Goal: Information Seeking & Learning: Learn about a topic

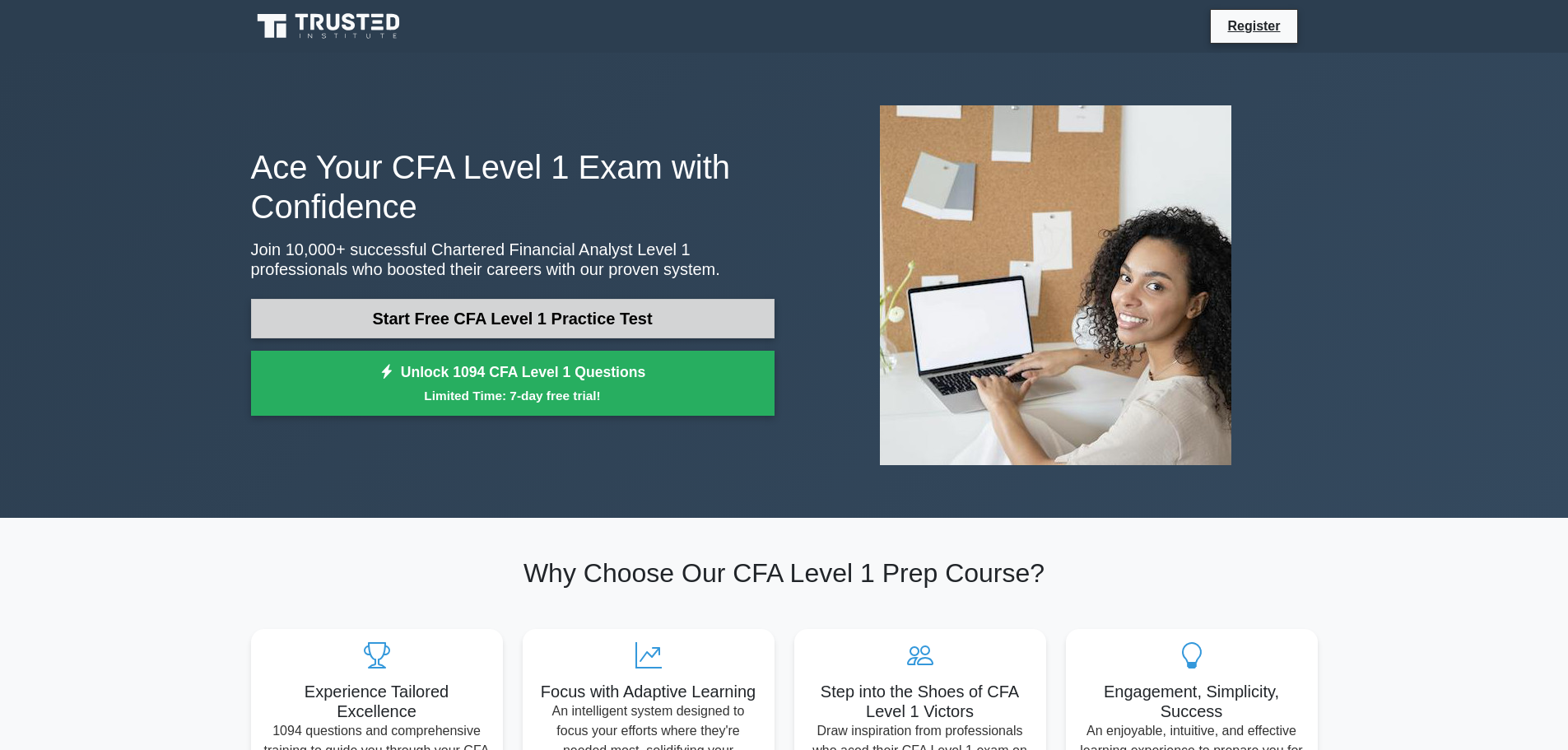
click at [537, 318] on link "Start Free CFA Level 1 Practice Test" at bounding box center [512, 318] width 524 height 39
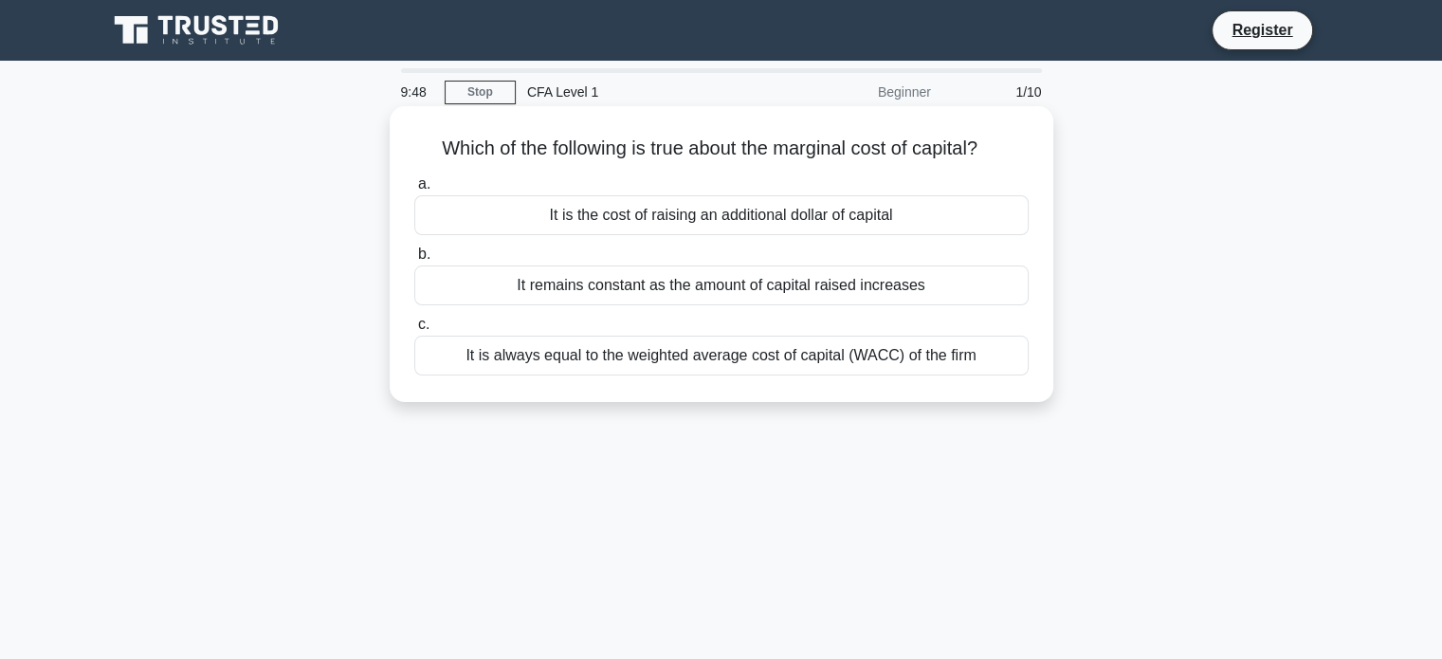
click at [920, 316] on label "c. It is always equal to the weighted average cost of capital (WACC) of the firm" at bounding box center [721, 344] width 614 height 63
click at [414, 318] on input "c. It is always equal to the weighted average cost of capital (WACC) of the firm" at bounding box center [414, 324] width 0 height 12
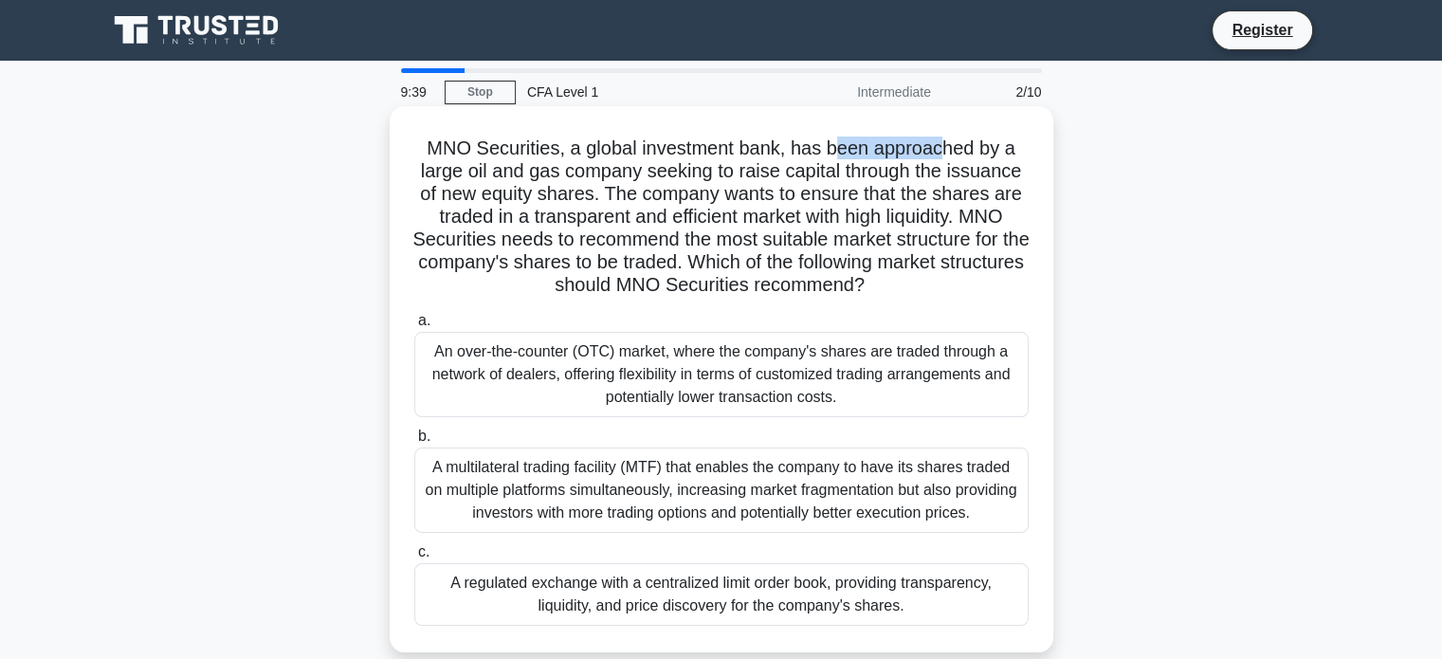
drag, startPoint x: 863, startPoint y: 152, endPoint x: 940, endPoint y: 151, distance: 77.7
click at [940, 151] on h5 "MNO Securities, a global investment bank, has been approached by a large oil an…" at bounding box center [721, 216] width 618 height 161
drag, startPoint x: 463, startPoint y: 180, endPoint x: 557, endPoint y: 174, distance: 95.0
click at [557, 174] on h5 "MNO Securities, a global investment bank, has been approached by a large oil an…" at bounding box center [721, 216] width 618 height 161
click at [575, 207] on h5 "MNO Securities, a global investment bank, has been approached by a large oil an…" at bounding box center [721, 216] width 618 height 161
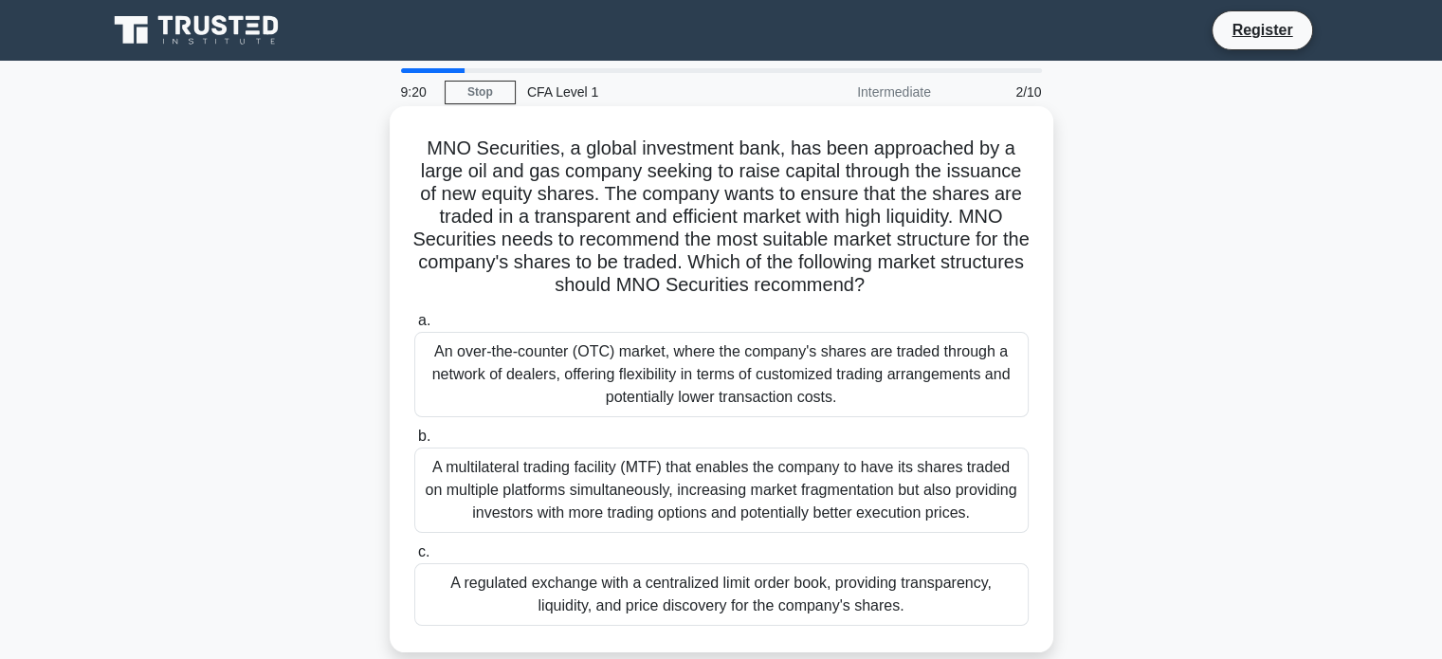
scroll to position [95, 0]
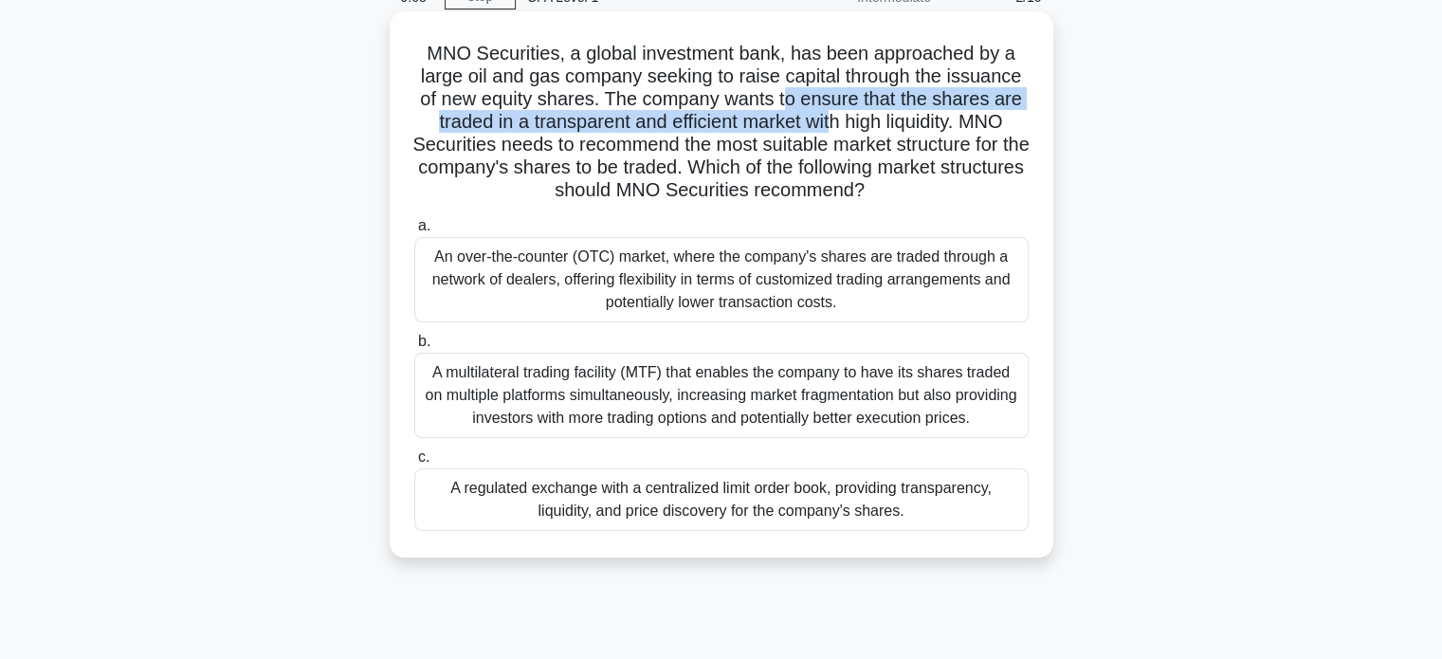
drag, startPoint x: 783, startPoint y: 101, endPoint x: 834, endPoint y: 121, distance: 54.9
click at [834, 121] on h5 "MNO Securities, a global investment bank, has been approached by a large oil an…" at bounding box center [721, 122] width 618 height 161
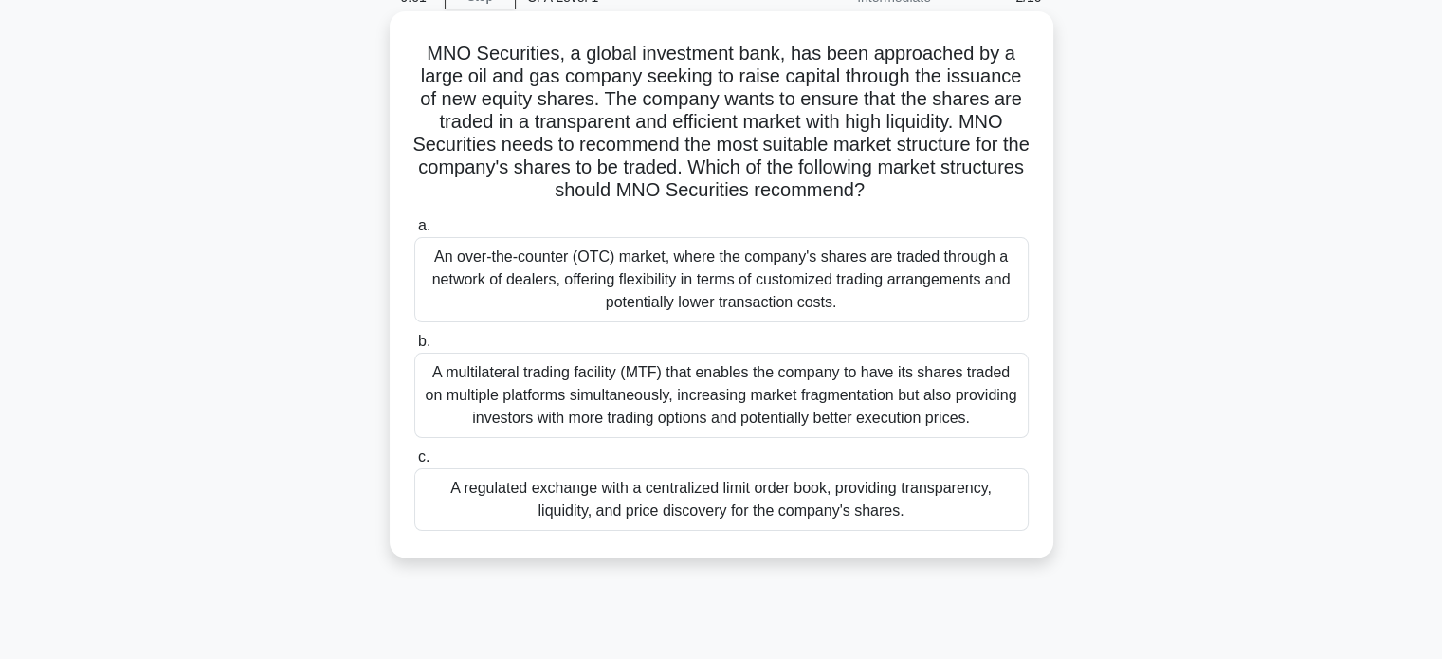
click at [676, 508] on div "A regulated exchange with a centralized limit order book, providing transparenc…" at bounding box center [721, 499] width 614 height 63
click at [414, 464] on input "c. A regulated exchange with a centralized limit order book, providing transpar…" at bounding box center [414, 457] width 0 height 12
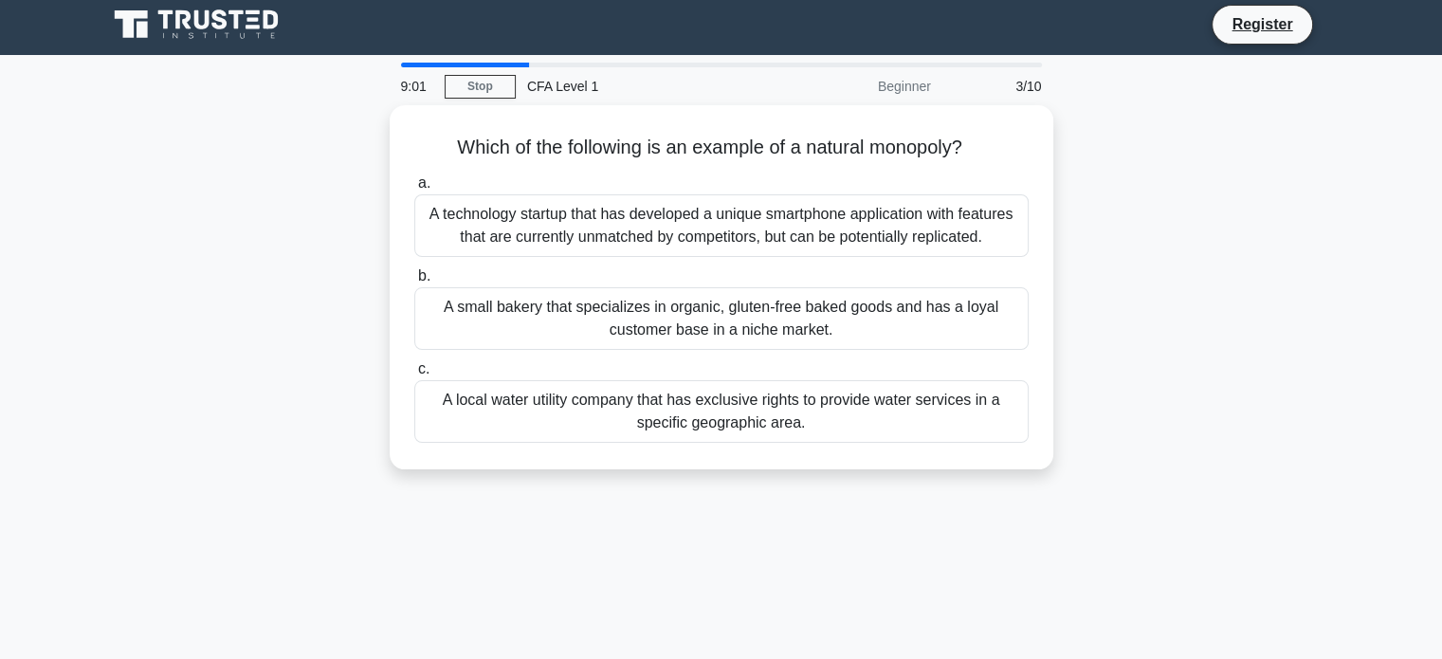
scroll to position [0, 0]
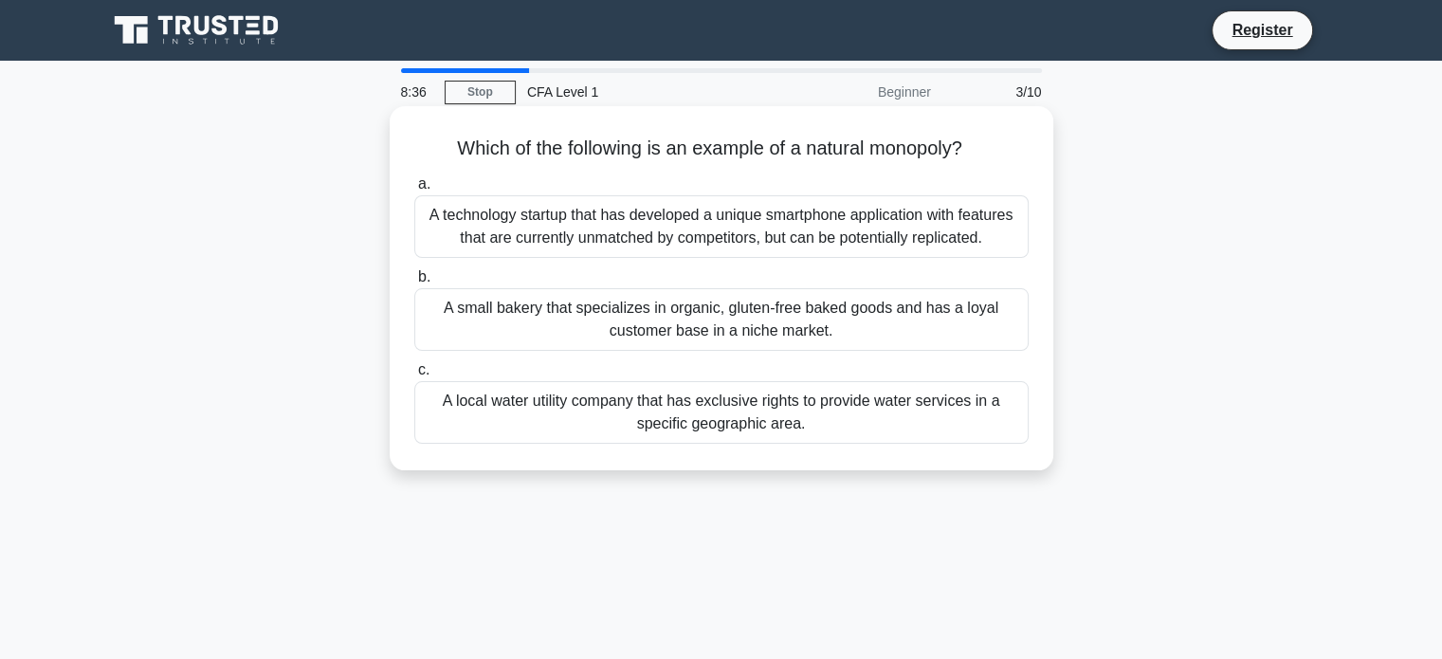
click at [658, 421] on div "A local water utility company that has exclusive rights to provide water servic…" at bounding box center [721, 412] width 614 height 63
click at [414, 376] on input "c. A local water utility company that has exclusive rights to provide water ser…" at bounding box center [414, 370] width 0 height 12
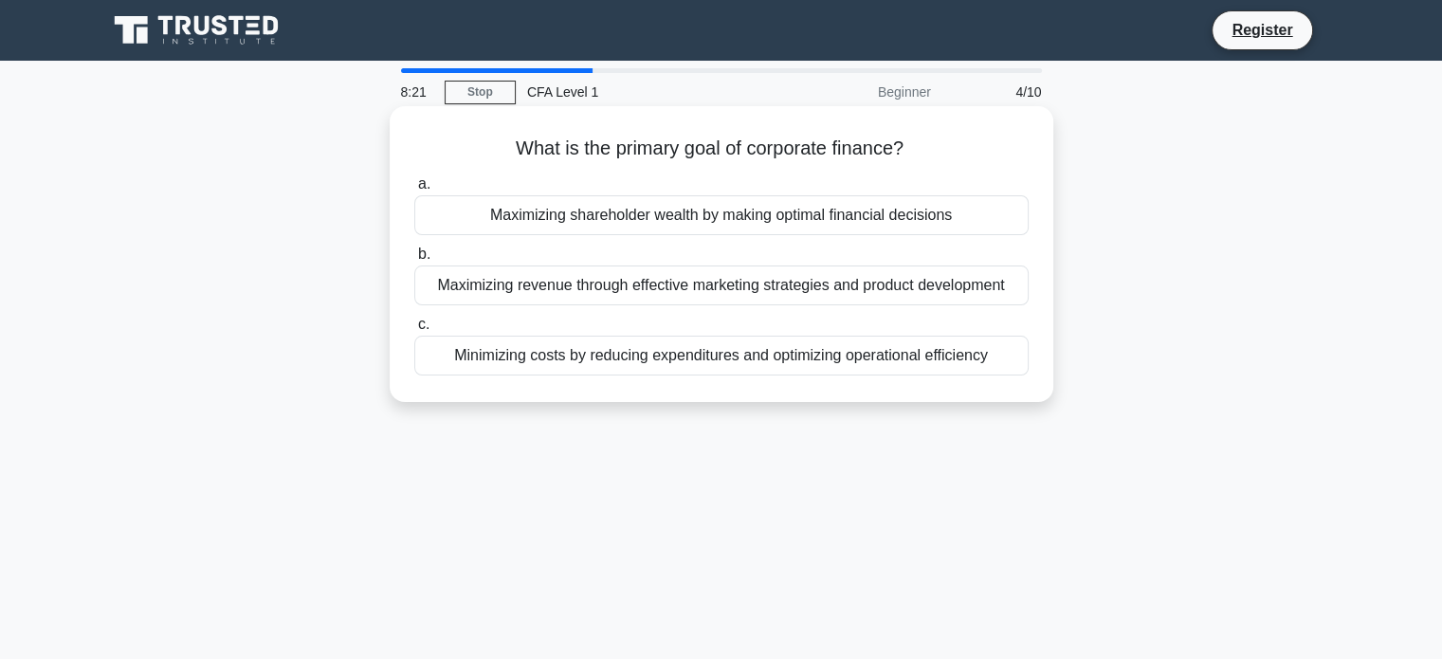
click at [746, 223] on div "Maximizing shareholder wealth by making optimal financial decisions" at bounding box center [721, 215] width 614 height 40
click at [414, 191] on input "a. Maximizing shareholder wealth by making optimal financial decisions" at bounding box center [414, 184] width 0 height 12
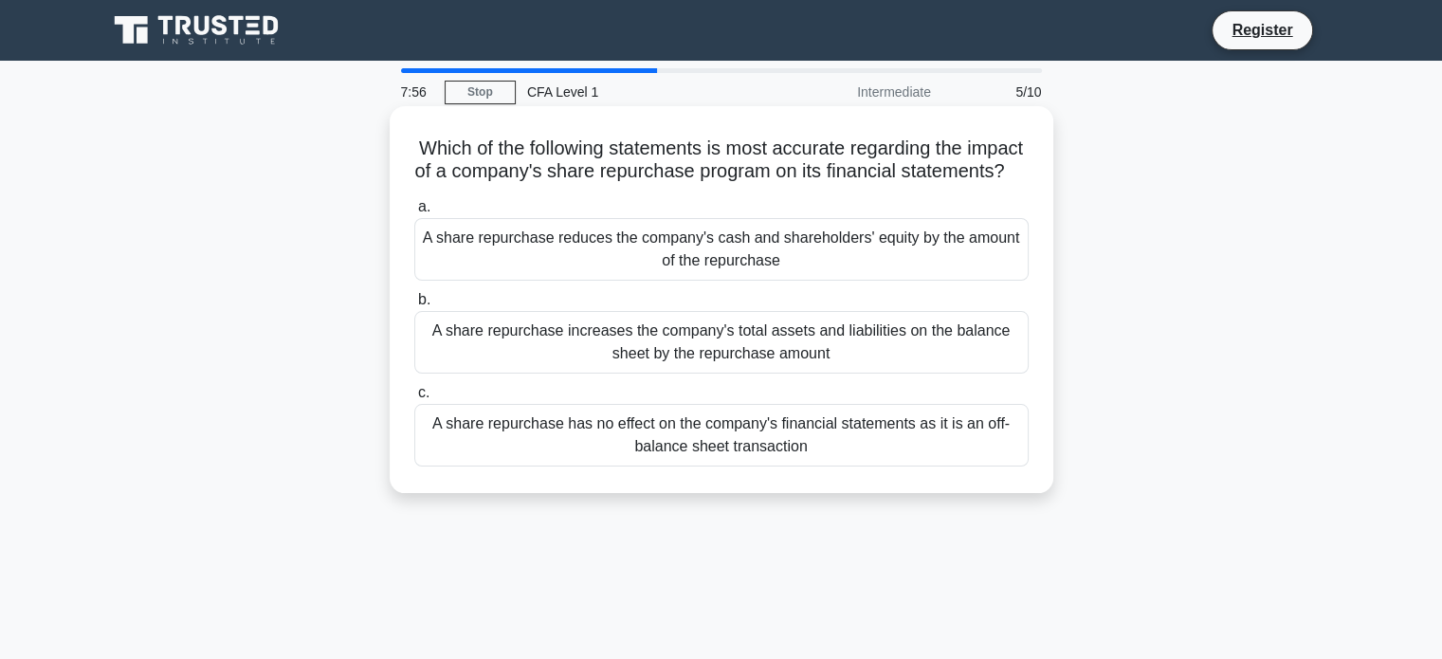
click at [705, 373] on div "A share repurchase increases the company's total assets and liabilities on the …" at bounding box center [721, 342] width 614 height 63
click at [414, 306] on input "b. A share repurchase increases the company's total assets and liabilities on t…" at bounding box center [414, 300] width 0 height 12
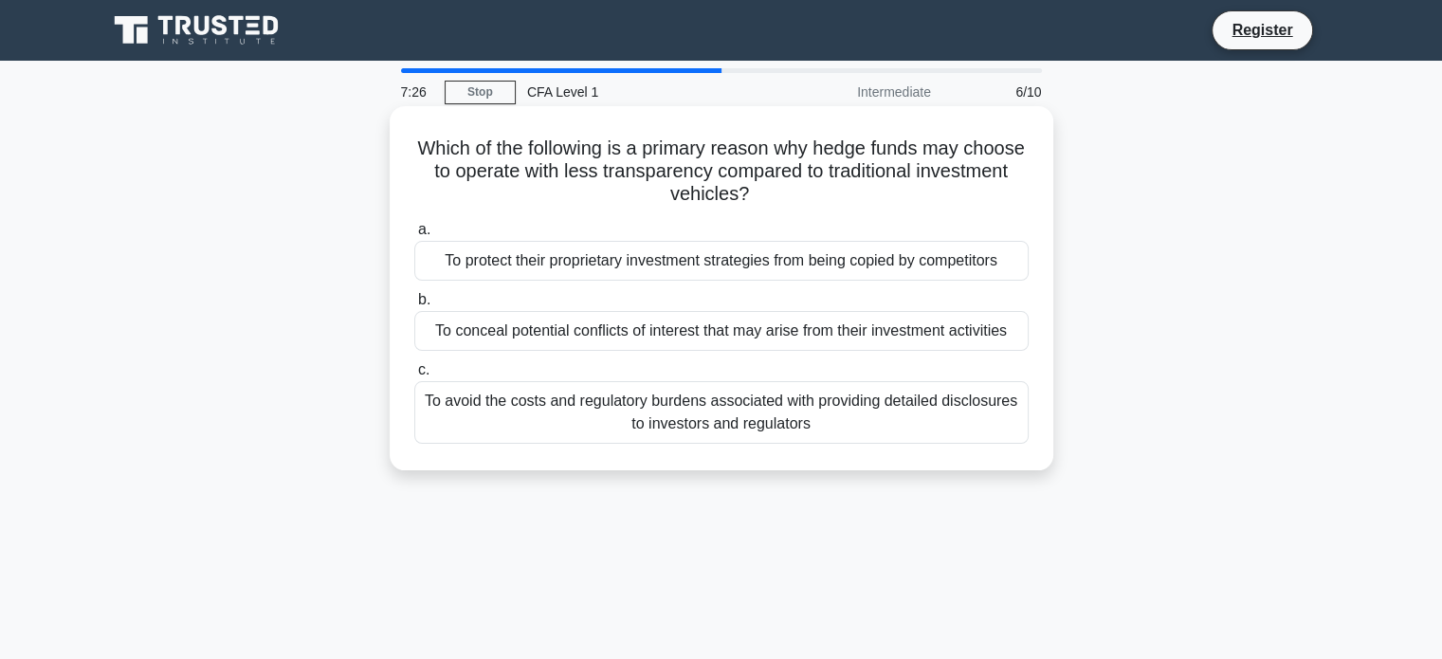
click at [554, 268] on div "To protect their proprietary investment strategies from being copied by competi…" at bounding box center [721, 261] width 614 height 40
click at [414, 236] on input "a. To protect their proprietary investment strategies from being copied by comp…" at bounding box center [414, 230] width 0 height 12
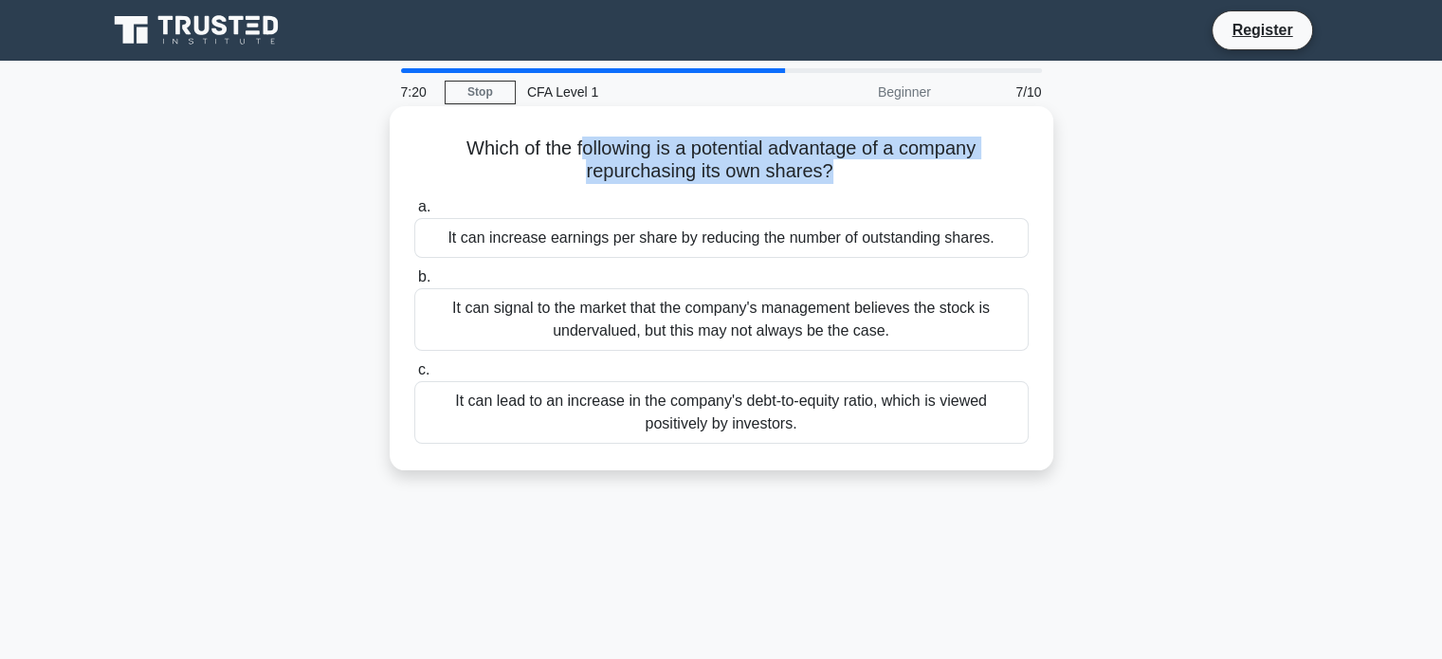
drag, startPoint x: 575, startPoint y: 145, endPoint x: 832, endPoint y: 184, distance: 259.8
click at [832, 184] on h5 "Which of the following is a potential advantage of a company repurchasing its o…" at bounding box center [721, 159] width 618 height 47
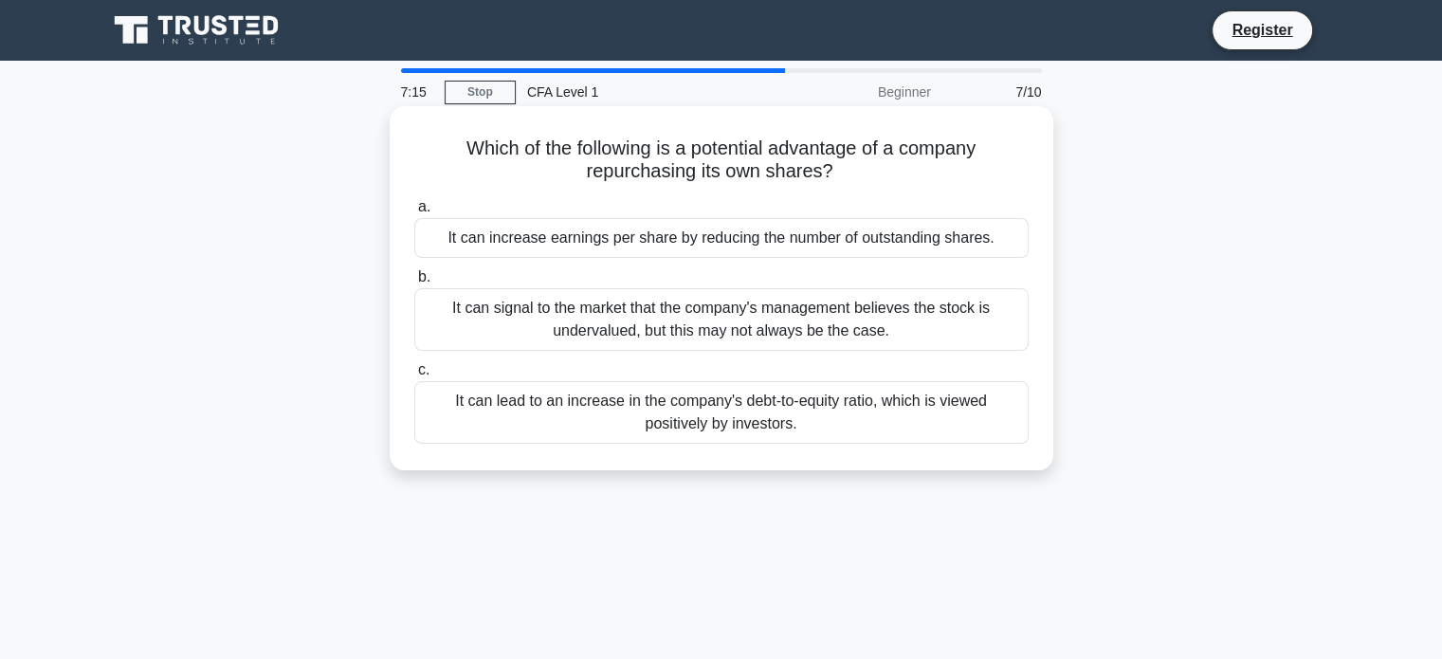
click at [814, 373] on label "c. It can lead to an increase in the company's debt-to-equity ratio, which is v…" at bounding box center [721, 400] width 614 height 85
click at [414, 373] on input "c. It can lead to an increase in the company's debt-to-equity ratio, which is v…" at bounding box center [414, 370] width 0 height 12
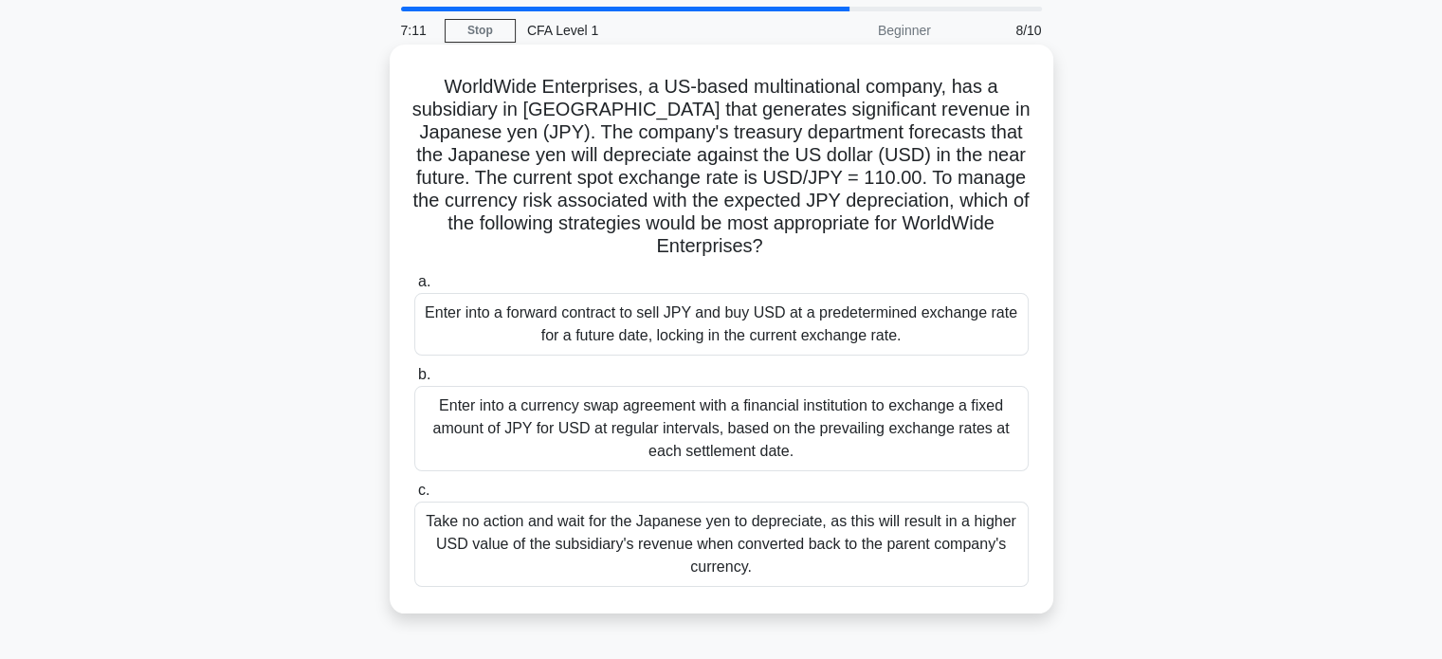
scroll to position [95, 0]
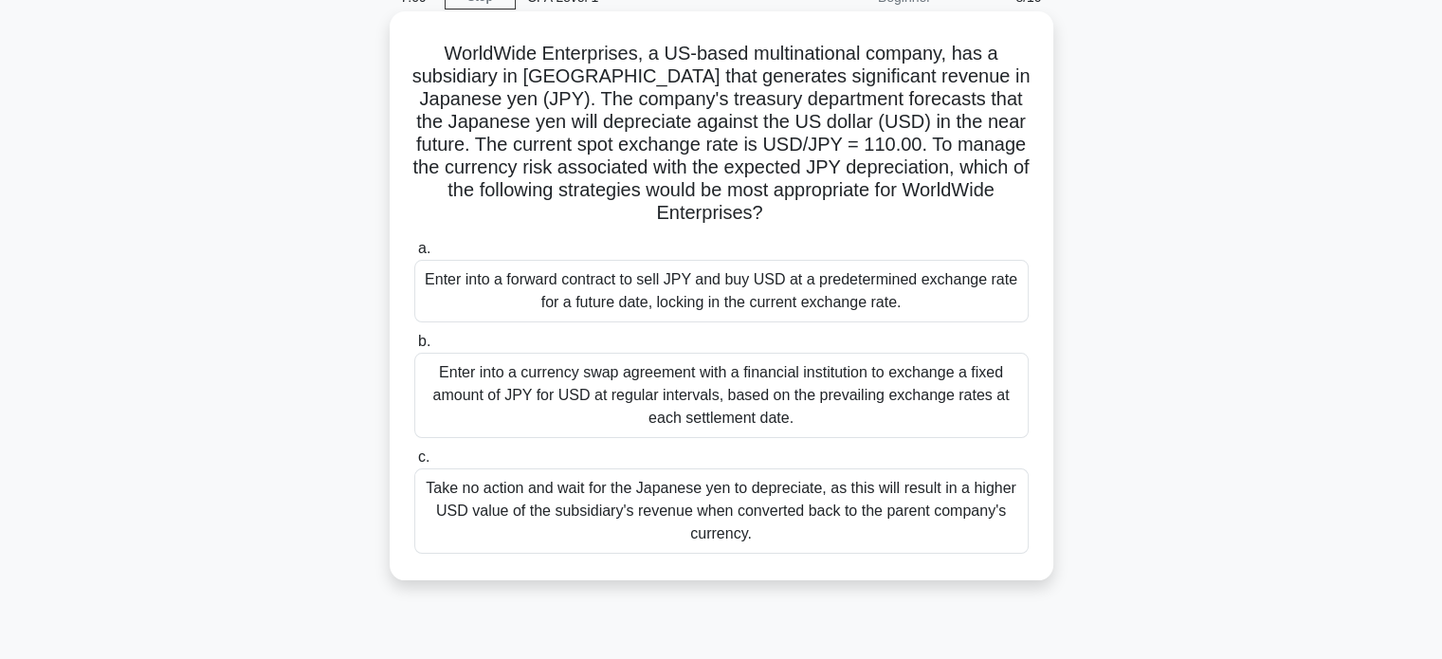
click at [638, 378] on div "Enter into a currency swap agreement with a financial institution to exchange a…" at bounding box center [721, 395] width 614 height 85
click at [414, 348] on input "b. Enter into a currency swap agreement with a financial institution to exchang…" at bounding box center [414, 342] width 0 height 12
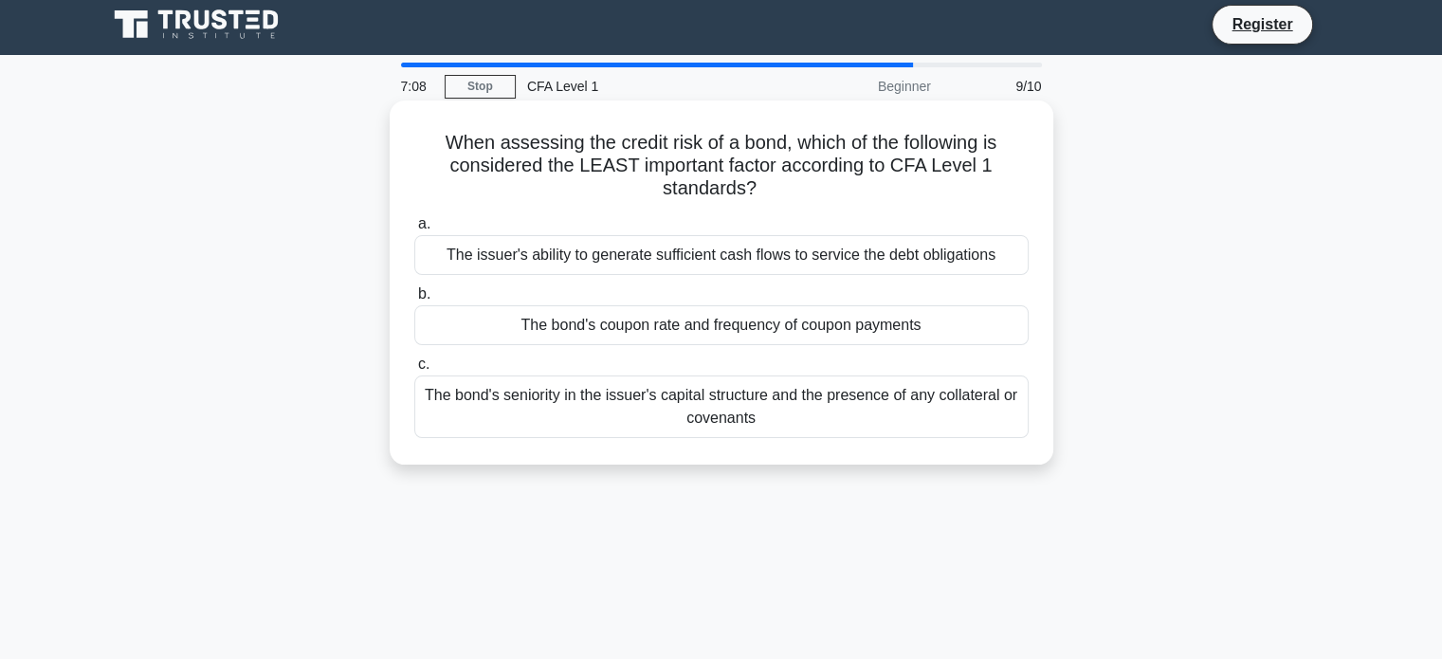
scroll to position [0, 0]
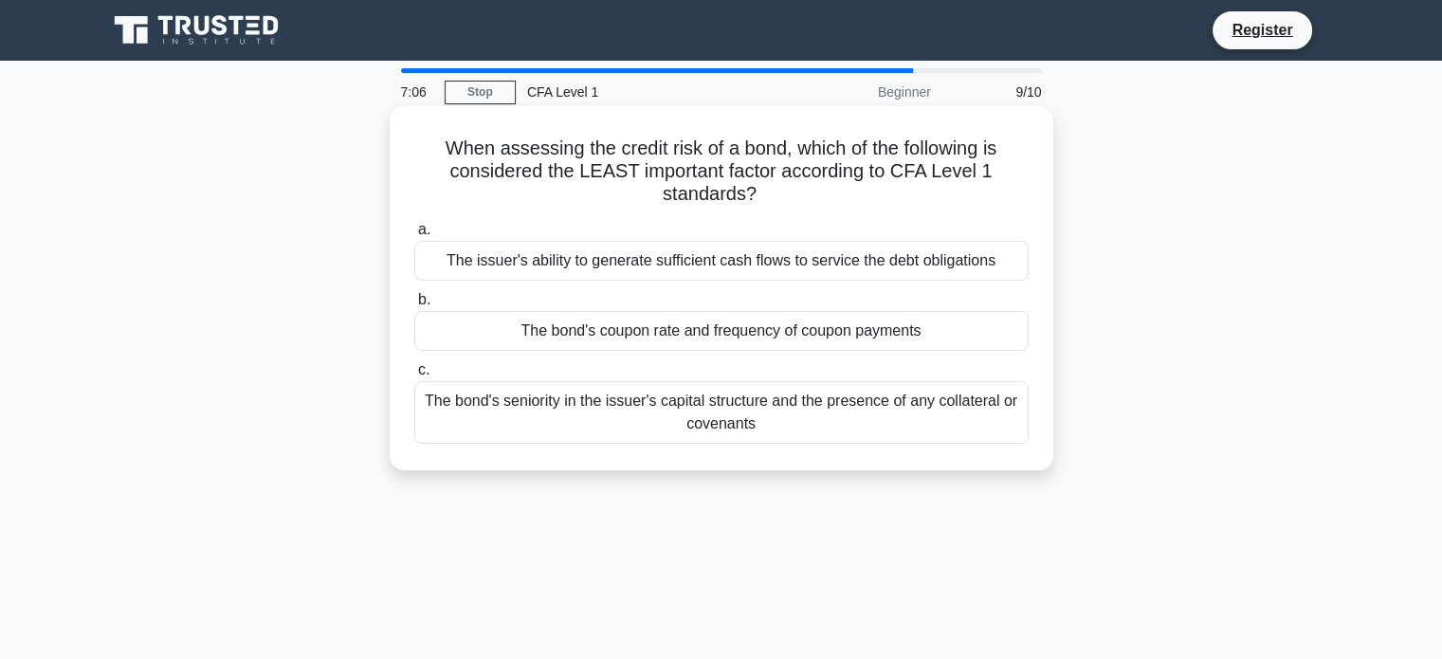
click at [648, 273] on div "The issuer's ability to generate sufficient cash flows to service the debt obli…" at bounding box center [721, 261] width 614 height 40
click at [414, 236] on input "a. The issuer's ability to generate sufficient cash flows to service the debt o…" at bounding box center [414, 230] width 0 height 12
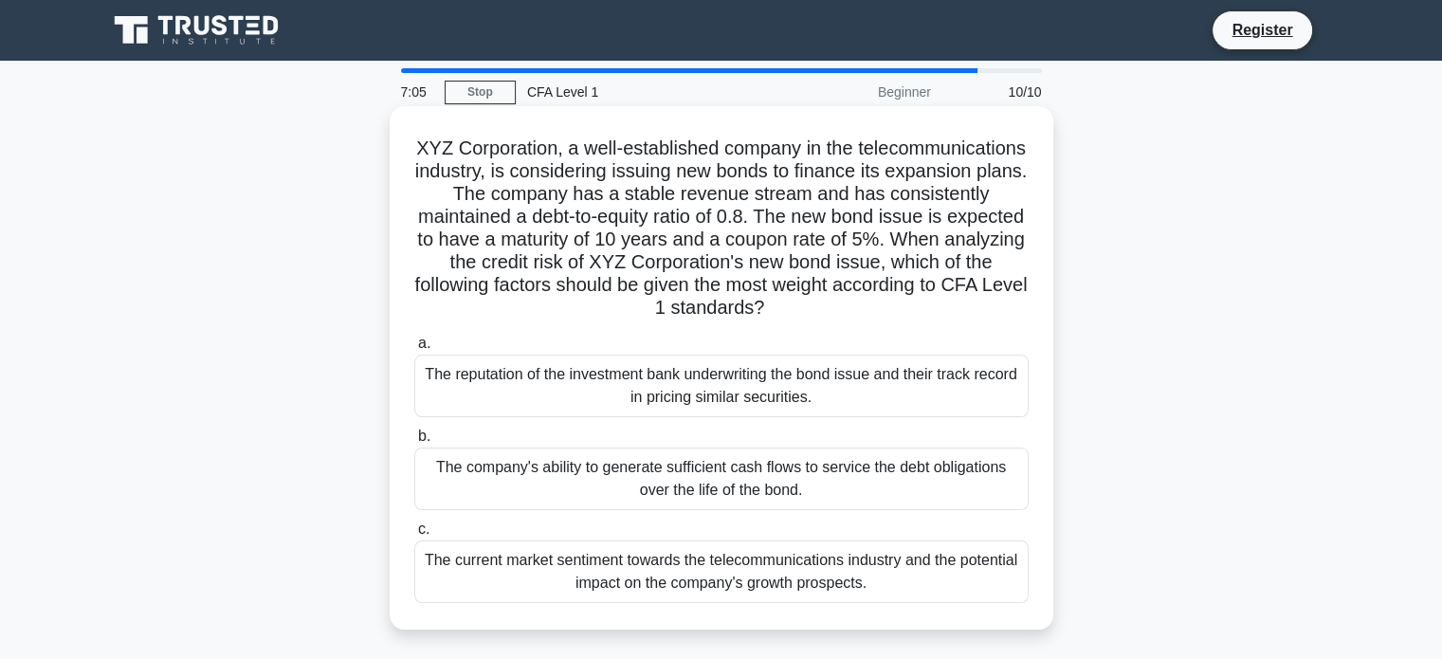
click at [645, 477] on div "The company's ability to generate sufficient cash flows to service the debt obl…" at bounding box center [721, 478] width 614 height 63
click at [414, 443] on input "b. The company's ability to generate sufficient cash flows to service the debt …" at bounding box center [414, 436] width 0 height 12
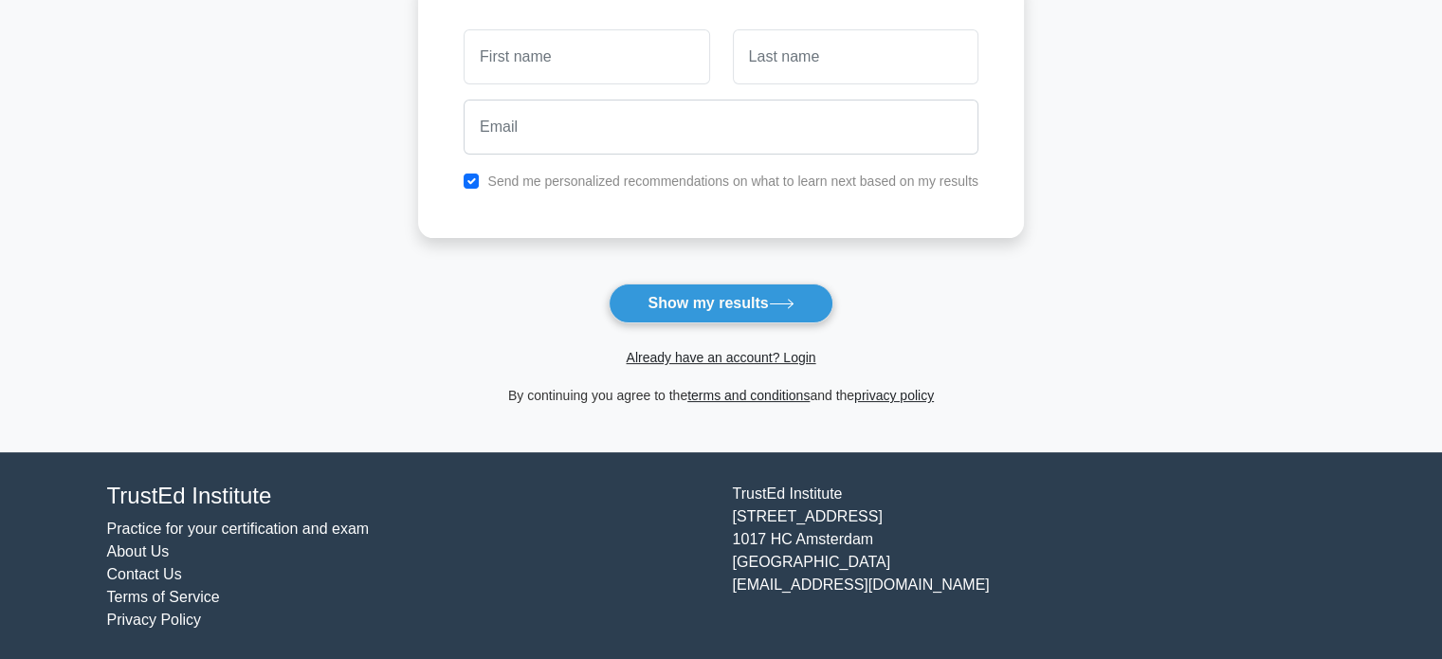
scroll to position [292, 0]
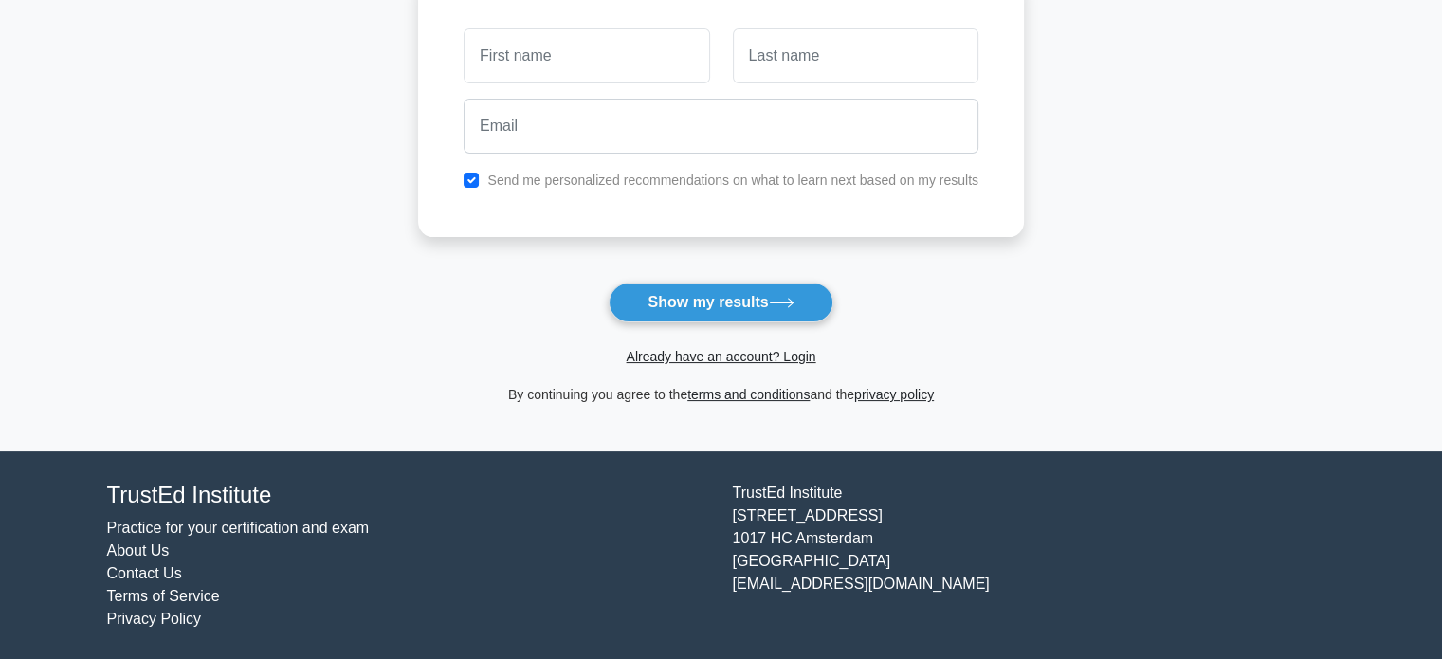
click at [580, 400] on div "By continuing you agree to the terms and conditions and the privacy policy" at bounding box center [721, 394] width 628 height 23
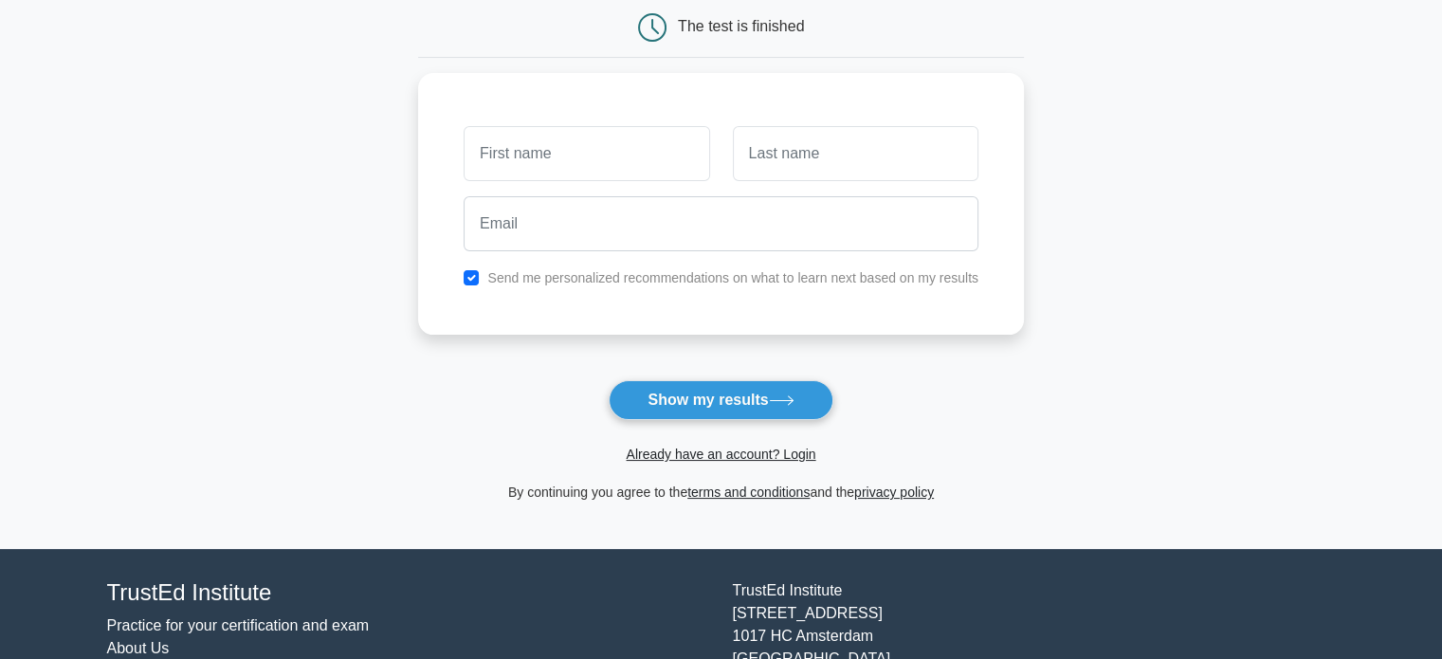
scroll to position [0, 0]
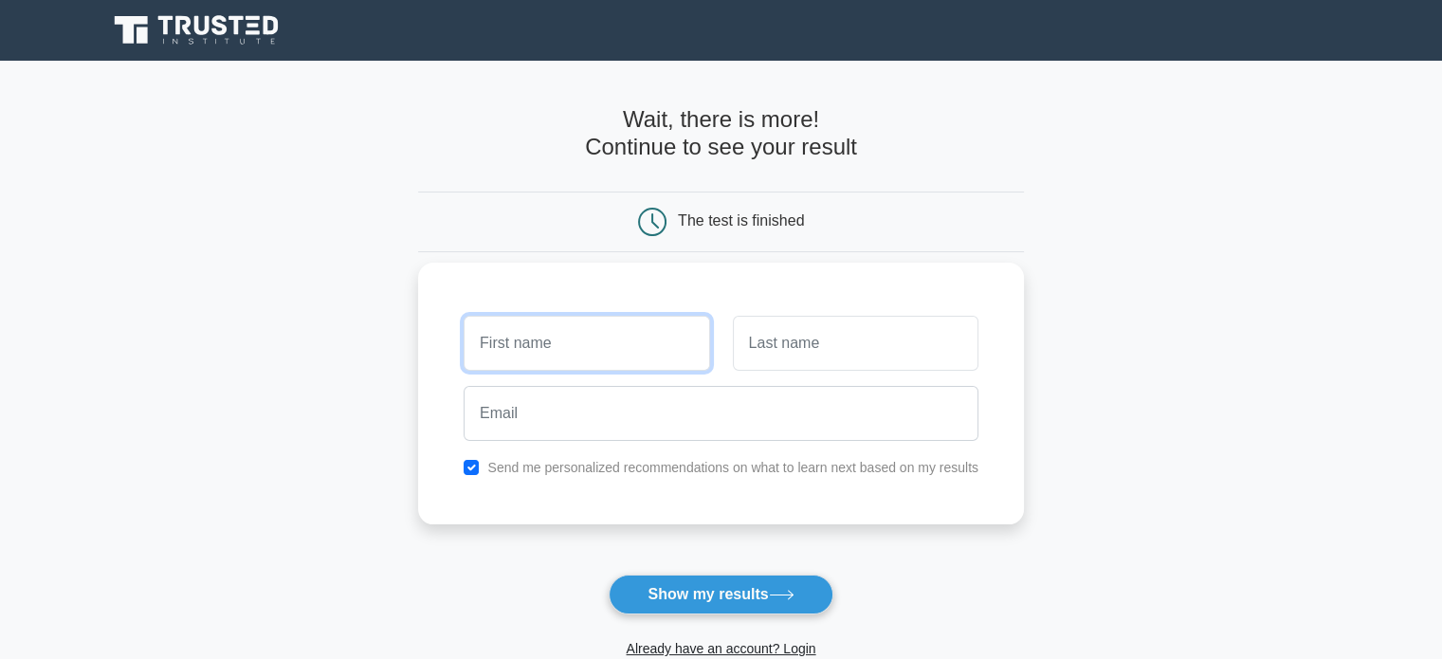
click at [573, 344] on input "text" at bounding box center [587, 343] width 246 height 55
click at [564, 249] on div "The test is finished" at bounding box center [721, 221] width 606 height 61
click at [231, 39] on icon at bounding box center [198, 30] width 182 height 36
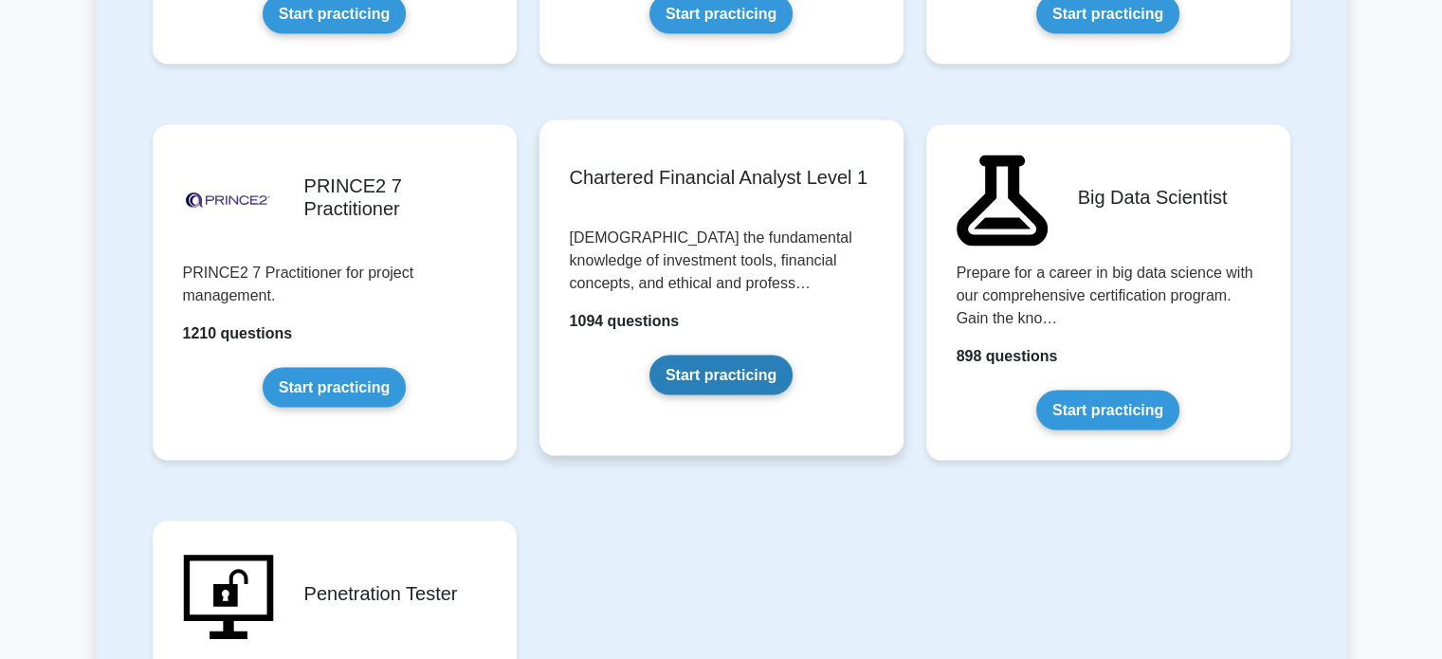
scroll to position [3886, 0]
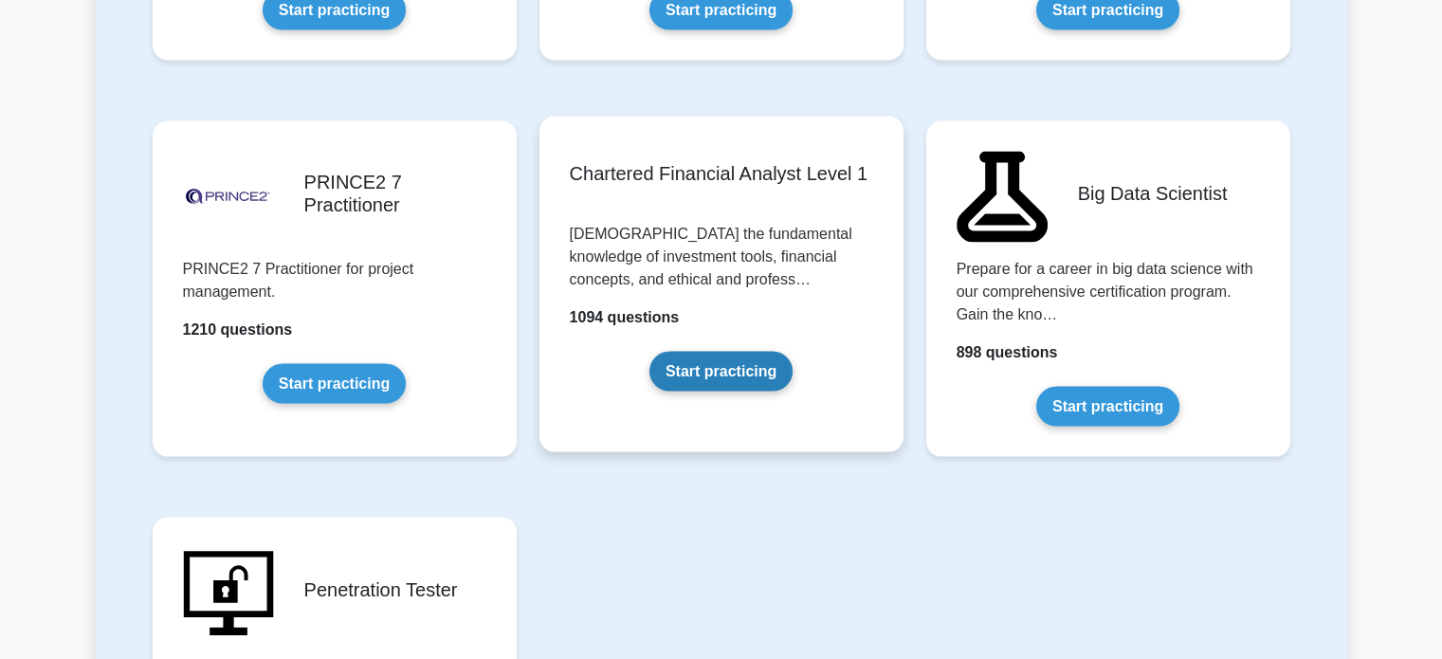
click at [669, 360] on link "Start practicing" at bounding box center [720, 372] width 143 height 40
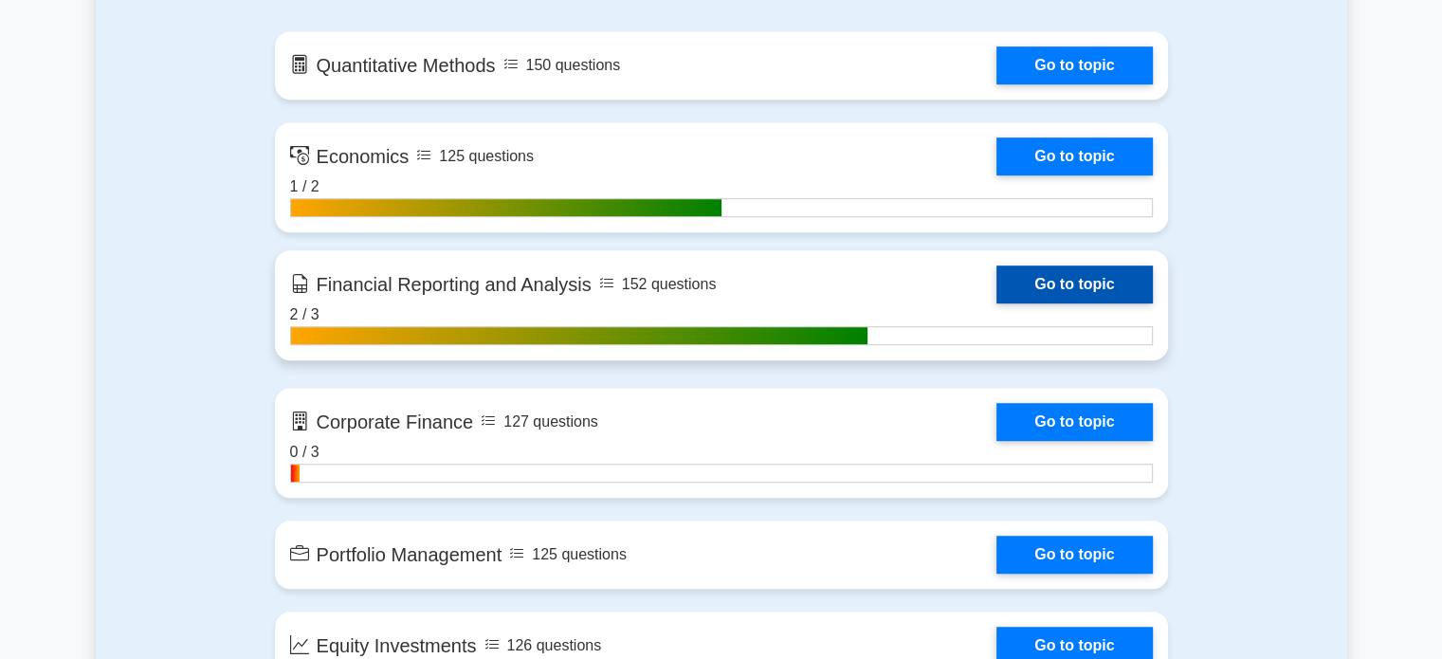
scroll to position [1137, 0]
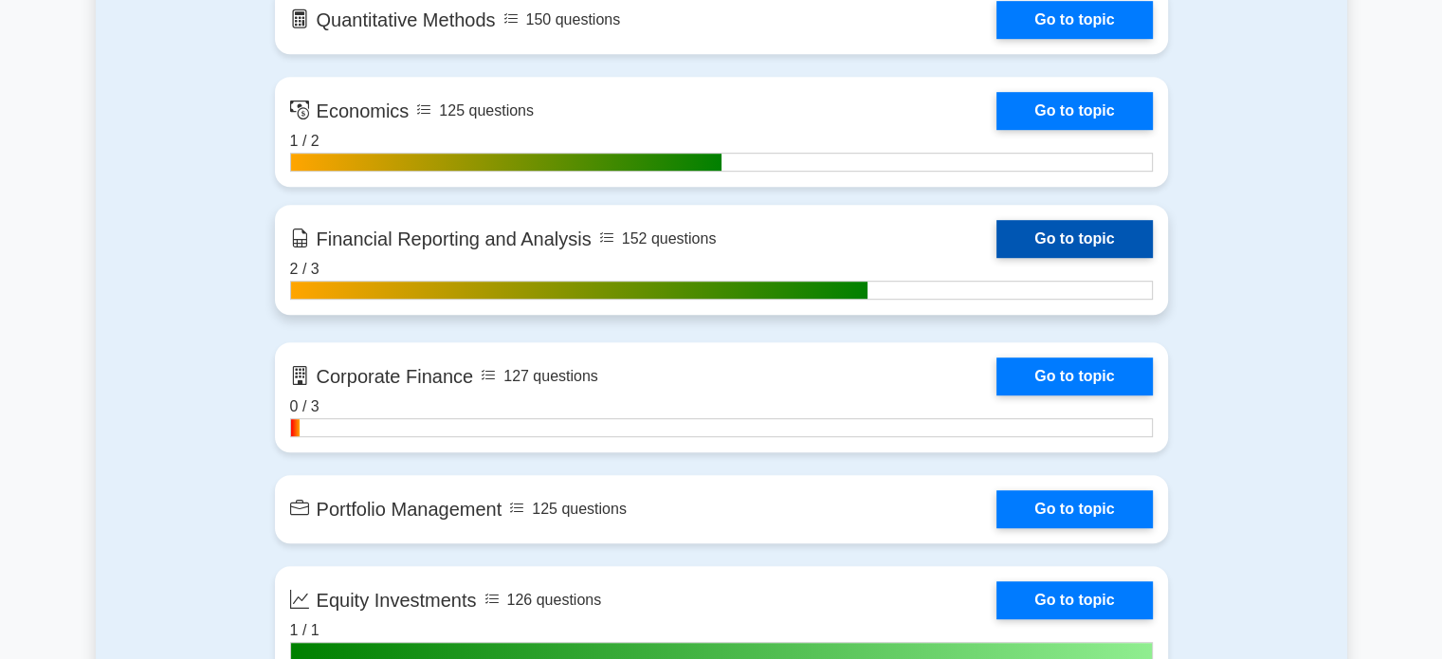
click at [996, 254] on link "Go to topic" at bounding box center [1073, 239] width 155 height 38
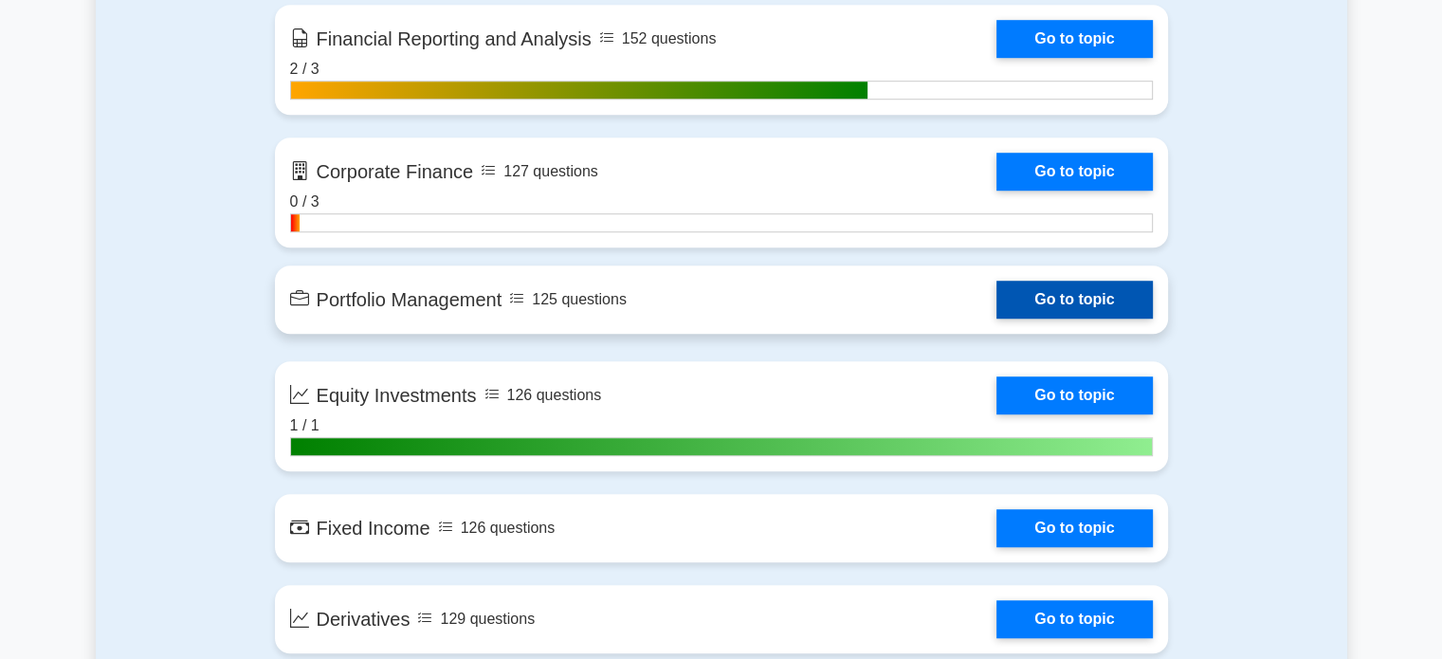
scroll to position [1422, 0]
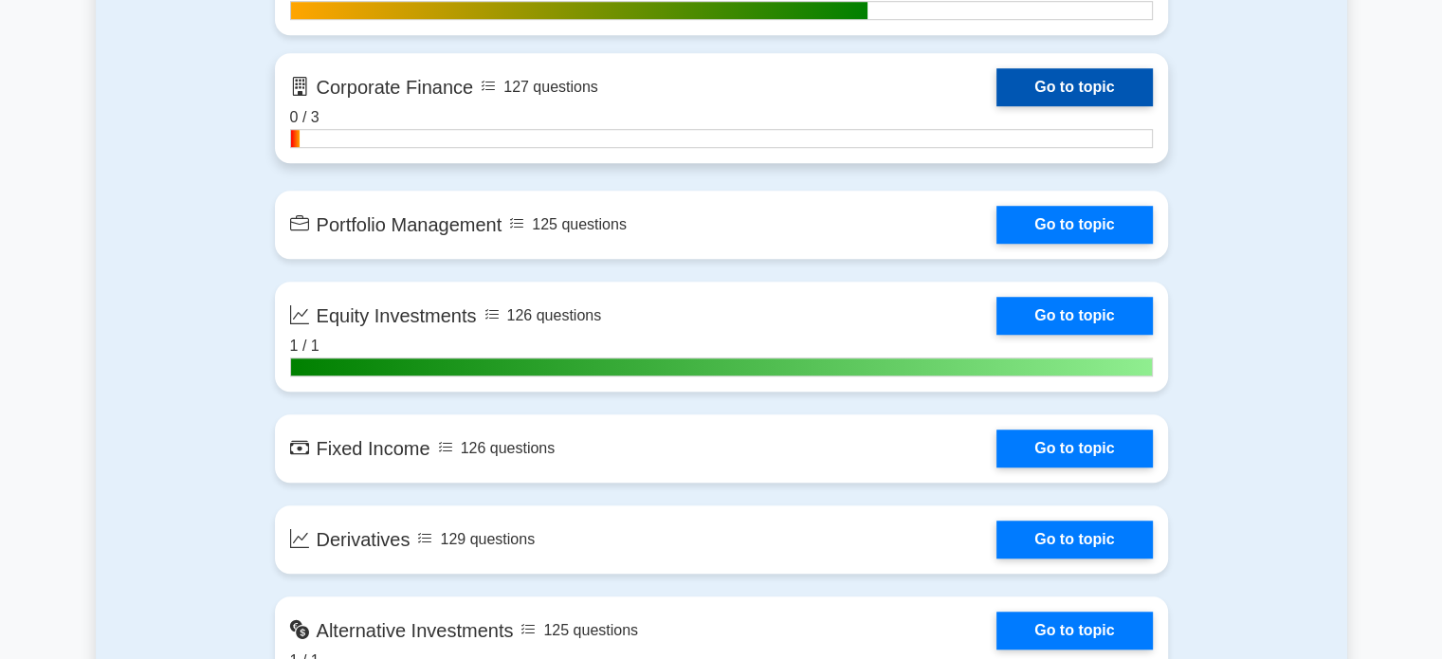
click at [996, 90] on link "Go to topic" at bounding box center [1073, 87] width 155 height 38
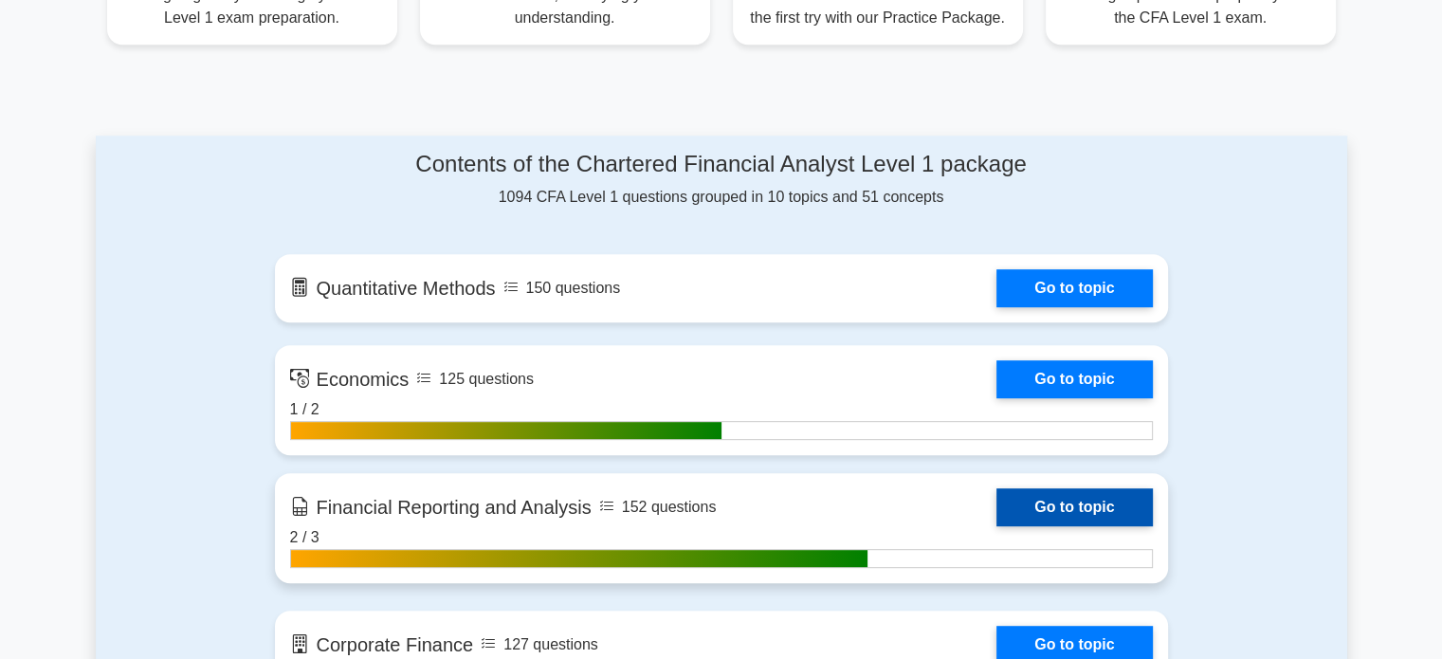
scroll to position [1043, 0]
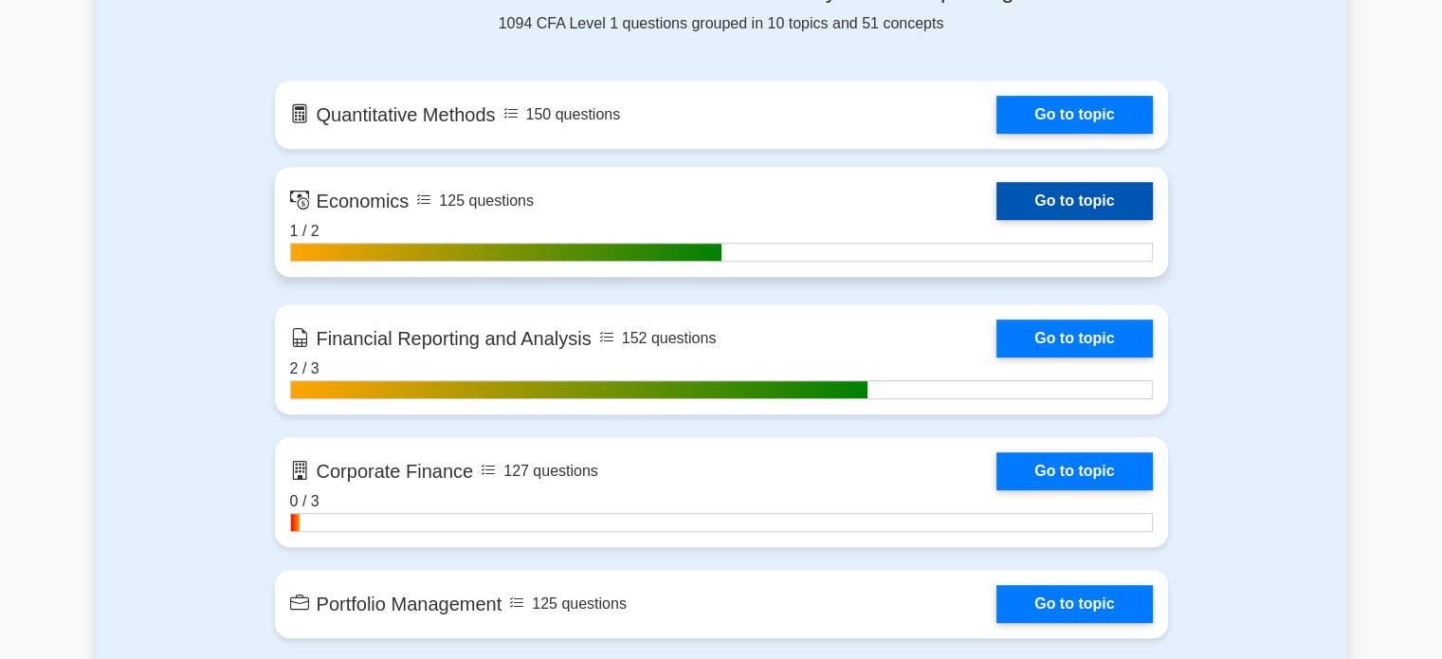
click at [996, 215] on link "Go to topic" at bounding box center [1073, 201] width 155 height 38
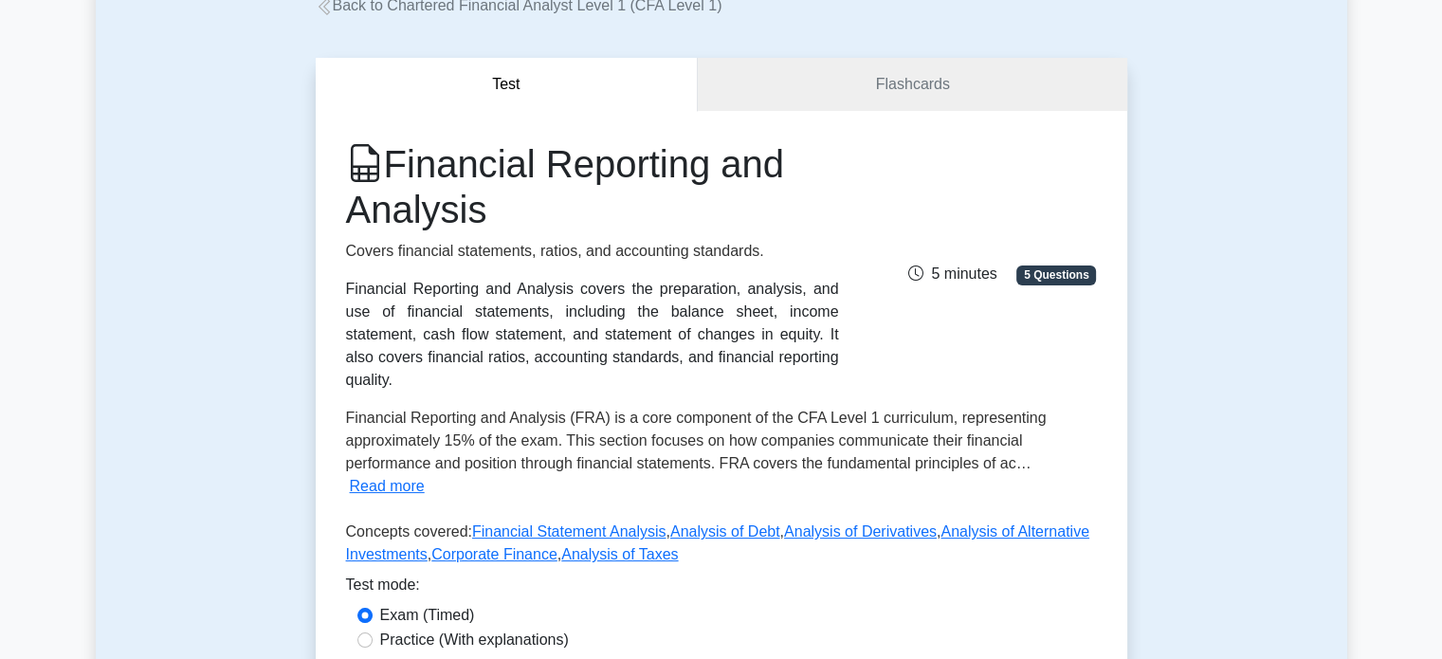
scroll to position [95, 0]
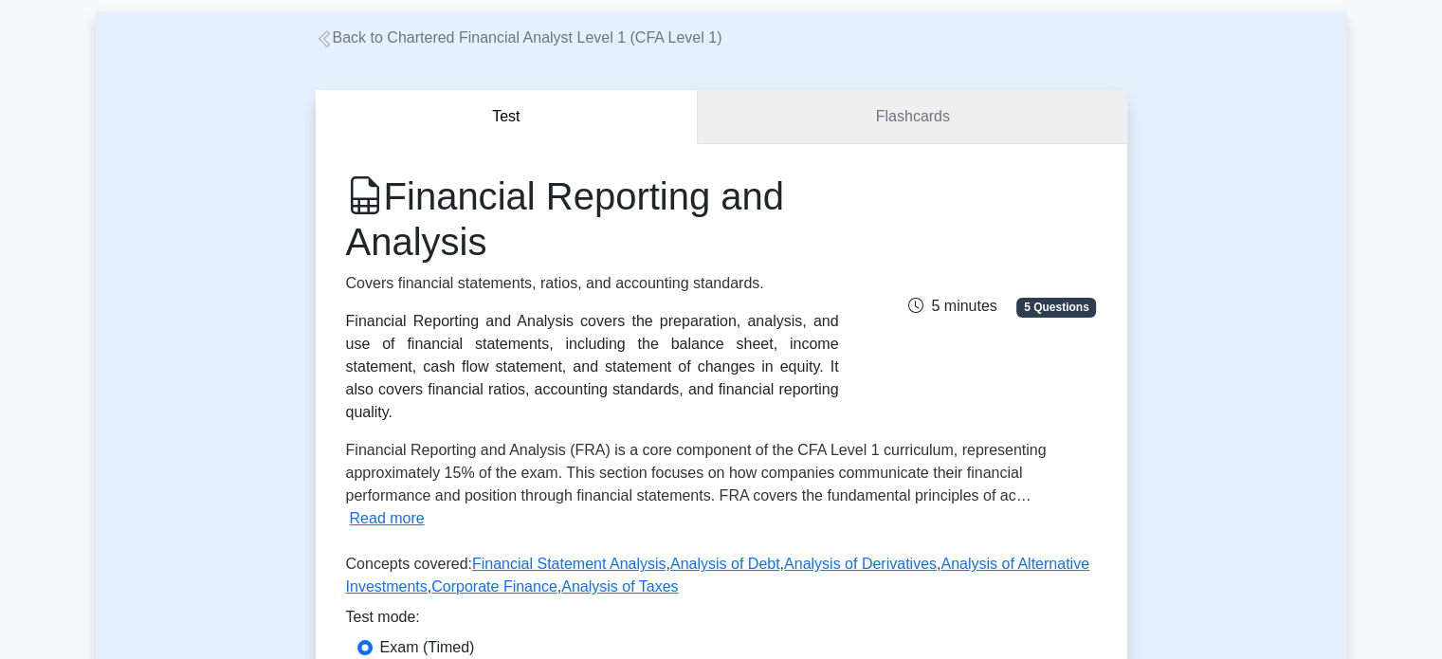
click at [810, 138] on link "Flashcards" at bounding box center [912, 117] width 428 height 54
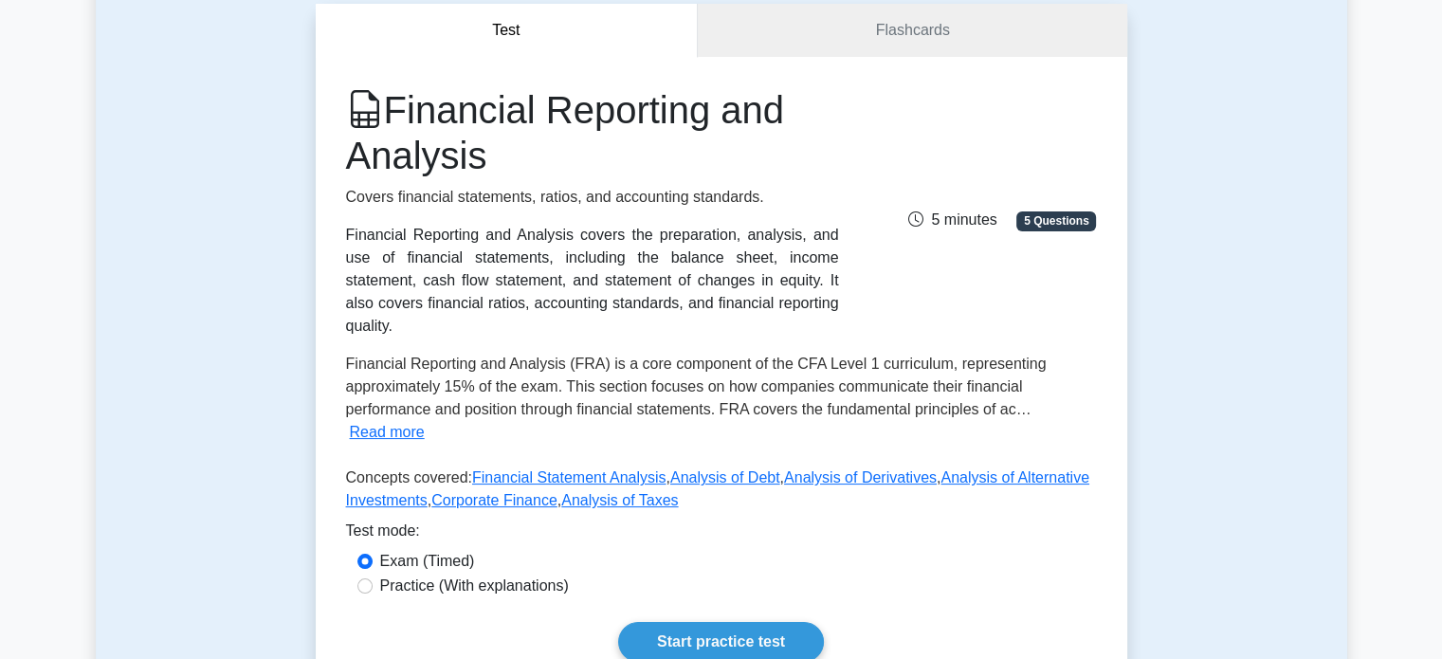
scroll to position [284, 0]
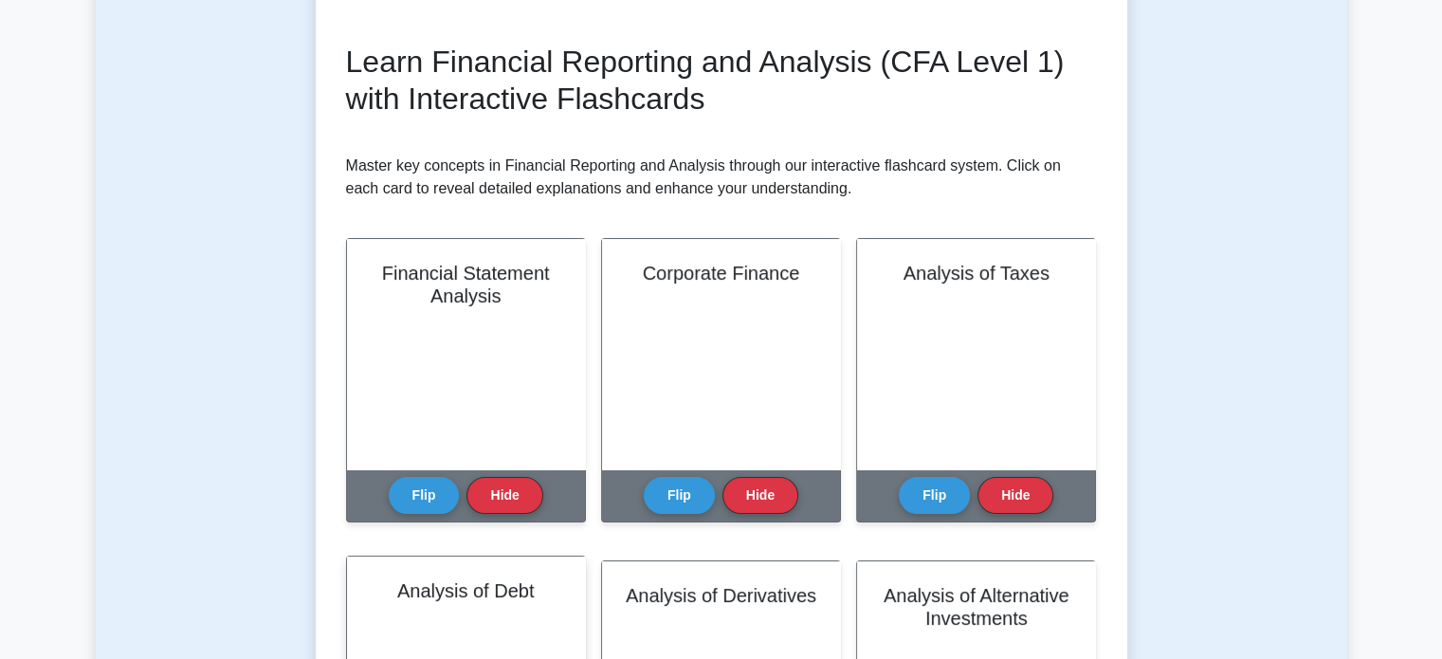
scroll to position [284, 0]
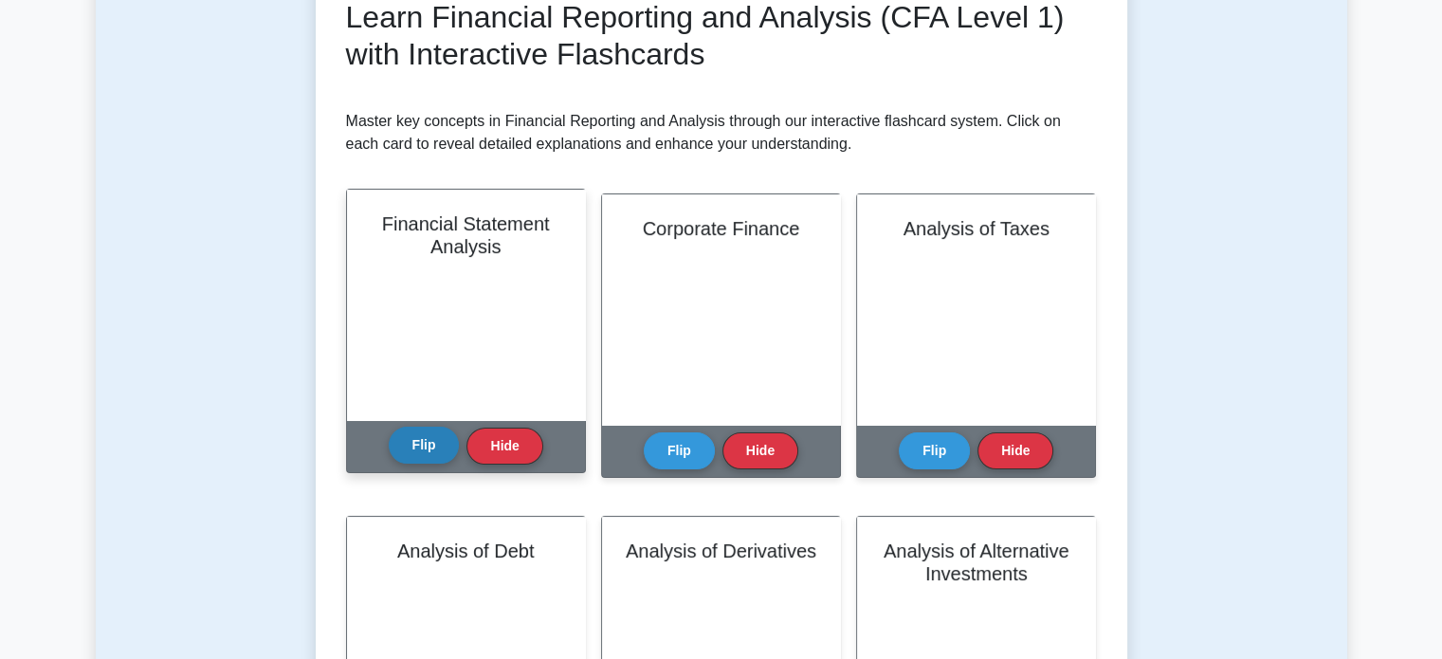
click at [446, 450] on button "Flip" at bounding box center [424, 445] width 71 height 37
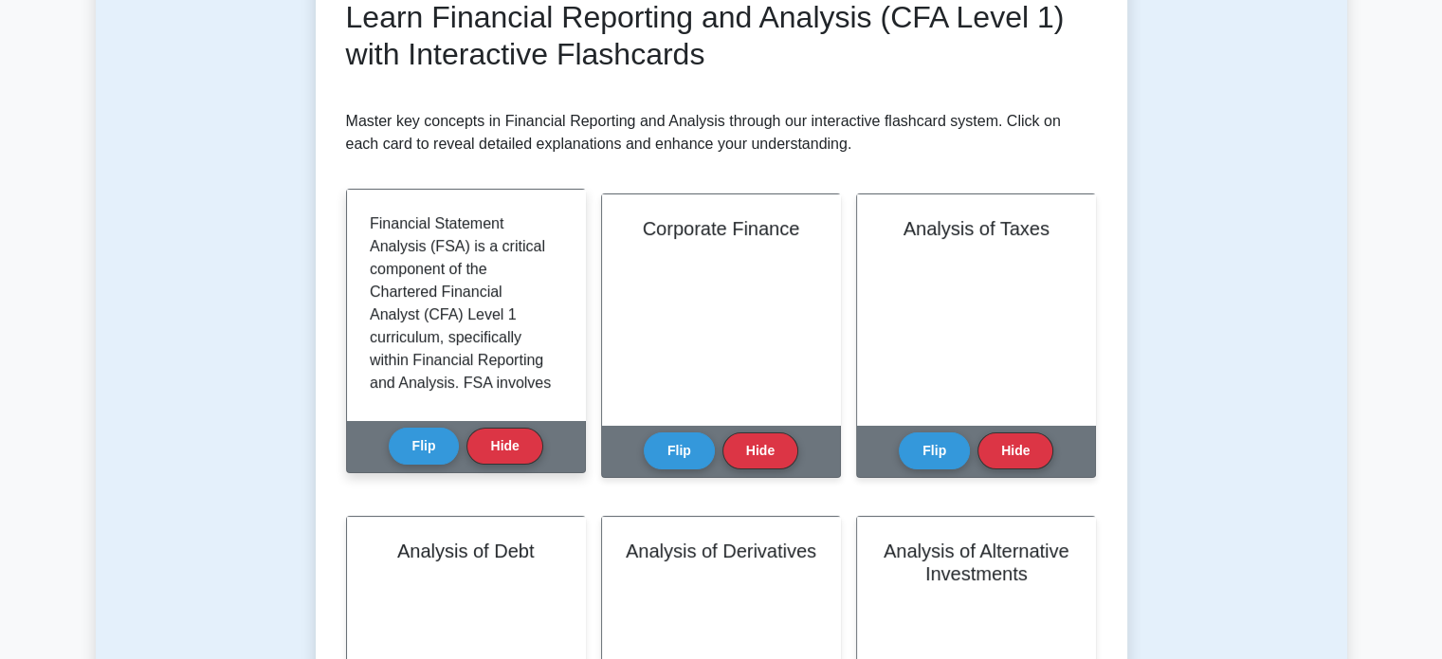
click at [469, 319] on p "Financial Statement Analysis (FSA) is a critical component of the Chartered Fin…" at bounding box center [462, 462] width 185 height 500
click at [470, 231] on p "Overall, Financial Statement Analysis equips analysts and investors with the to…" at bounding box center [462, 284] width 185 height 318
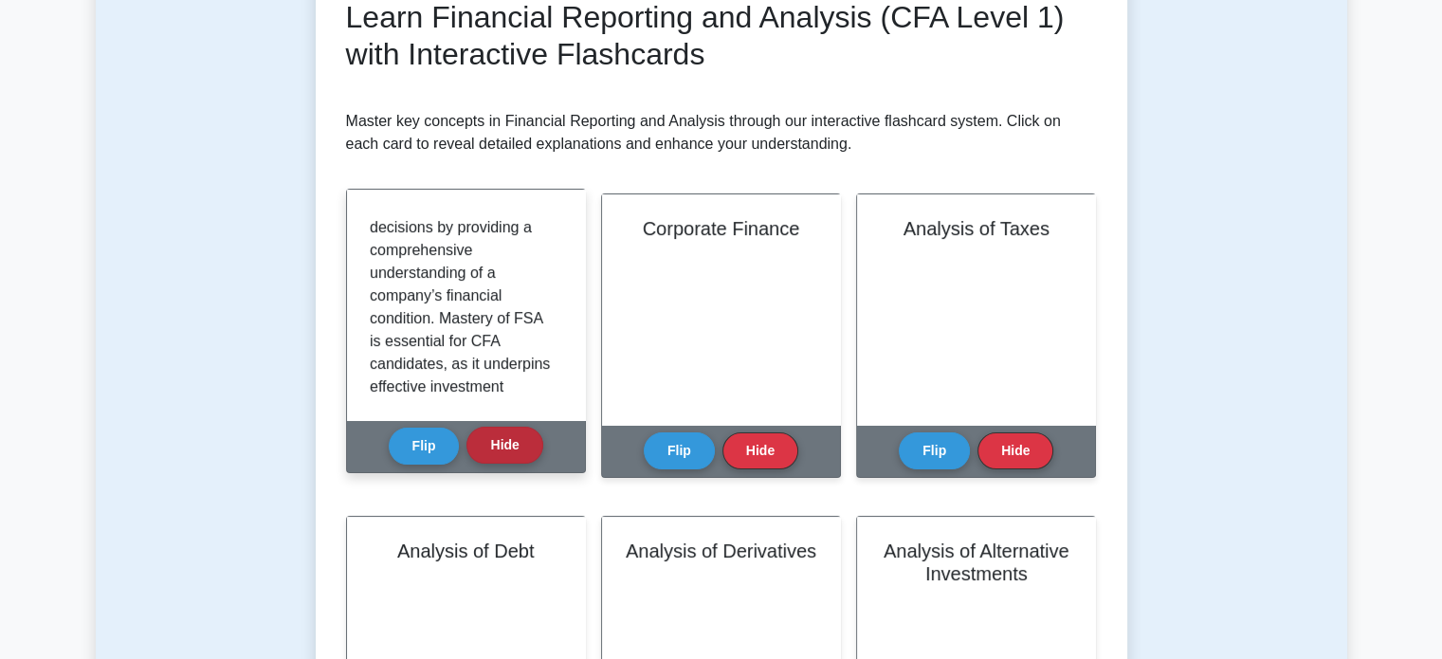
click at [518, 443] on button "Hide" at bounding box center [504, 445] width 76 height 37
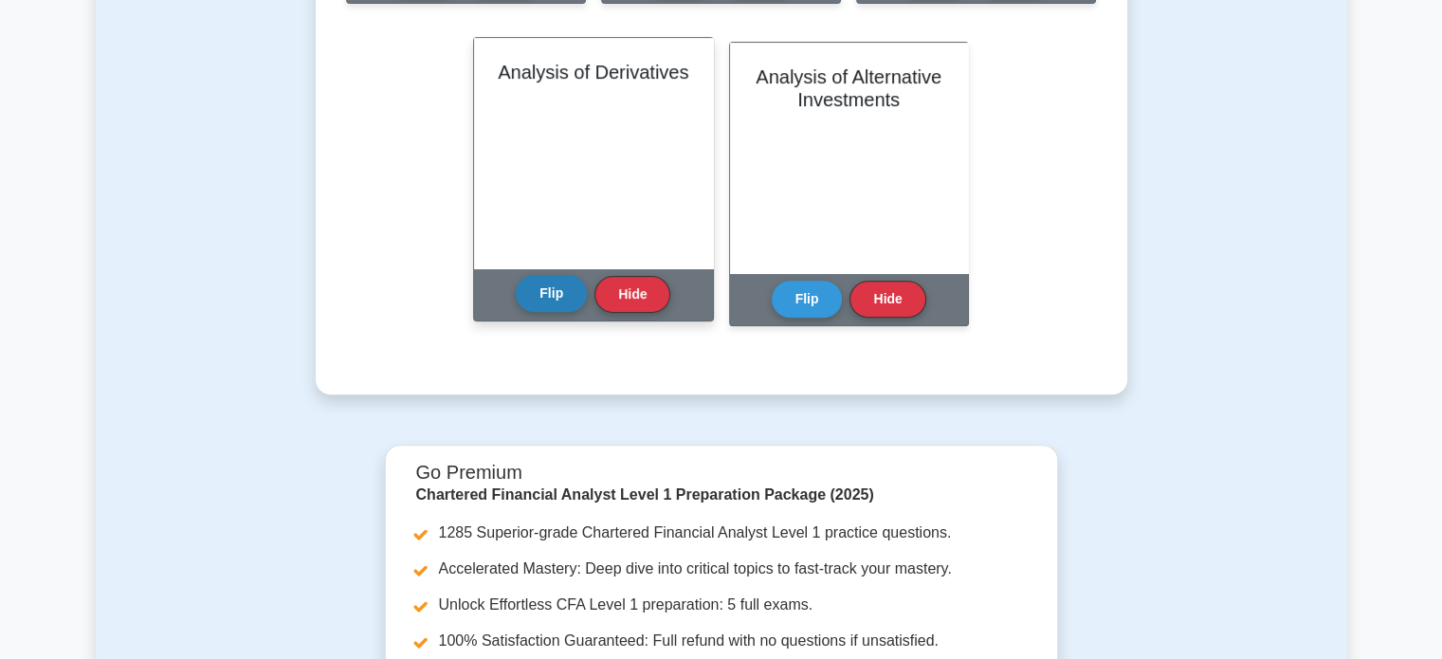
scroll to position [1137, 0]
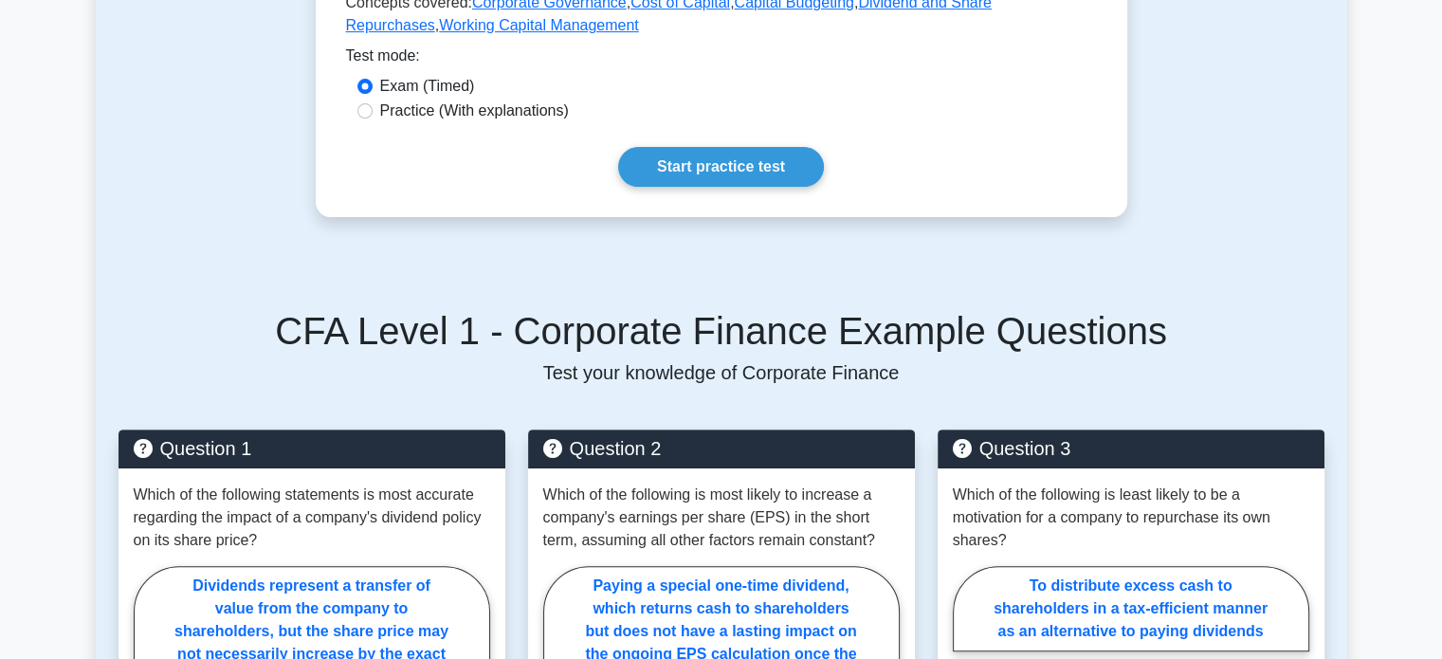
scroll to position [569, 0]
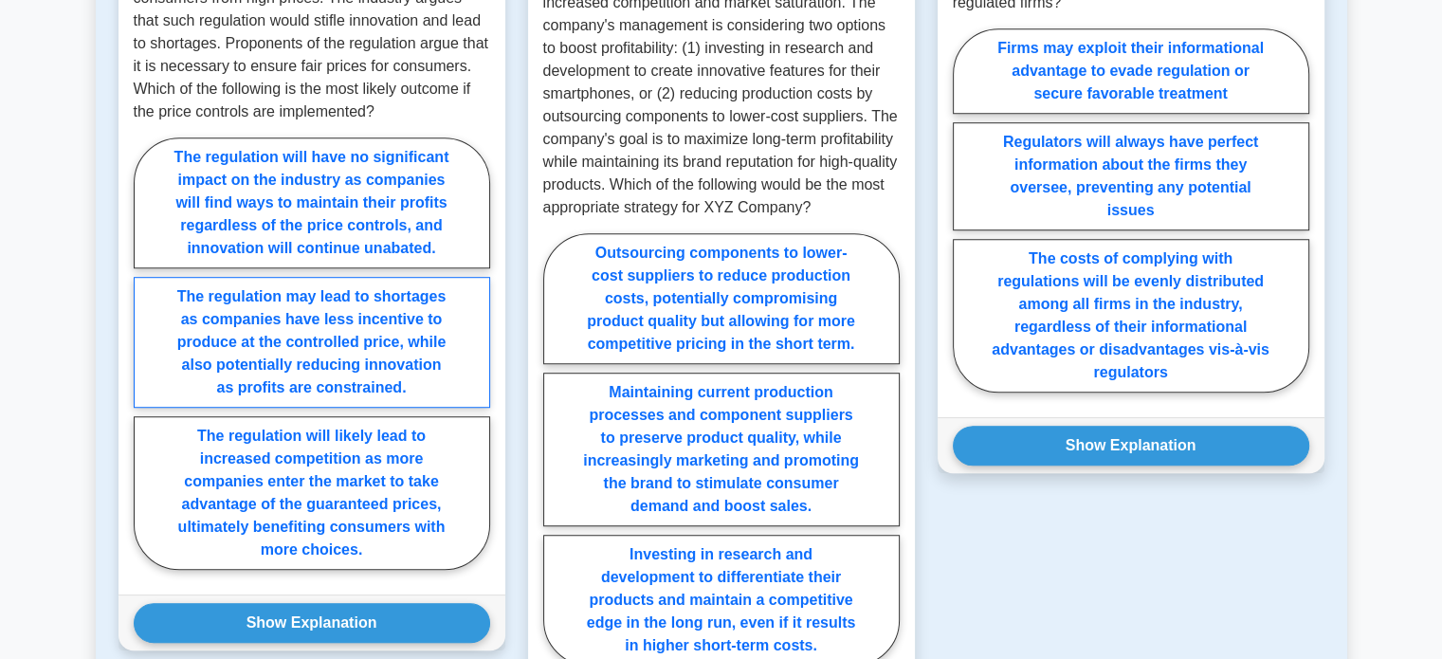
scroll to position [948, 0]
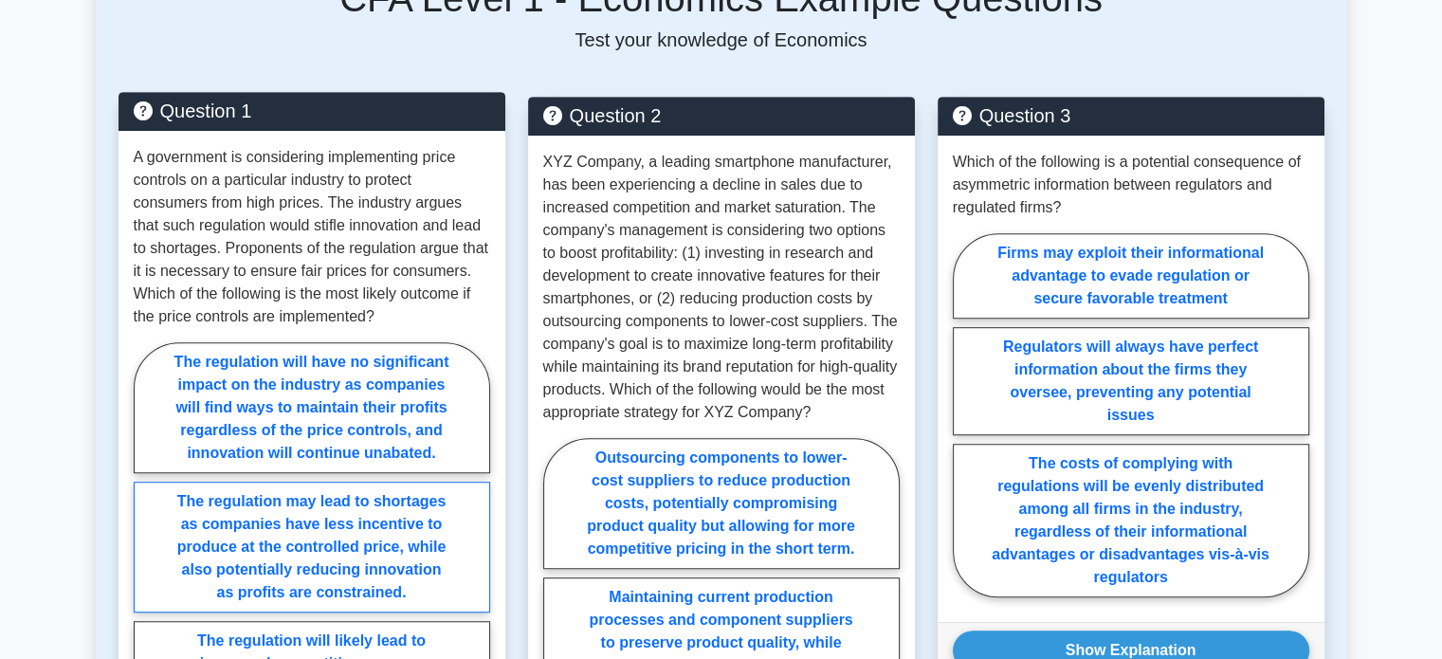
click at [353, 489] on label "The regulation may lead to shortages as companies have less incentive to produc…" at bounding box center [312, 547] width 356 height 131
click at [146, 557] on input "The regulation may lead to shortages as companies have less incentive to produc…" at bounding box center [140, 563] width 12 height 12
radio input "true"
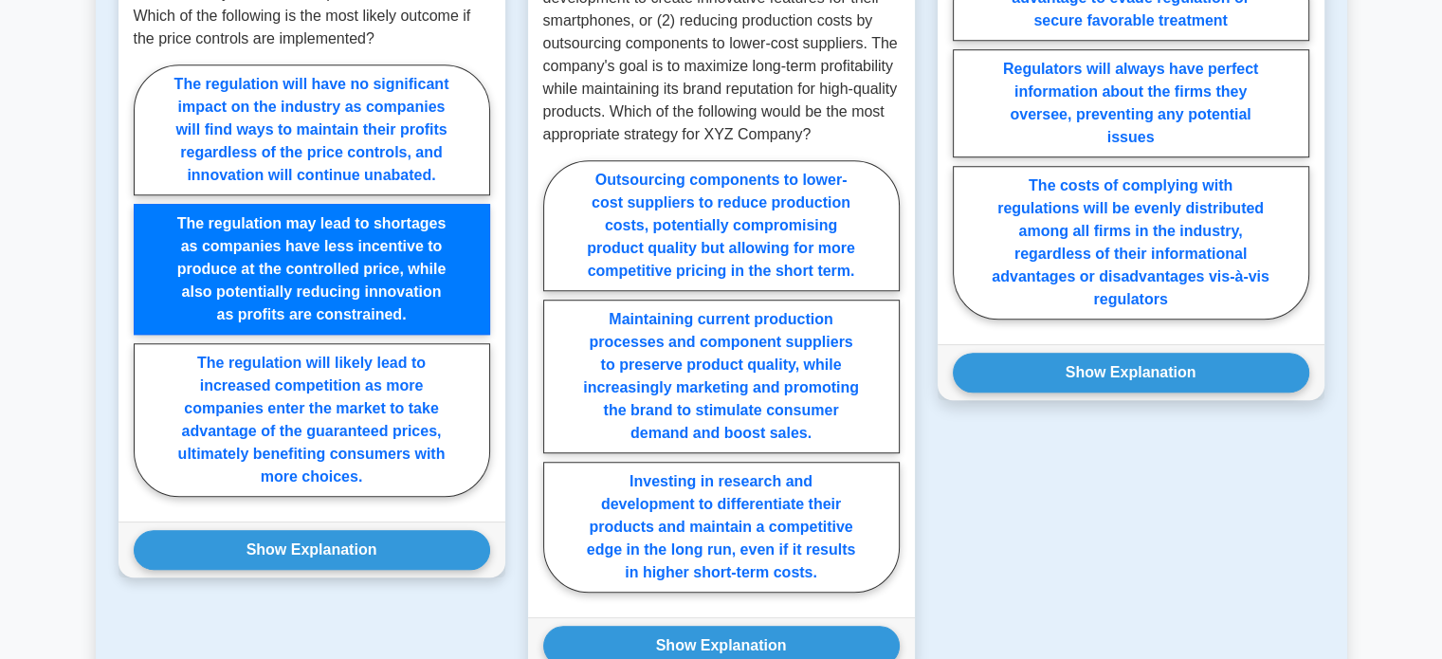
scroll to position [1327, 0]
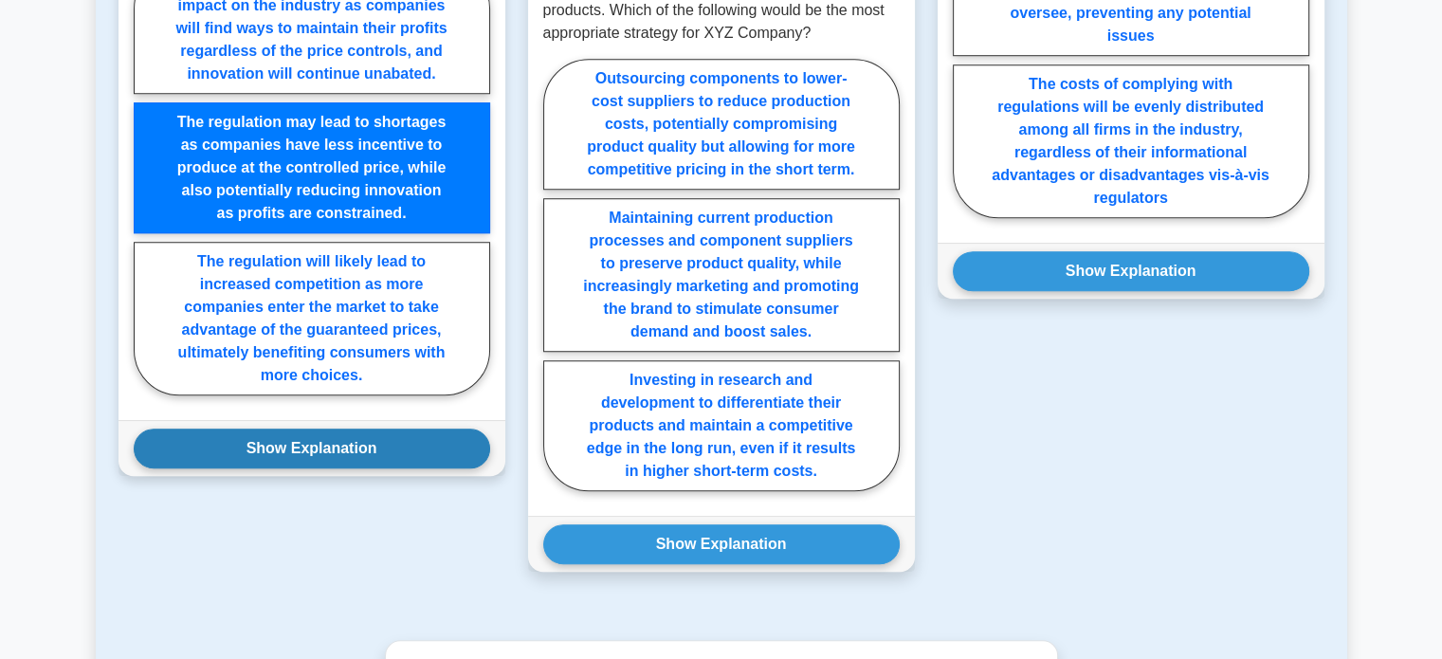
click at [355, 434] on button "Show Explanation" at bounding box center [312, 448] width 356 height 40
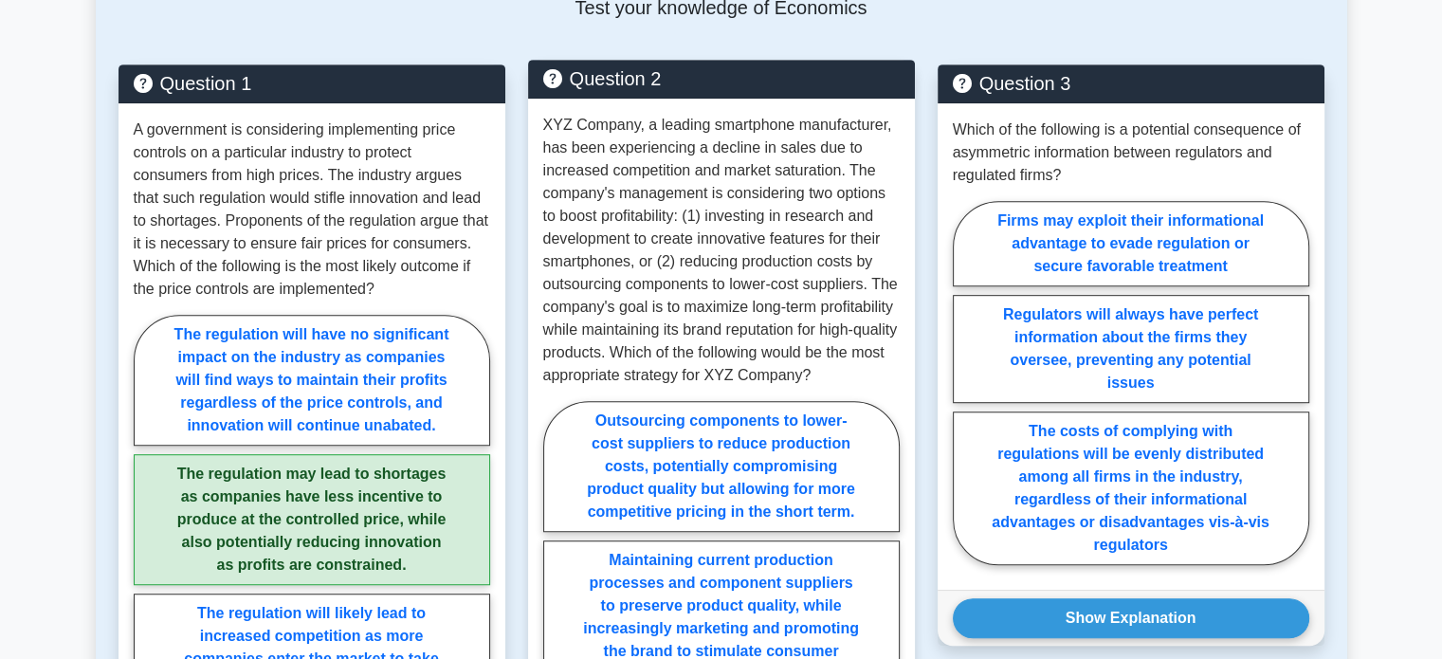
scroll to position [948, 0]
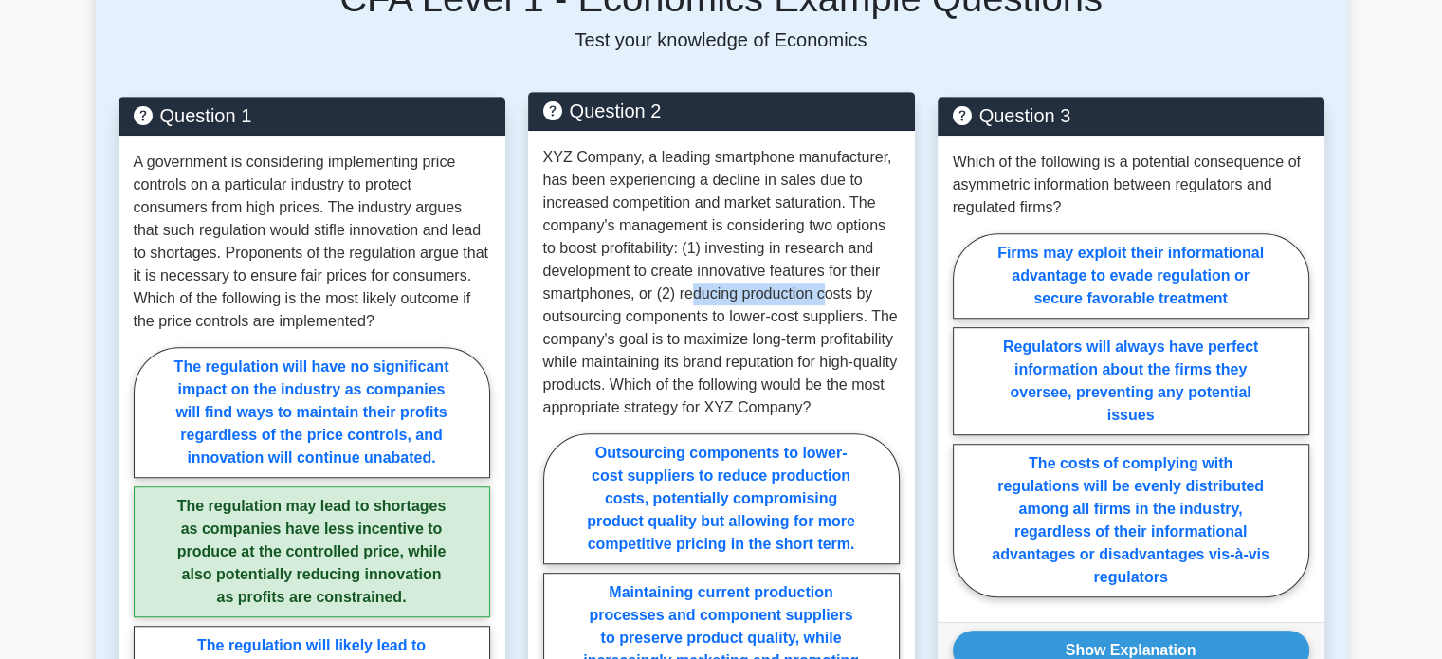
drag, startPoint x: 686, startPoint y: 269, endPoint x: 827, endPoint y: 282, distance: 140.8
click at [827, 282] on p "XYZ Company, a leading smartphone manufacturer, has been experiencing a decline…" at bounding box center [721, 282] width 356 height 273
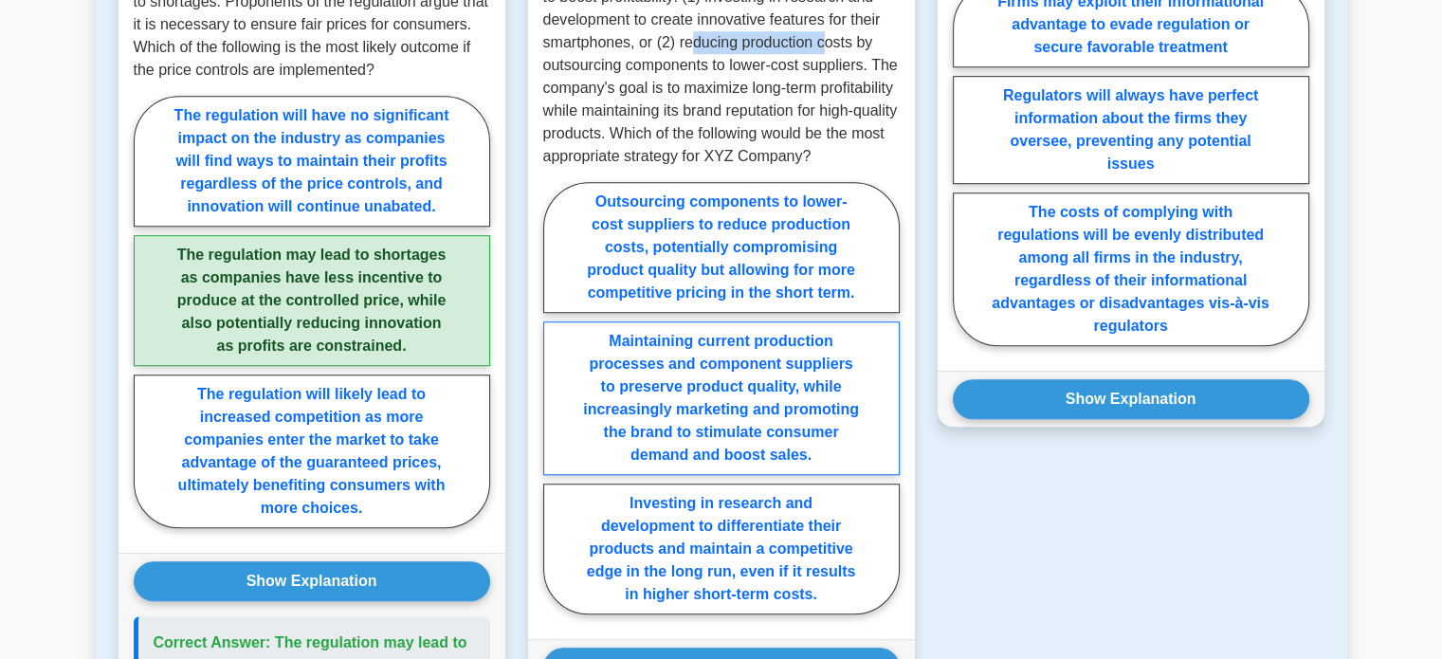
scroll to position [1232, 0]
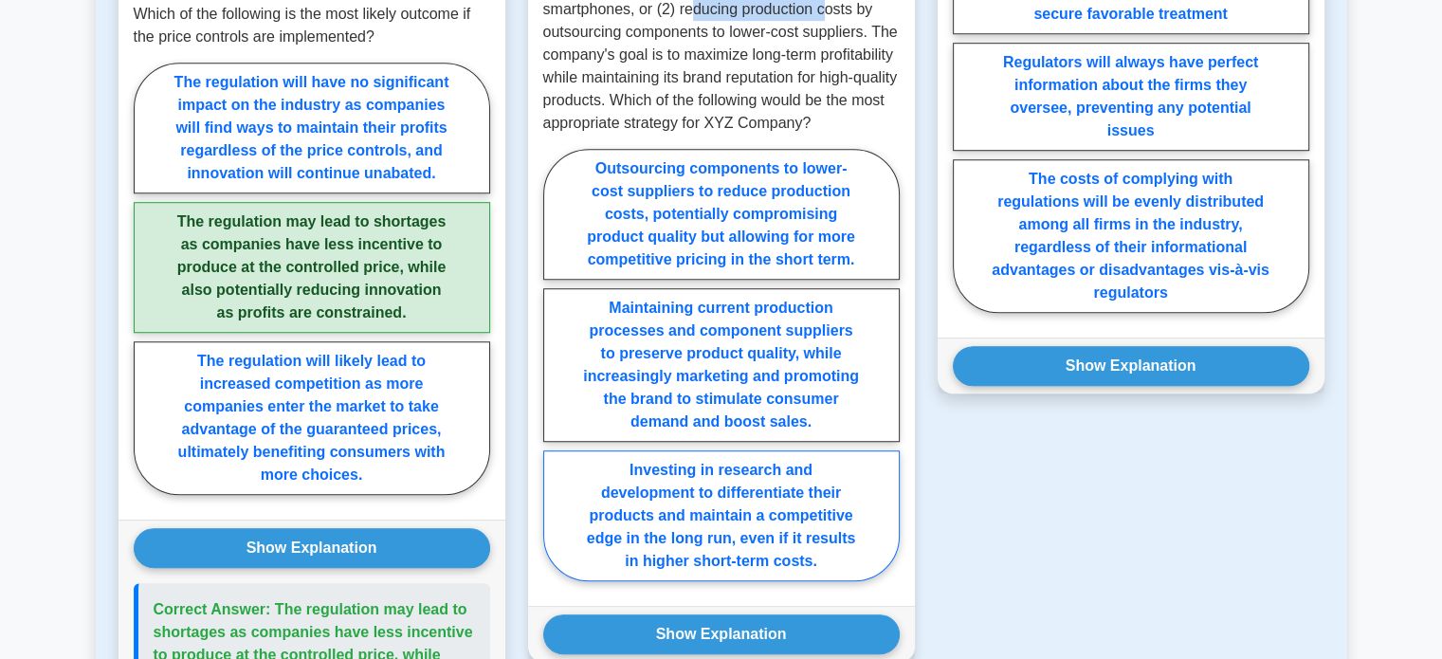
click at [773, 479] on label "Investing in research and development to differentiate their products and maint…" at bounding box center [721, 515] width 356 height 131
click at [555, 376] on input "Investing in research and development to differentiate their products and maint…" at bounding box center [549, 370] width 12 height 12
radio input "true"
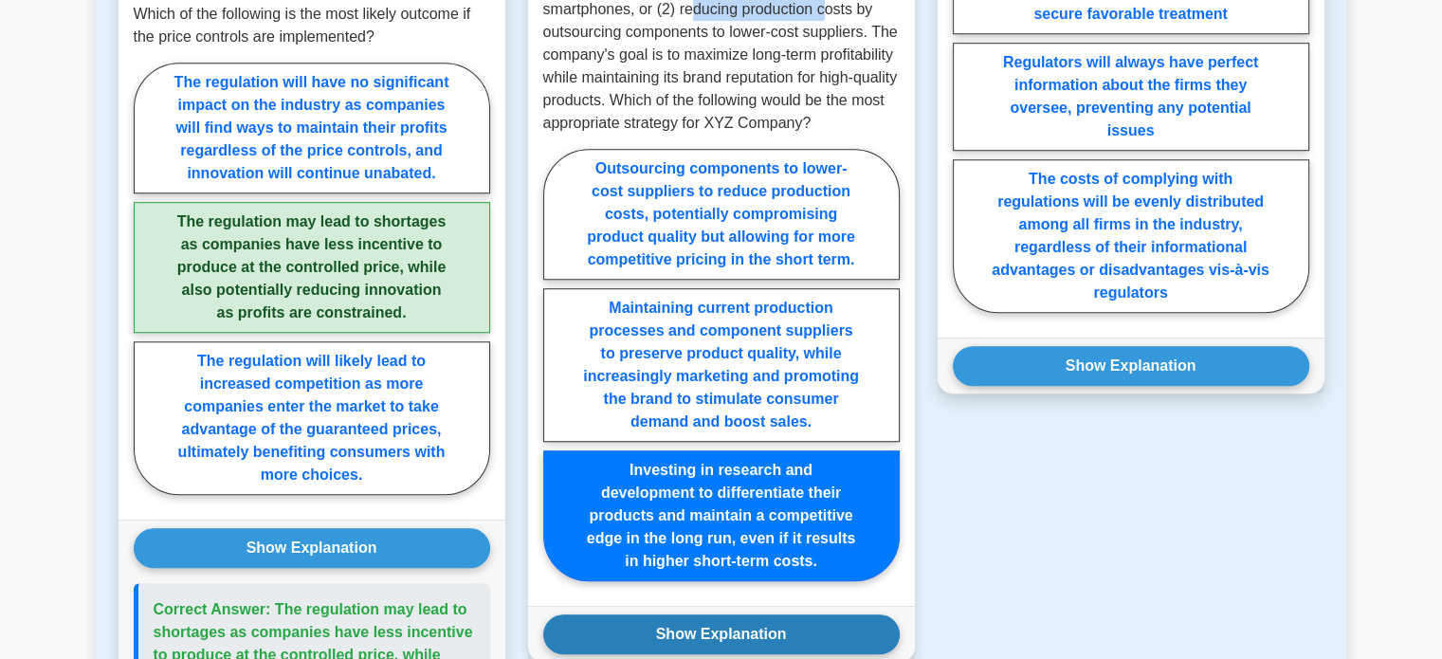
click at [749, 644] on button "Show Explanation" at bounding box center [721, 634] width 356 height 40
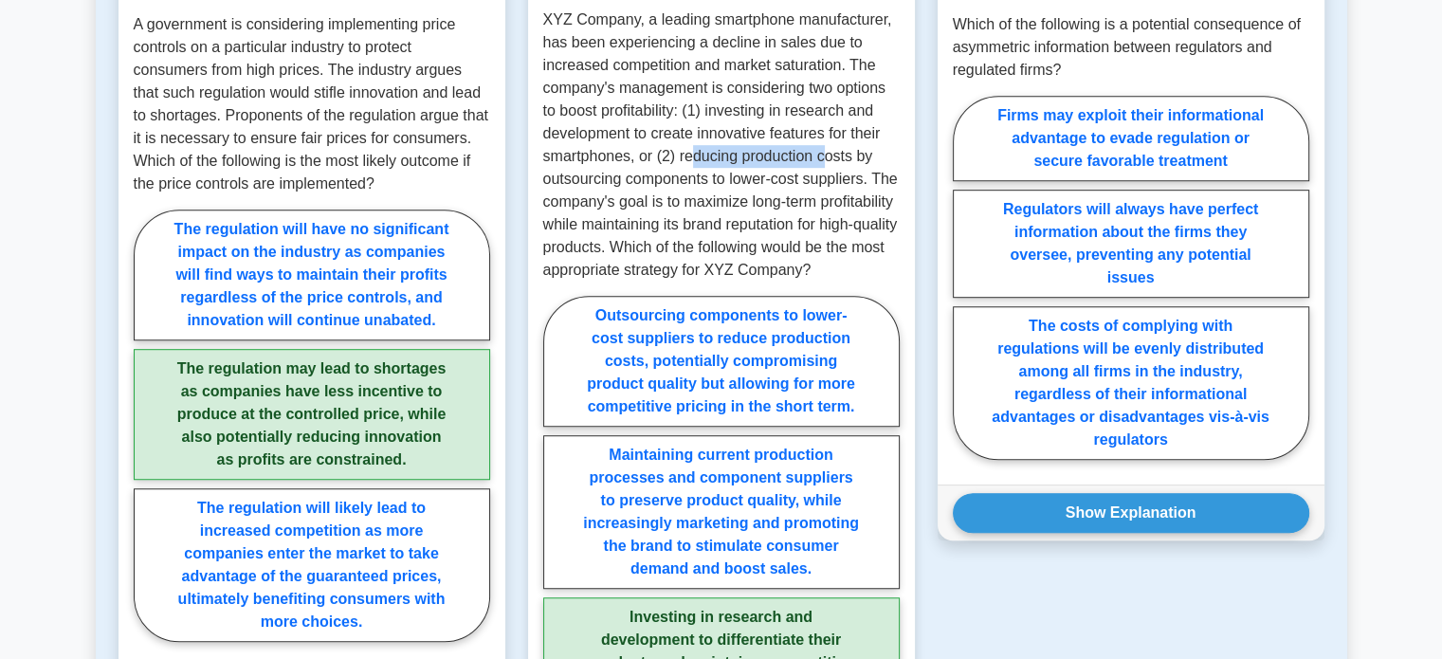
scroll to position [1043, 0]
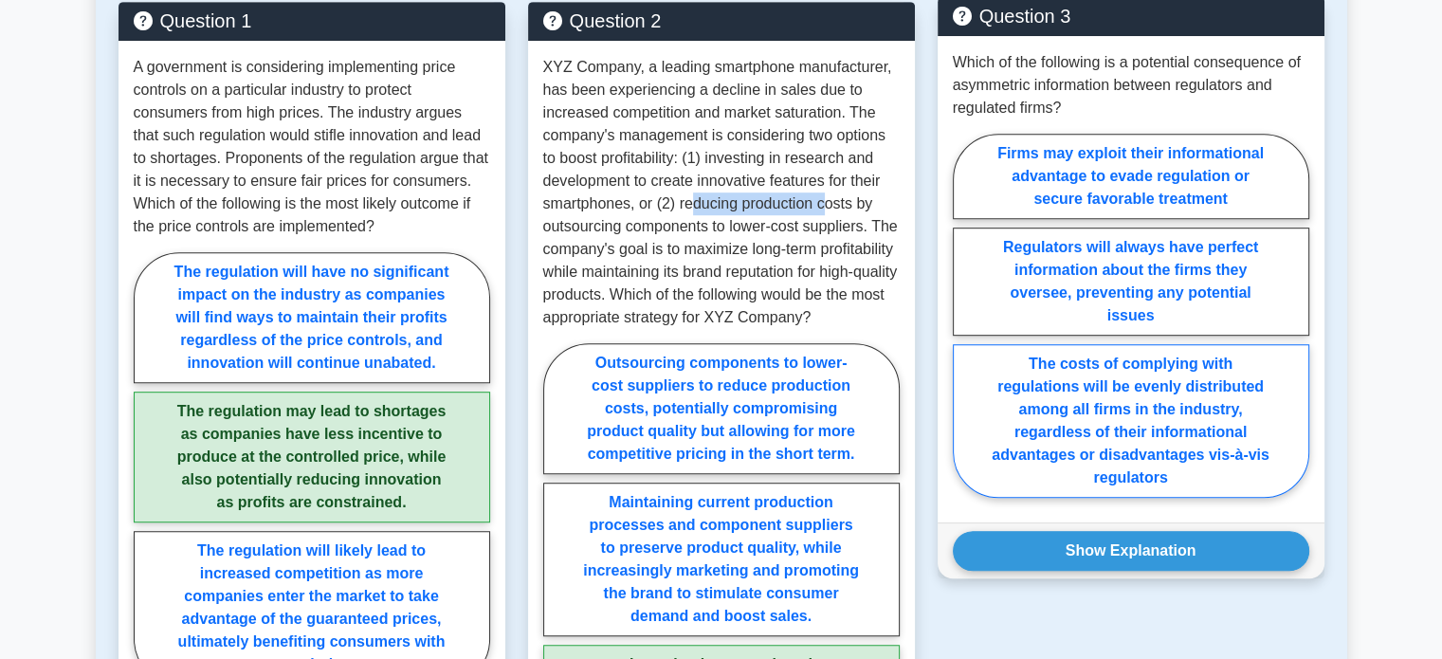
click at [1122, 371] on label "The costs of complying with regulations will be evenly distributed among all fi…" at bounding box center [1131, 421] width 356 height 154
click at [965, 327] on input "The costs of complying with regulations will be evenly distributed among all fi…" at bounding box center [959, 321] width 12 height 12
radio input "true"
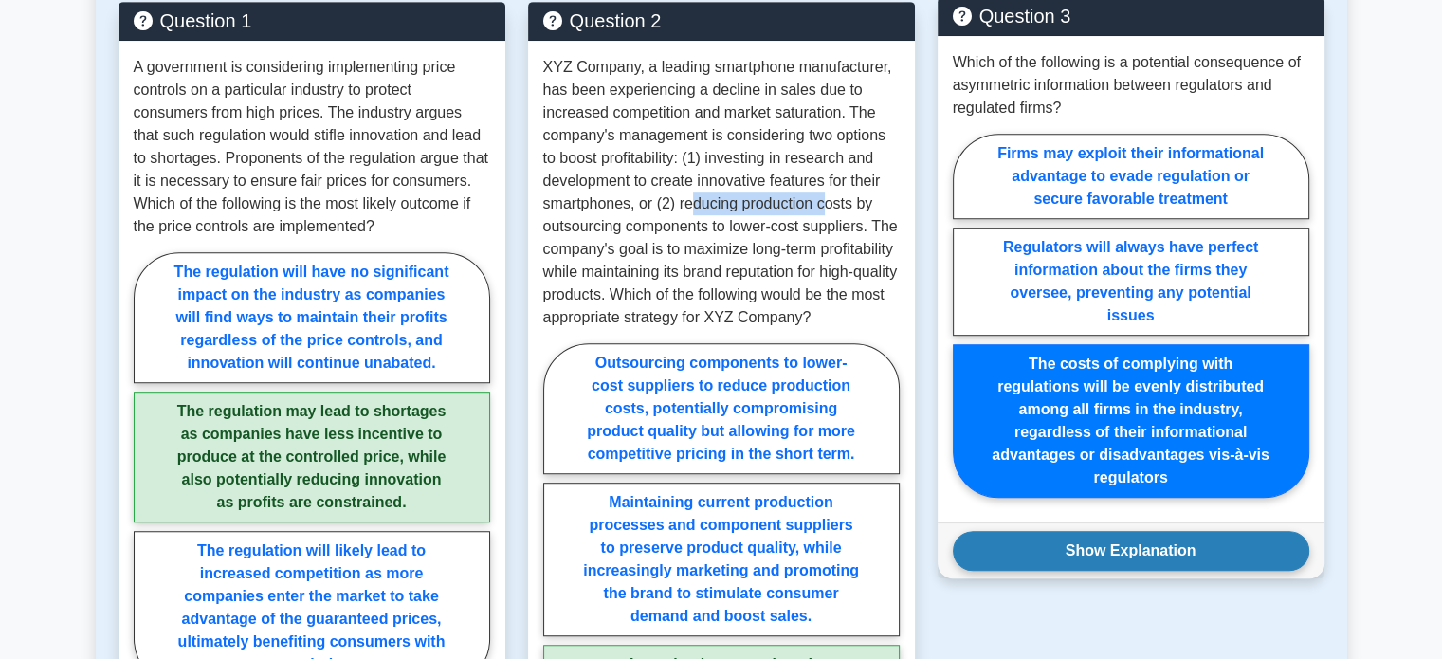
click at [1167, 531] on button "Show Explanation" at bounding box center [1131, 551] width 356 height 40
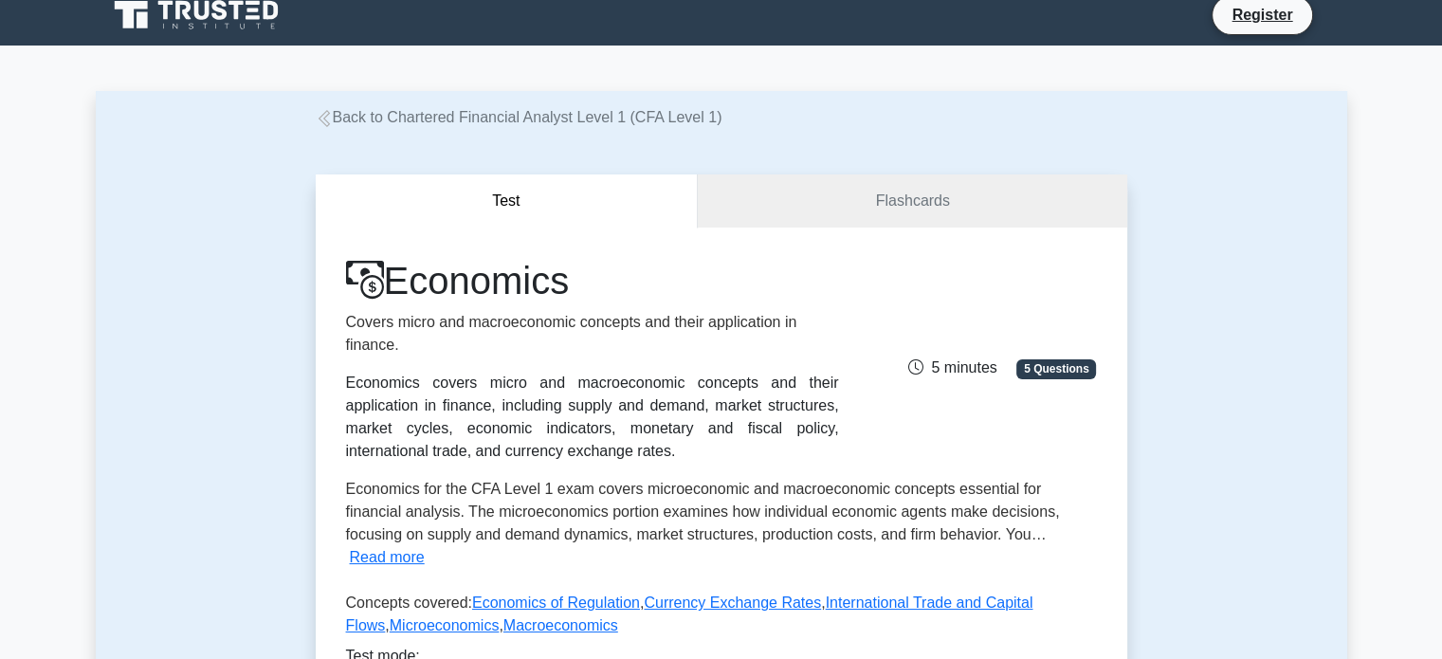
scroll to position [0, 0]
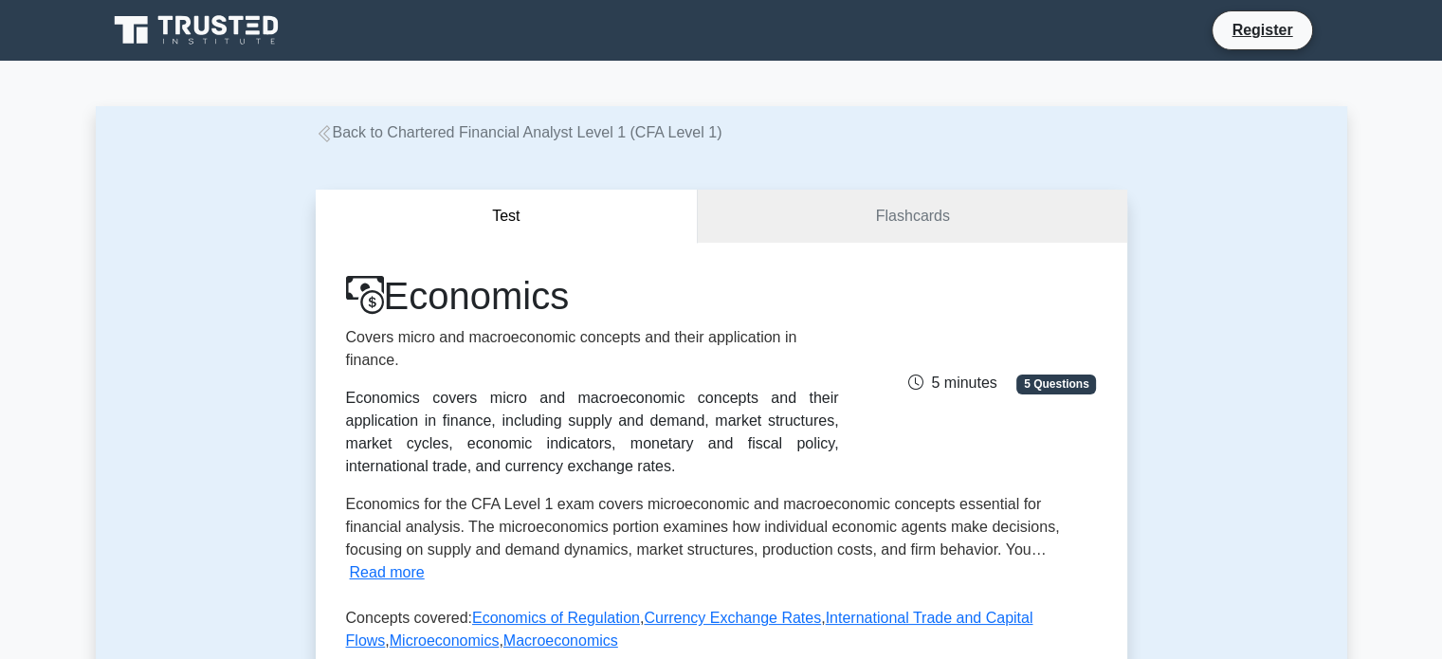
click at [316, 140] on icon at bounding box center [324, 133] width 17 height 17
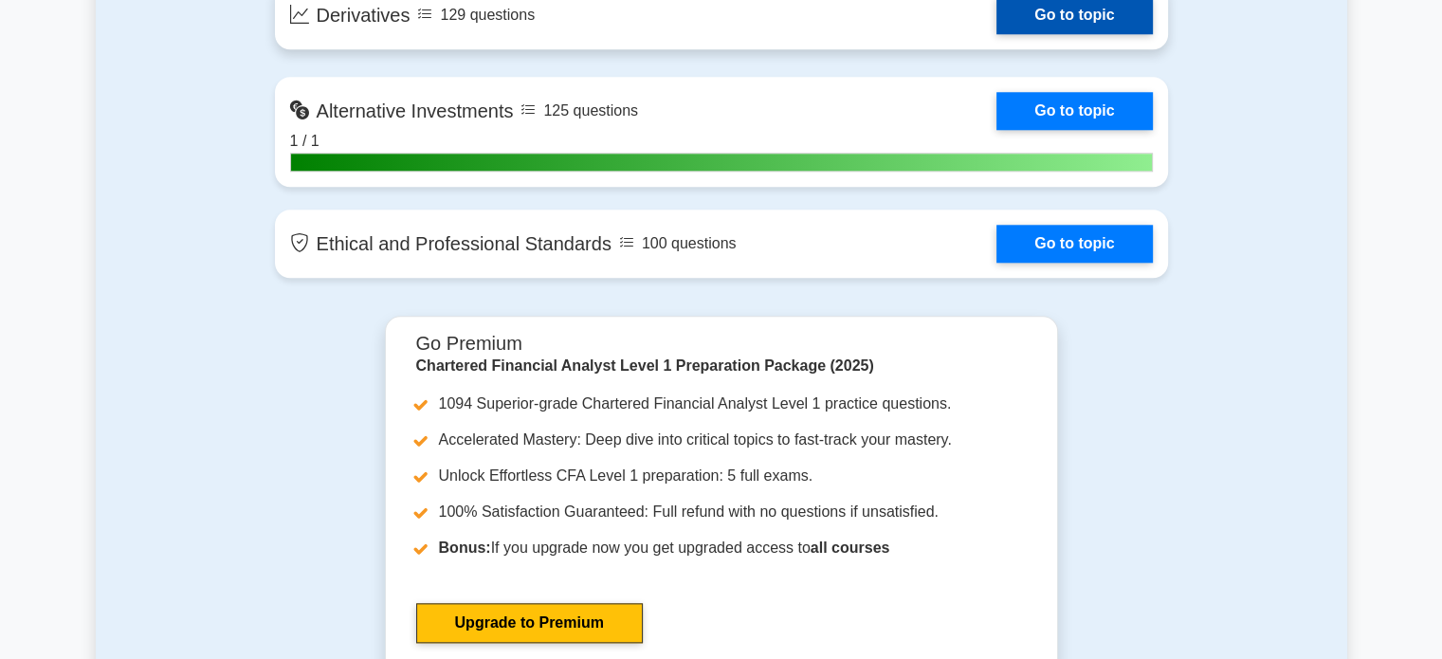
scroll to position [1896, 0]
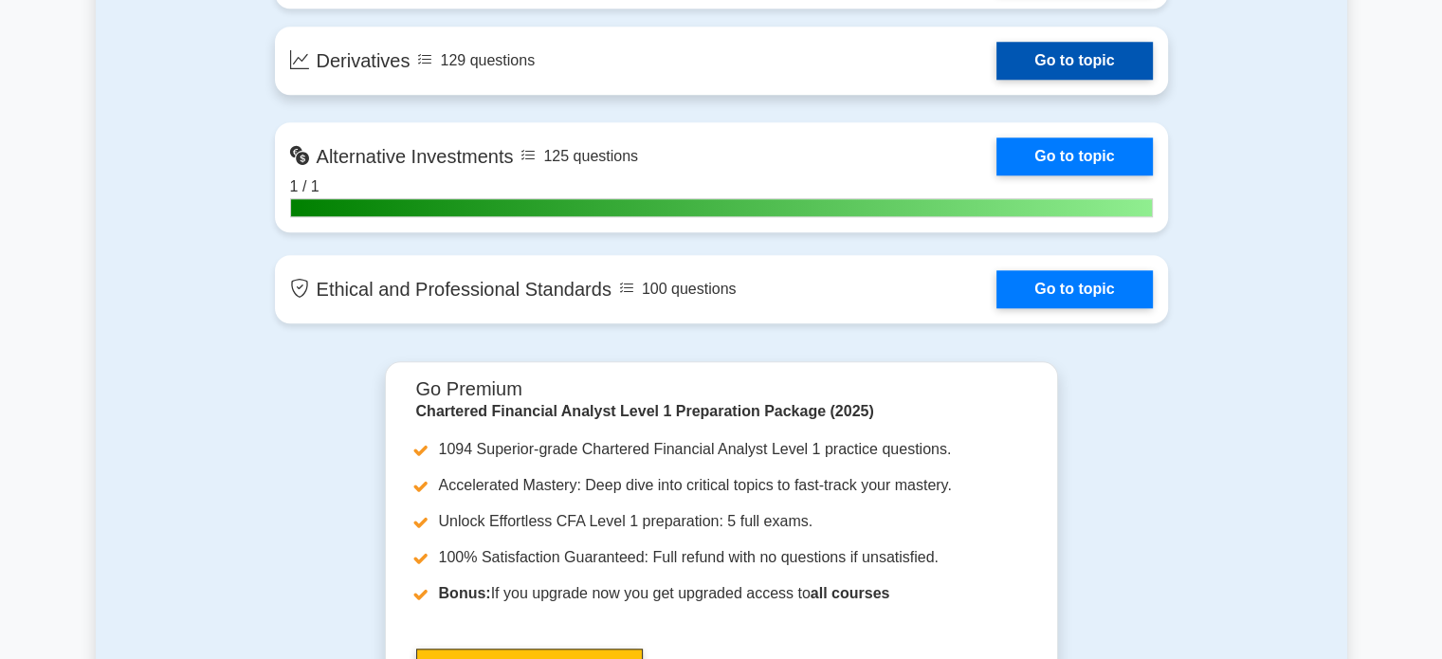
click at [996, 80] on link "Go to topic" at bounding box center [1073, 61] width 155 height 38
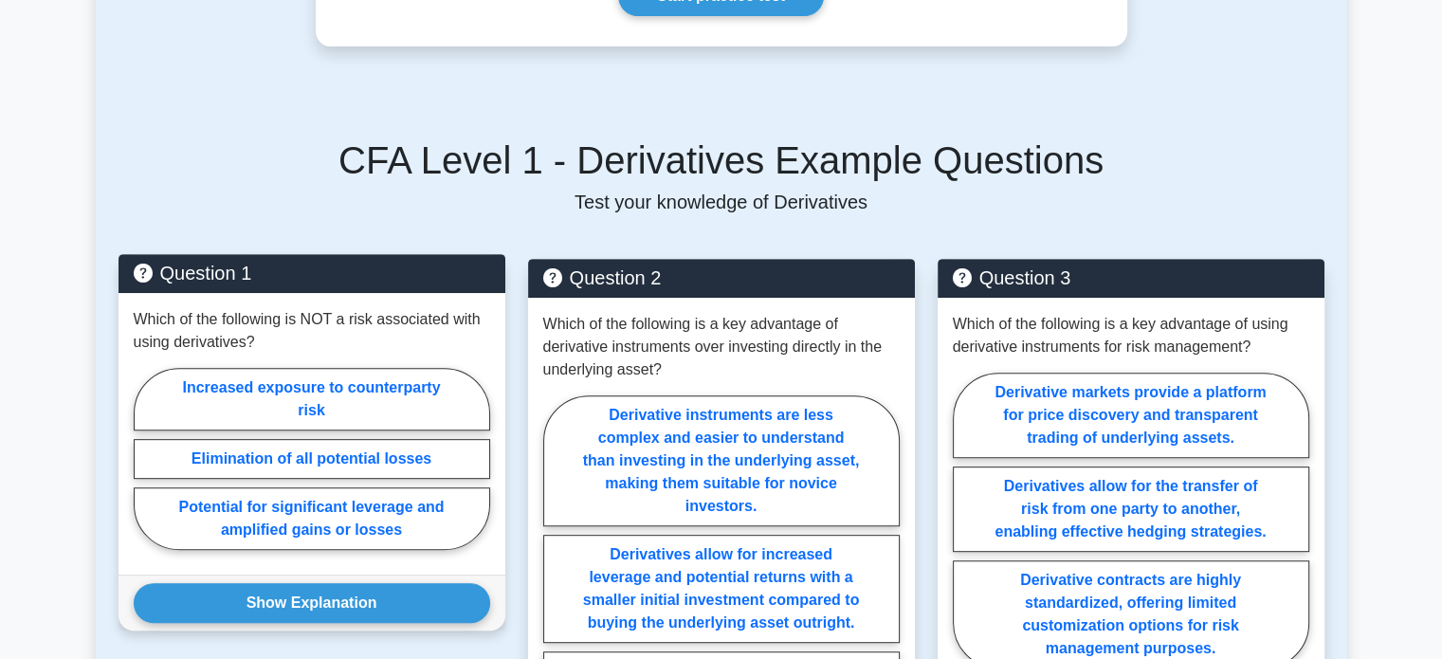
scroll to position [853, 0]
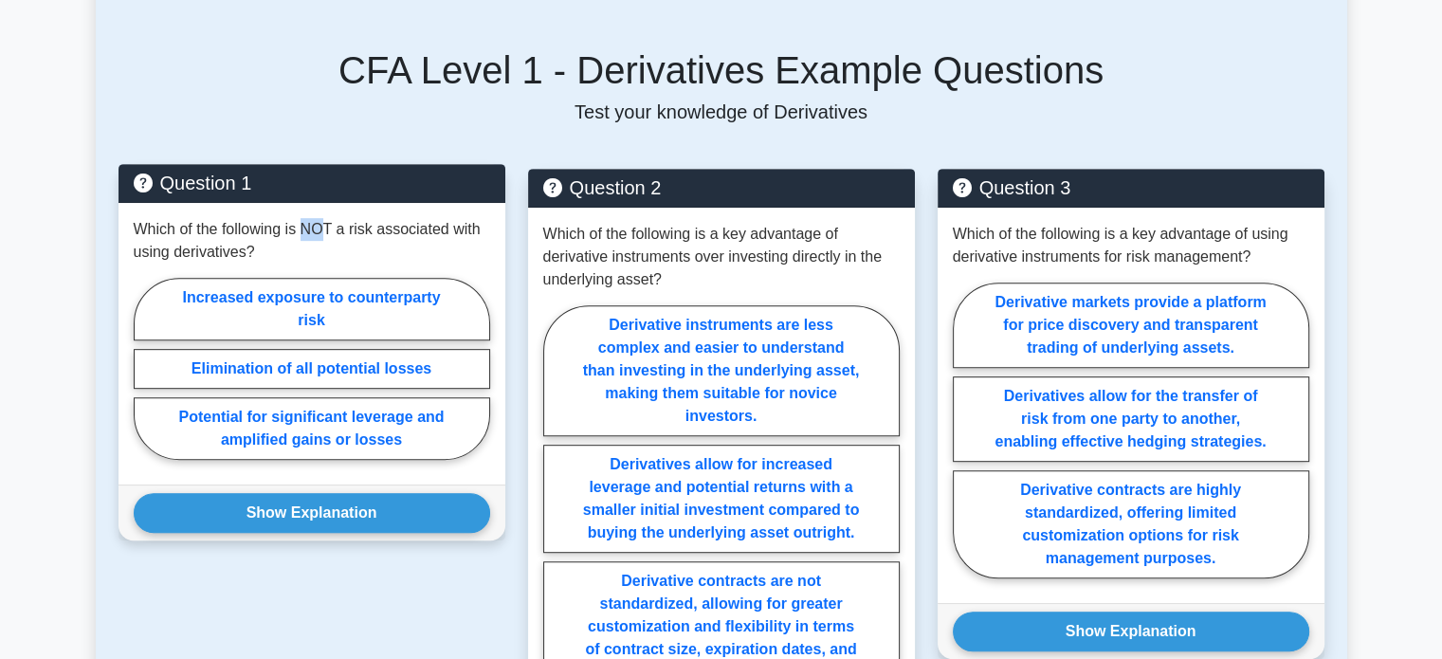
drag, startPoint x: 307, startPoint y: 200, endPoint x: 325, endPoint y: 204, distance: 18.4
click at [325, 218] on p "Which of the following is NOT a risk associated with using derivatives?" at bounding box center [312, 240] width 356 height 45
click at [318, 351] on label "Elimination of all potential losses" at bounding box center [312, 369] width 356 height 40
click at [146, 368] on input "Elimination of all potential losses" at bounding box center [140, 374] width 12 height 12
radio input "true"
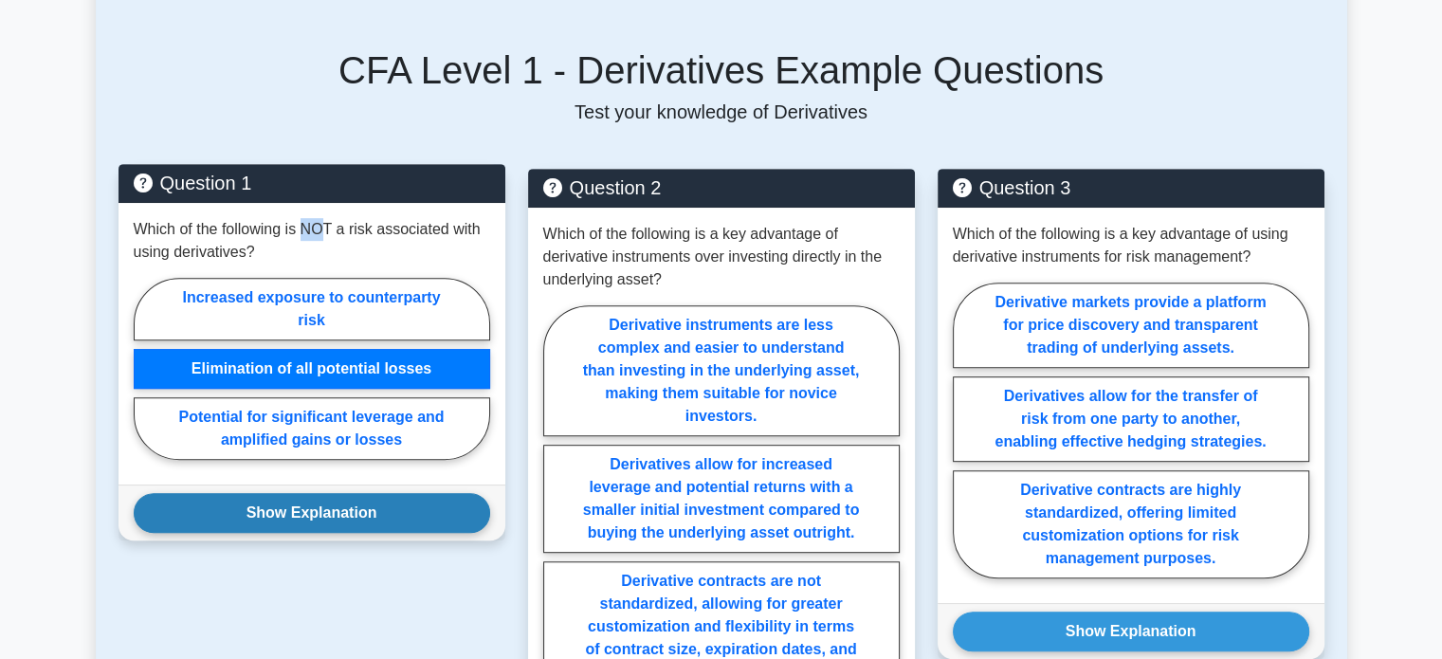
click at [300, 493] on button "Show Explanation" at bounding box center [312, 513] width 356 height 40
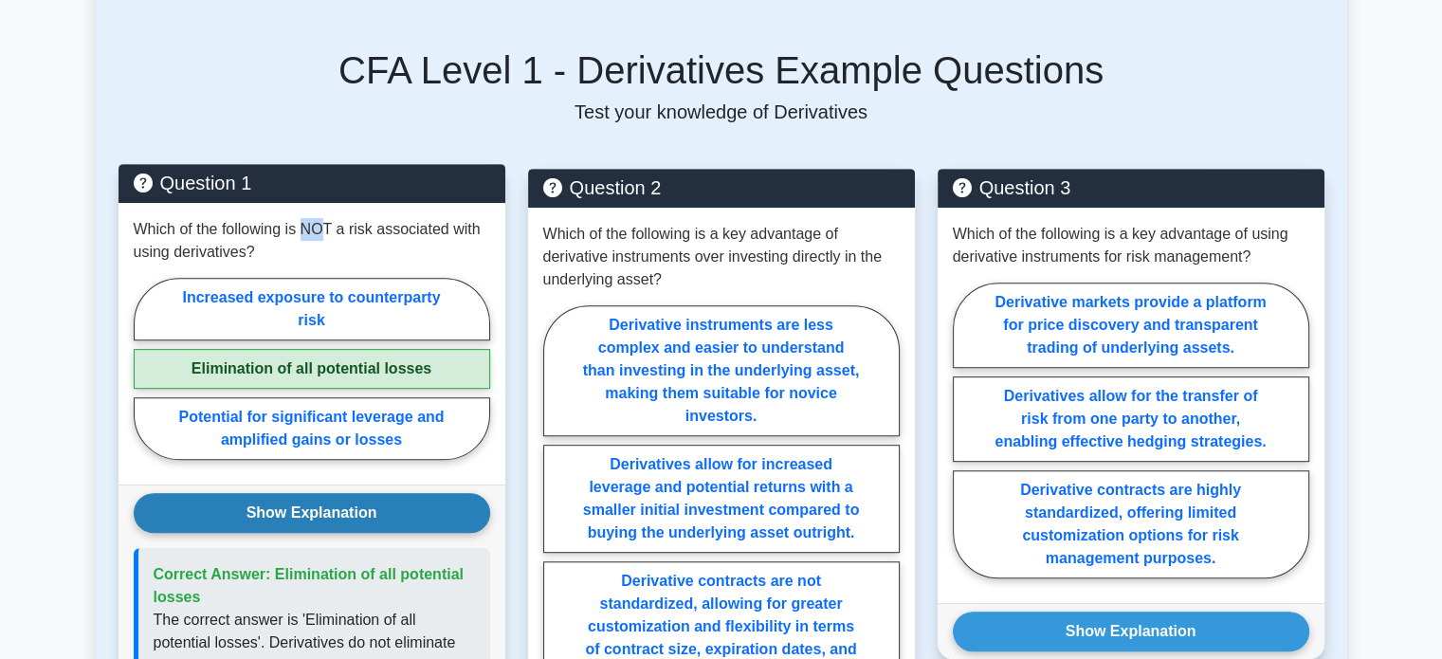
scroll to position [948, 0]
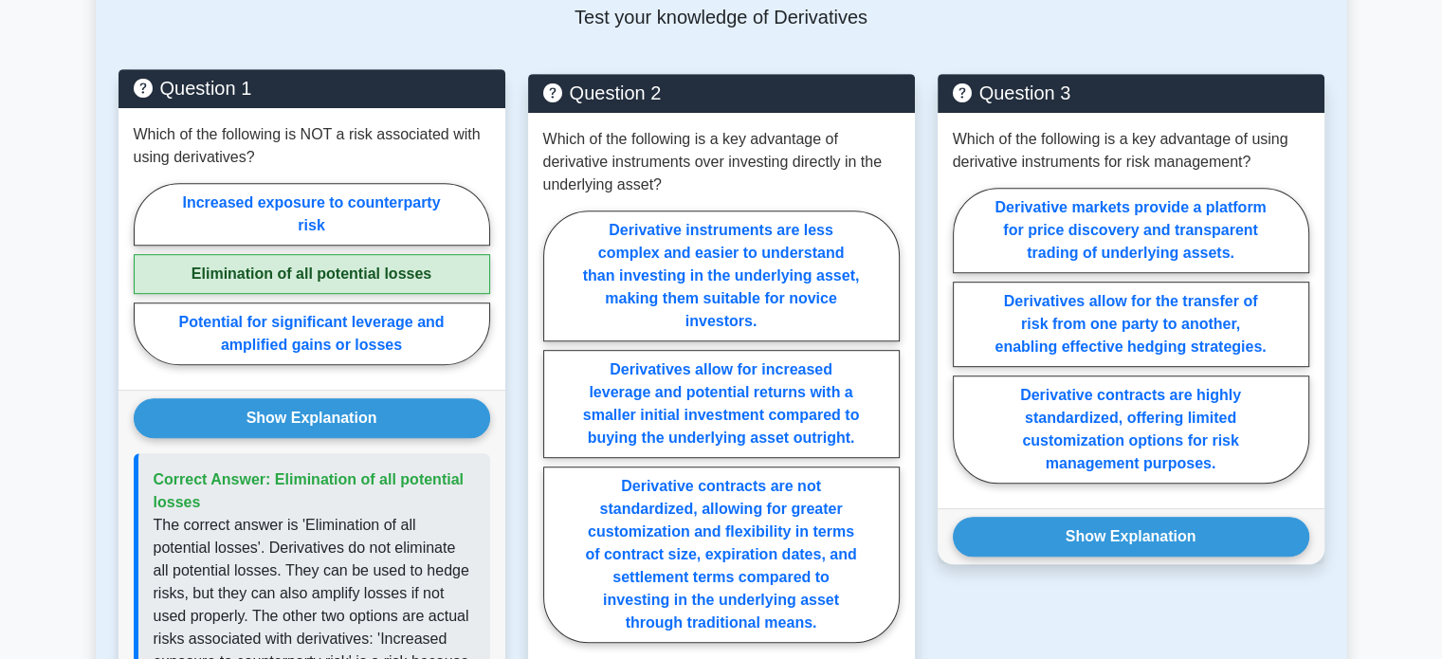
click at [354, 124] on p "Which of the following is NOT a risk associated with using derivatives?" at bounding box center [312, 145] width 356 height 45
drag, startPoint x: 311, startPoint y: 109, endPoint x: 325, endPoint y: 116, distance: 15.7
click at [325, 123] on p "Which of the following is NOT a risk associated with using derivatives?" at bounding box center [312, 145] width 356 height 45
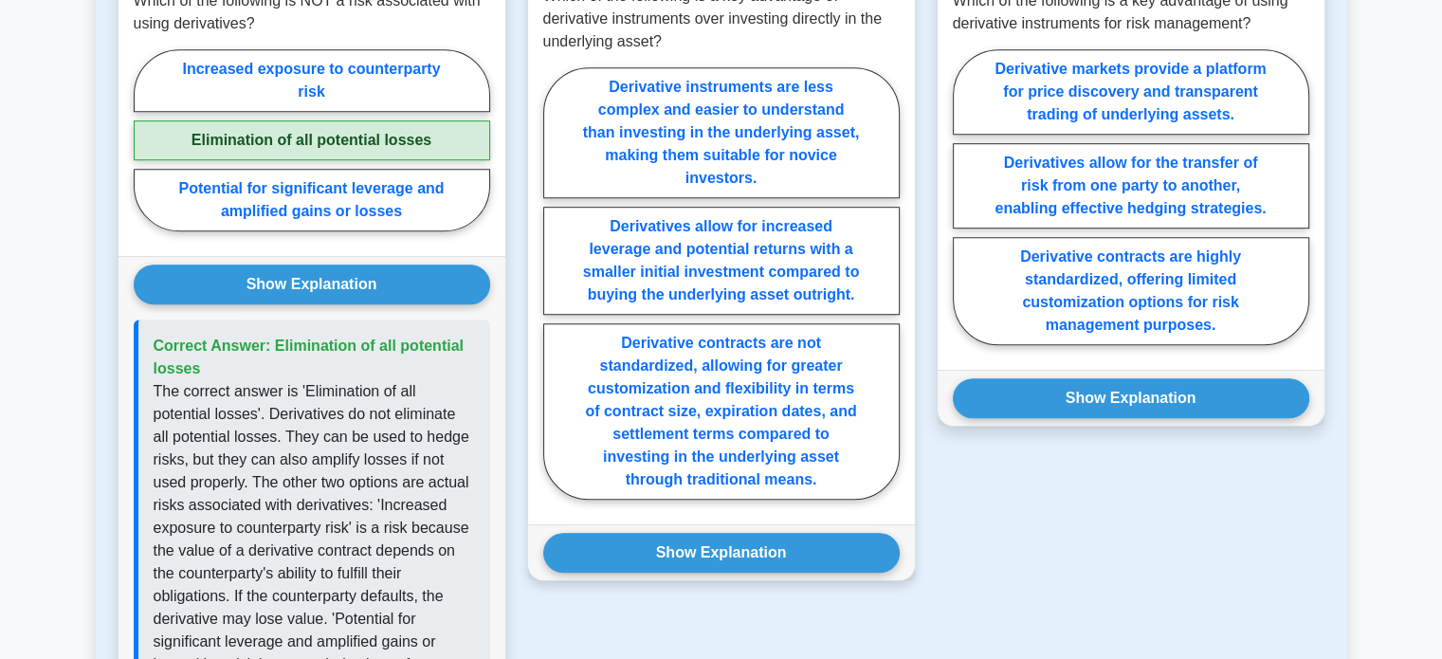
scroll to position [1043, 0]
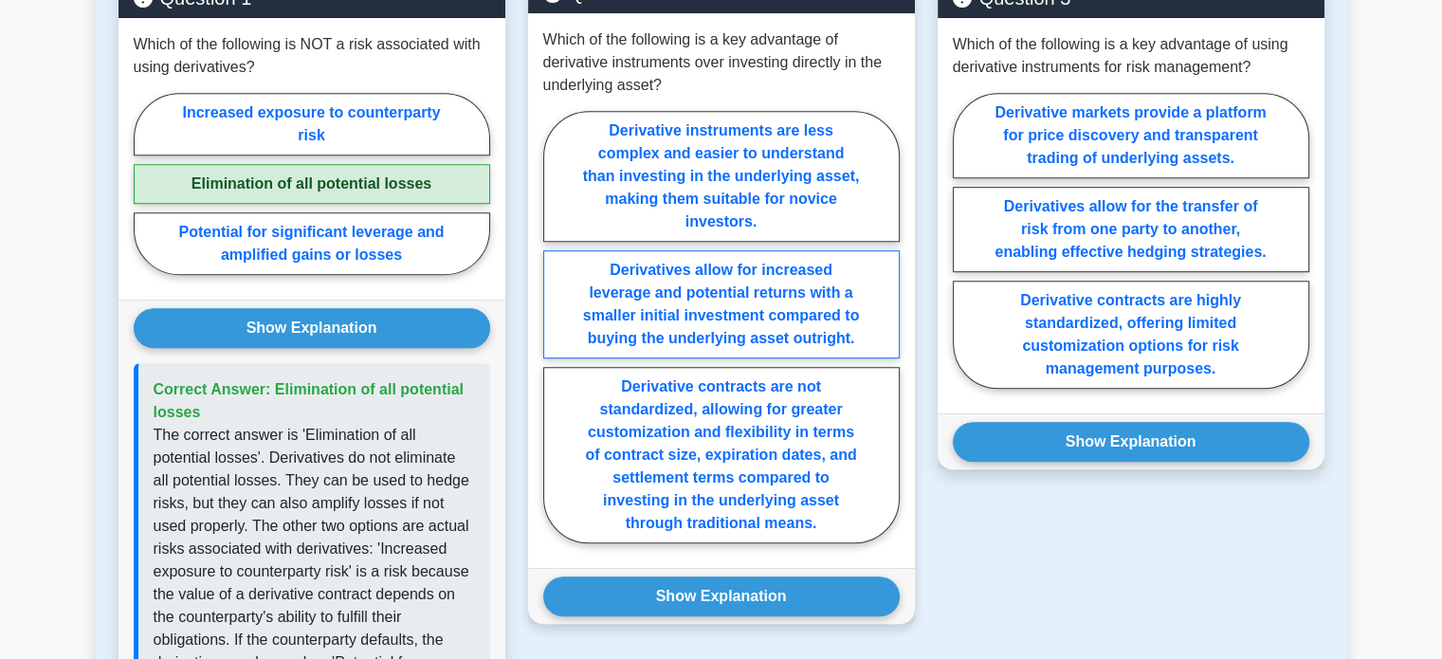
click at [691, 264] on label "Derivatives allow for increased leverage and potential returns with a smaller i…" at bounding box center [721, 304] width 356 height 108
click at [555, 326] on input "Derivatives allow for increased leverage and potential returns with a smaller i…" at bounding box center [549, 332] width 12 height 12
radio input "true"
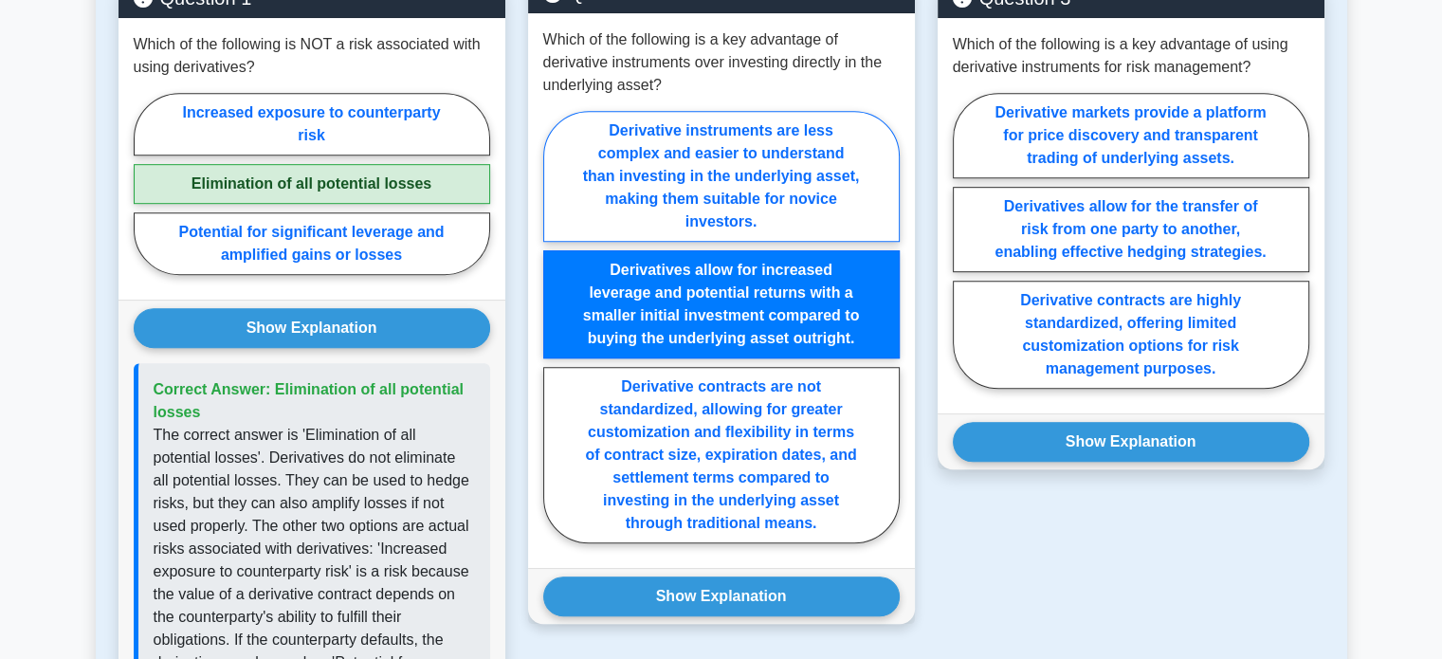
click at [700, 190] on label "Derivative instruments are less complex and easier to understand than investing…" at bounding box center [721, 176] width 356 height 131
click at [555, 326] on input "Derivative instruments are less complex and easier to understand than investing…" at bounding box center [549, 332] width 12 height 12
radio input "true"
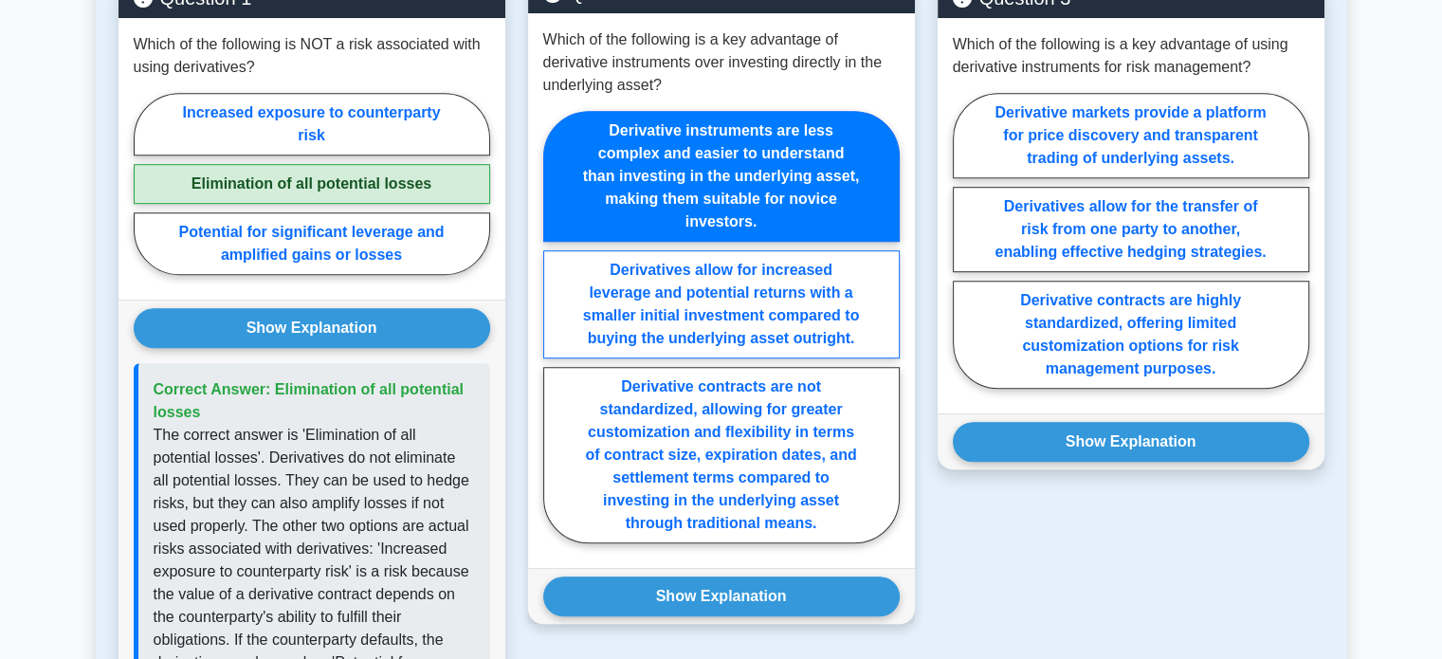
click at [700, 280] on label "Derivatives allow for increased leverage and potential returns with a smaller i…" at bounding box center [721, 304] width 356 height 108
click at [555, 326] on input "Derivatives allow for increased leverage and potential returns with a smaller i…" at bounding box center [549, 332] width 12 height 12
radio input "true"
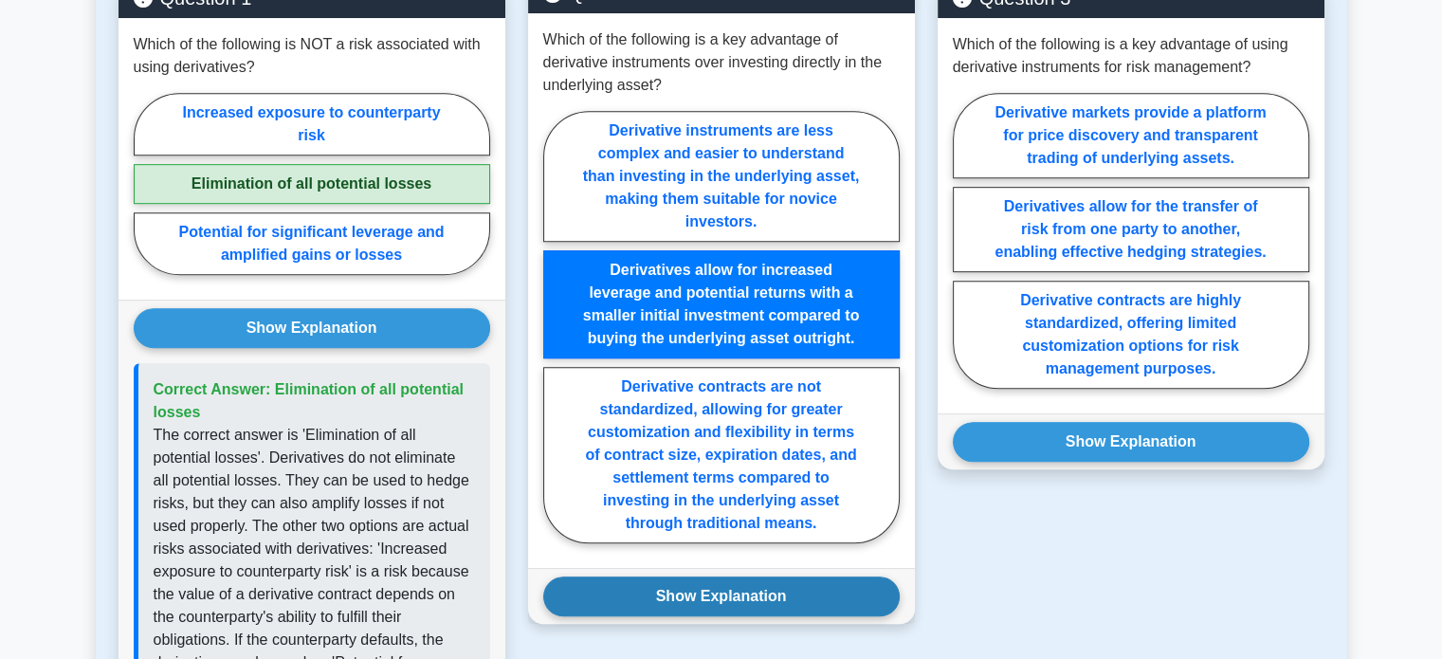
click at [704, 576] on button "Show Explanation" at bounding box center [721, 596] width 356 height 40
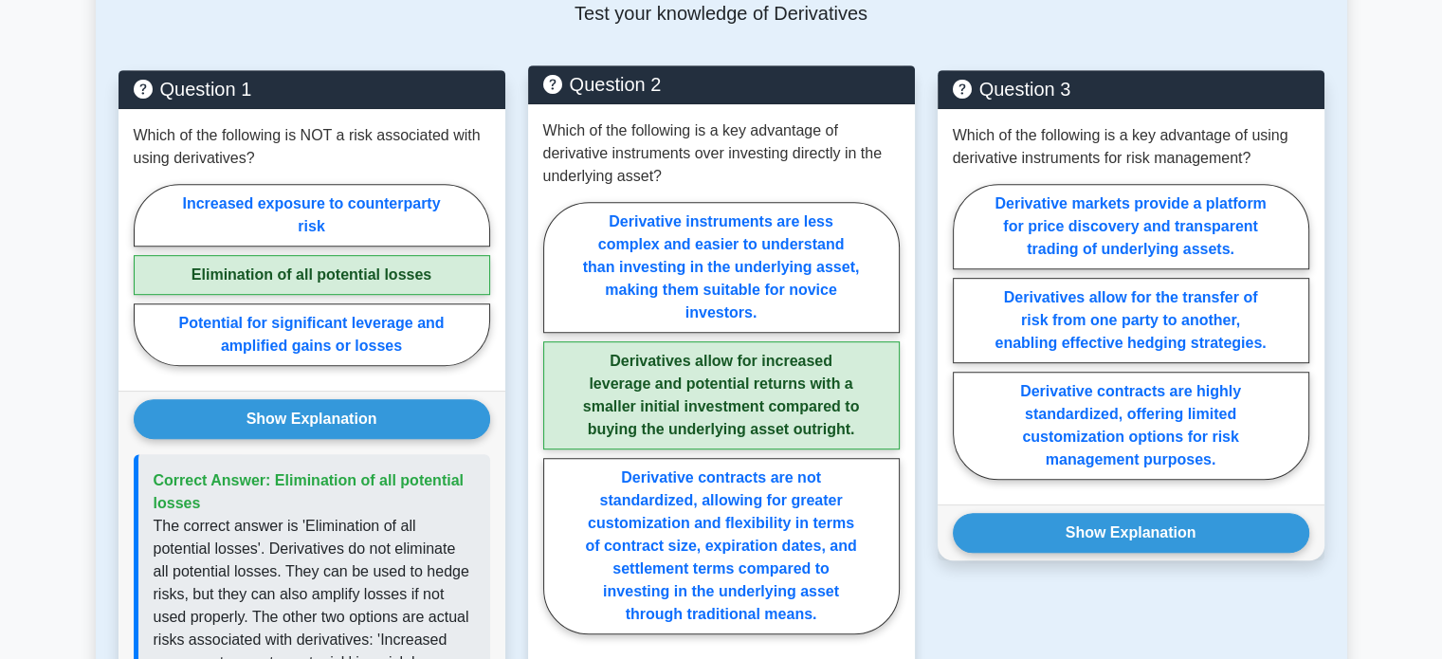
scroll to position [948, 0]
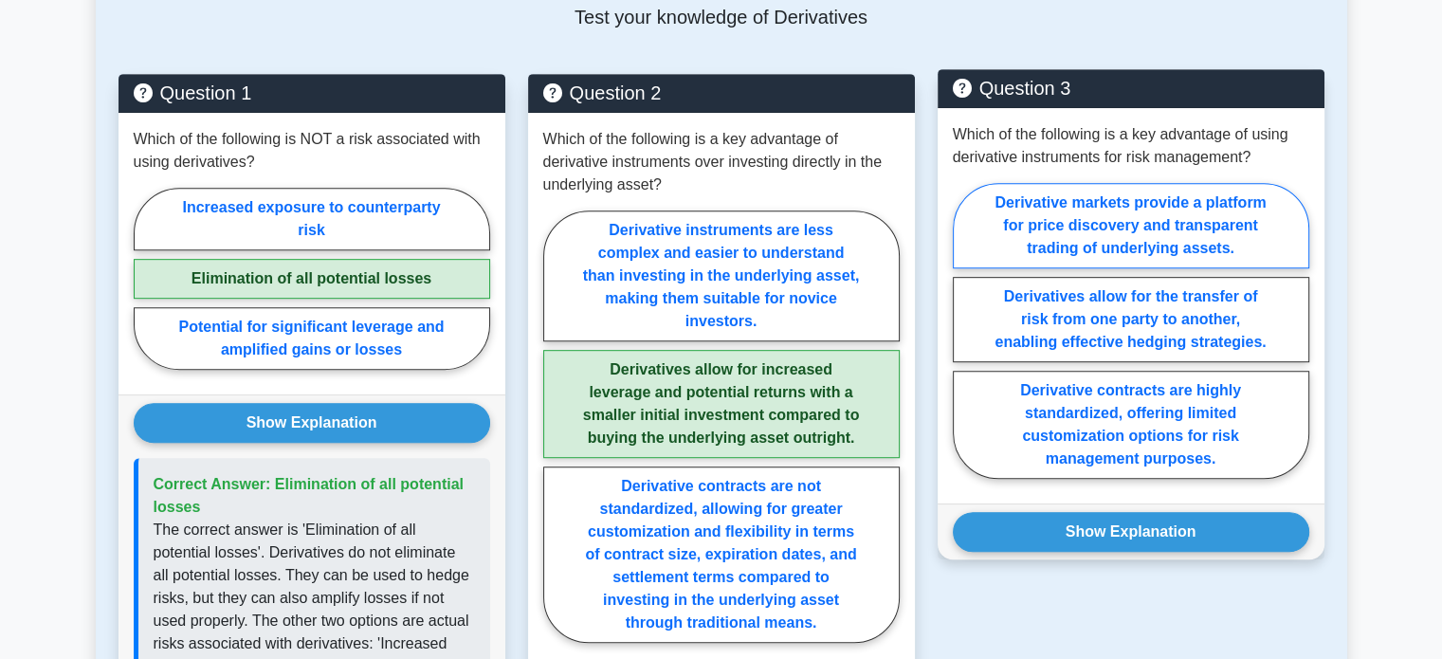
click at [1123, 211] on label "Derivative markets provide a platform for price discovery and transparent tradi…" at bounding box center [1131, 225] width 356 height 85
click at [965, 330] on input "Derivative markets provide a platform for price discovery and transparent tradi…" at bounding box center [959, 336] width 12 height 12
radio input "true"
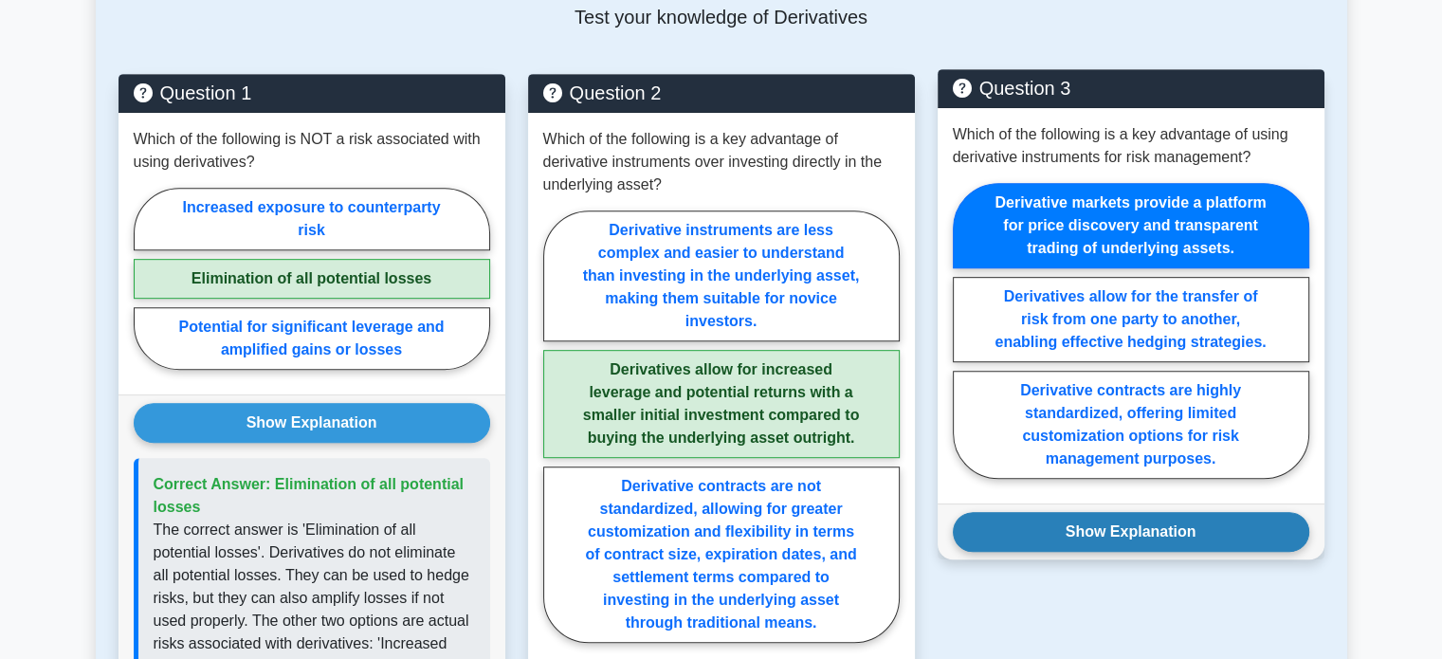
click at [1069, 512] on button "Show Explanation" at bounding box center [1131, 532] width 356 height 40
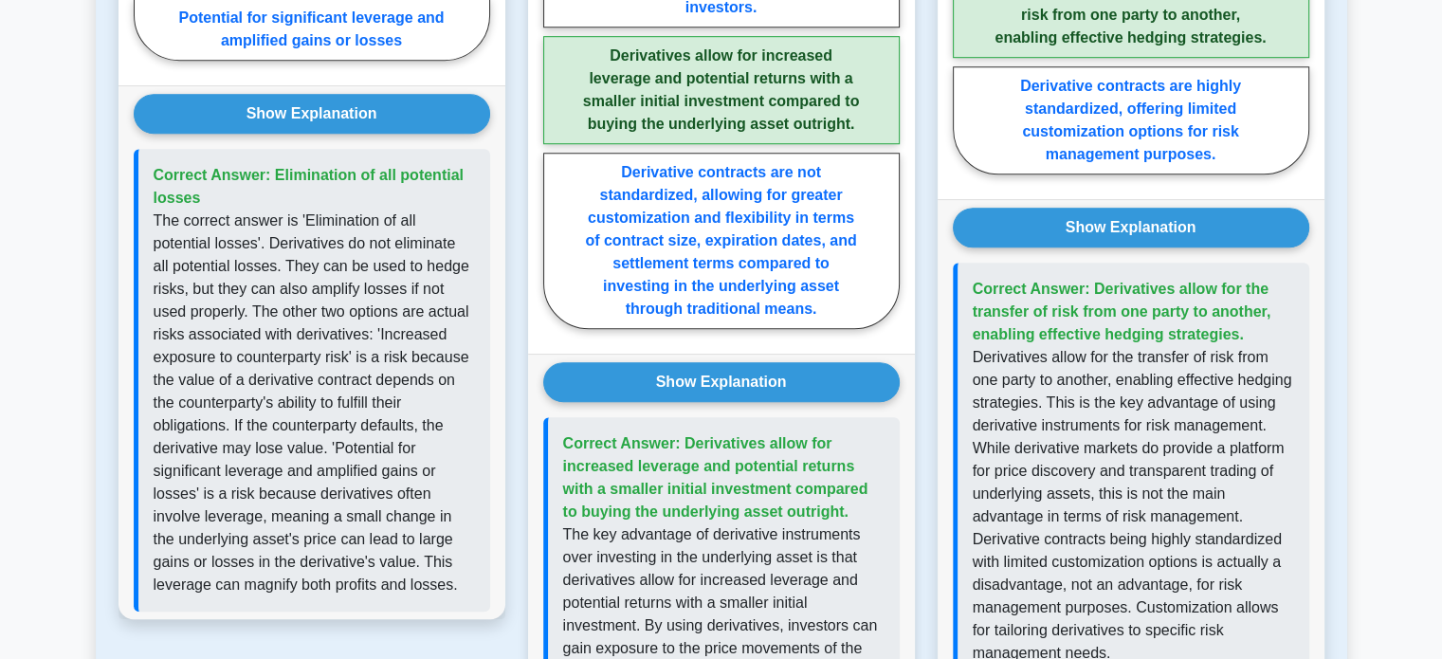
scroll to position [474, 0]
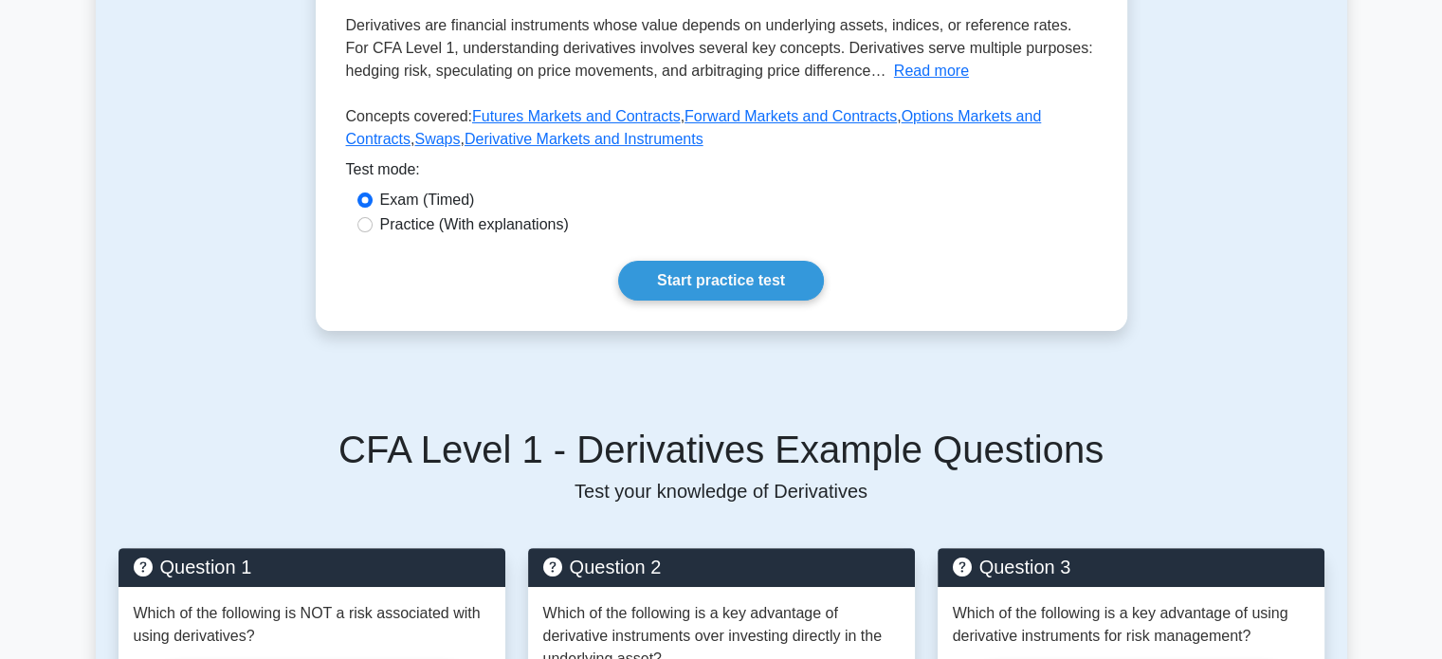
click at [549, 213] on label "Practice (With explanations)" at bounding box center [474, 224] width 189 height 23
click at [373, 217] on input "Practice (With explanations)" at bounding box center [364, 224] width 15 height 15
radio input "true"
click at [730, 261] on link "Start practice test" at bounding box center [721, 281] width 206 height 40
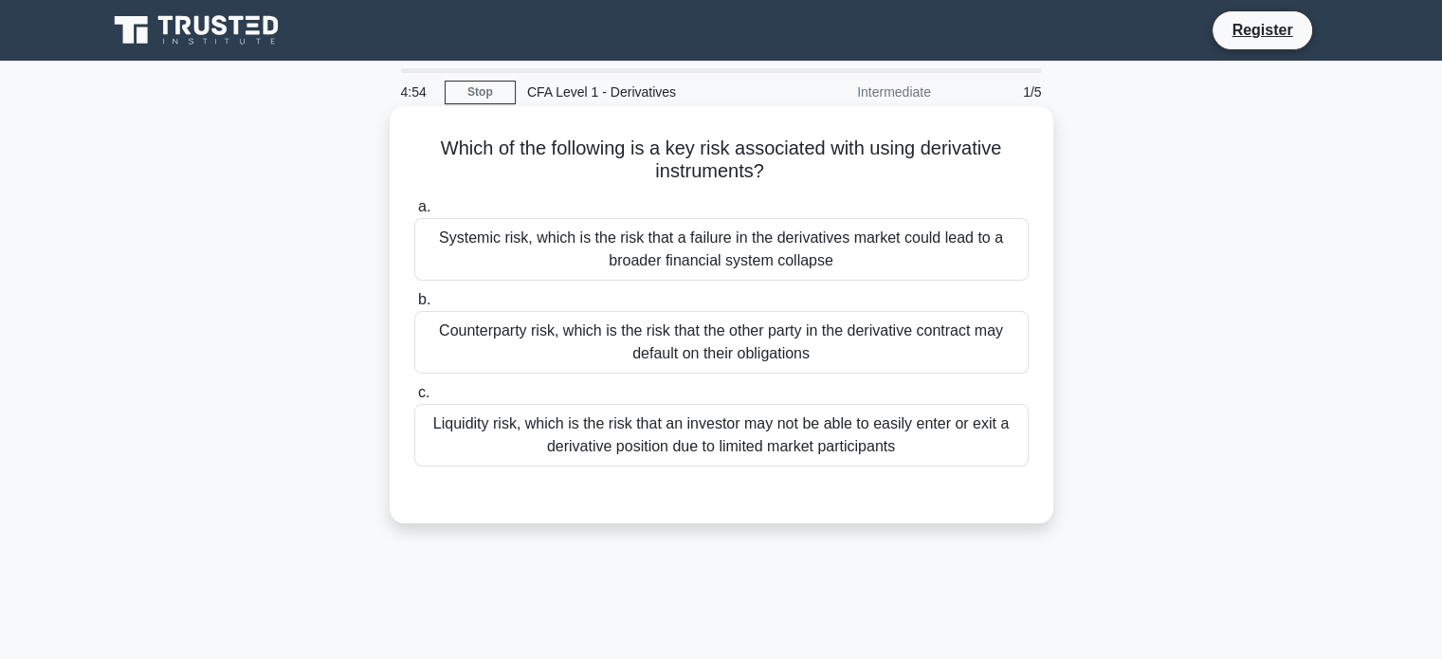
click at [562, 335] on div "Counterparty risk, which is the risk that the other party in the derivative con…" at bounding box center [721, 342] width 614 height 63
click at [414, 306] on input "b. Counterparty risk, which is the risk that the other party in the derivative …" at bounding box center [414, 300] width 0 height 12
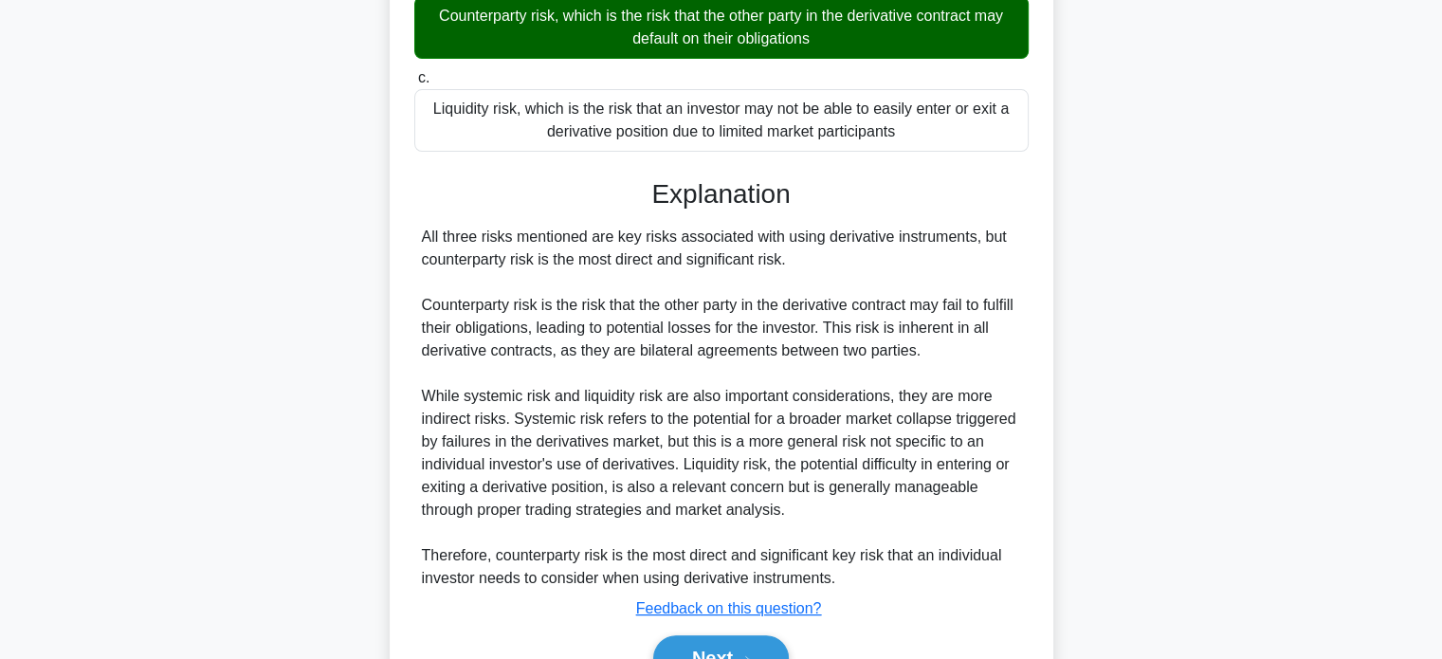
scroll to position [416, 0]
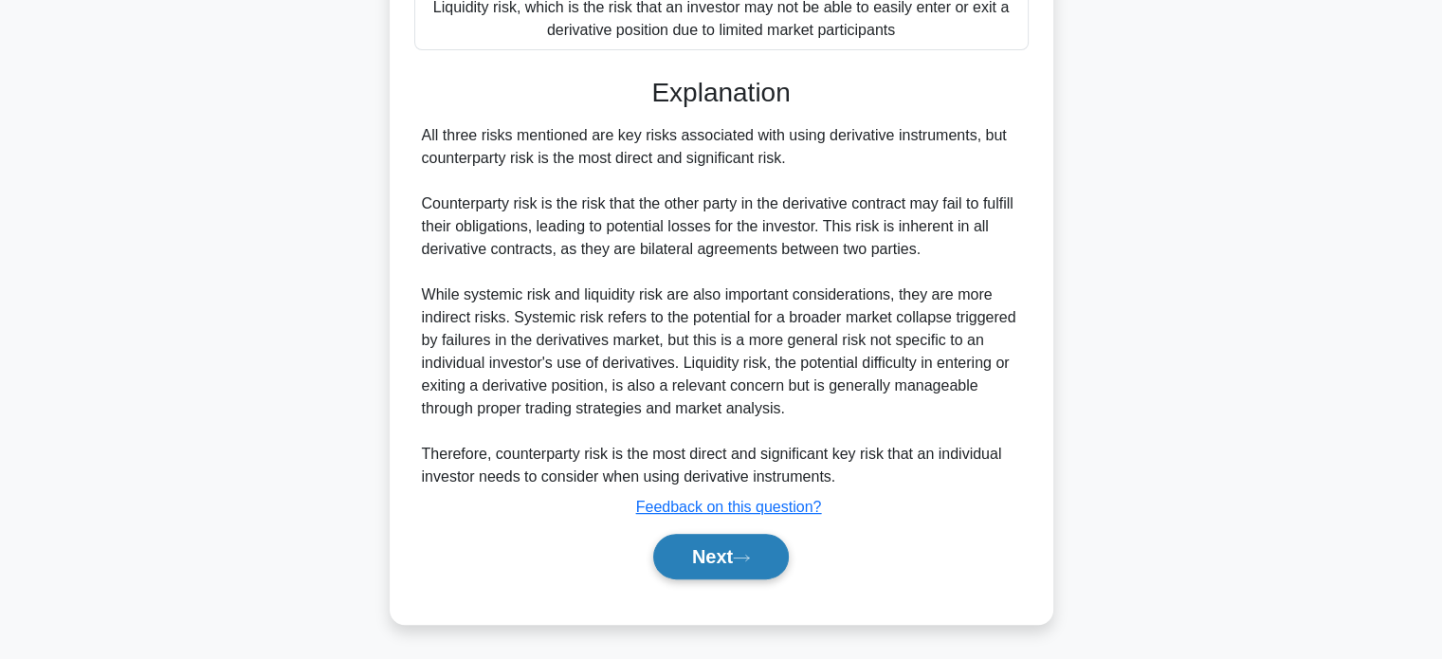
click at [679, 568] on button "Next" at bounding box center [721, 556] width 136 height 45
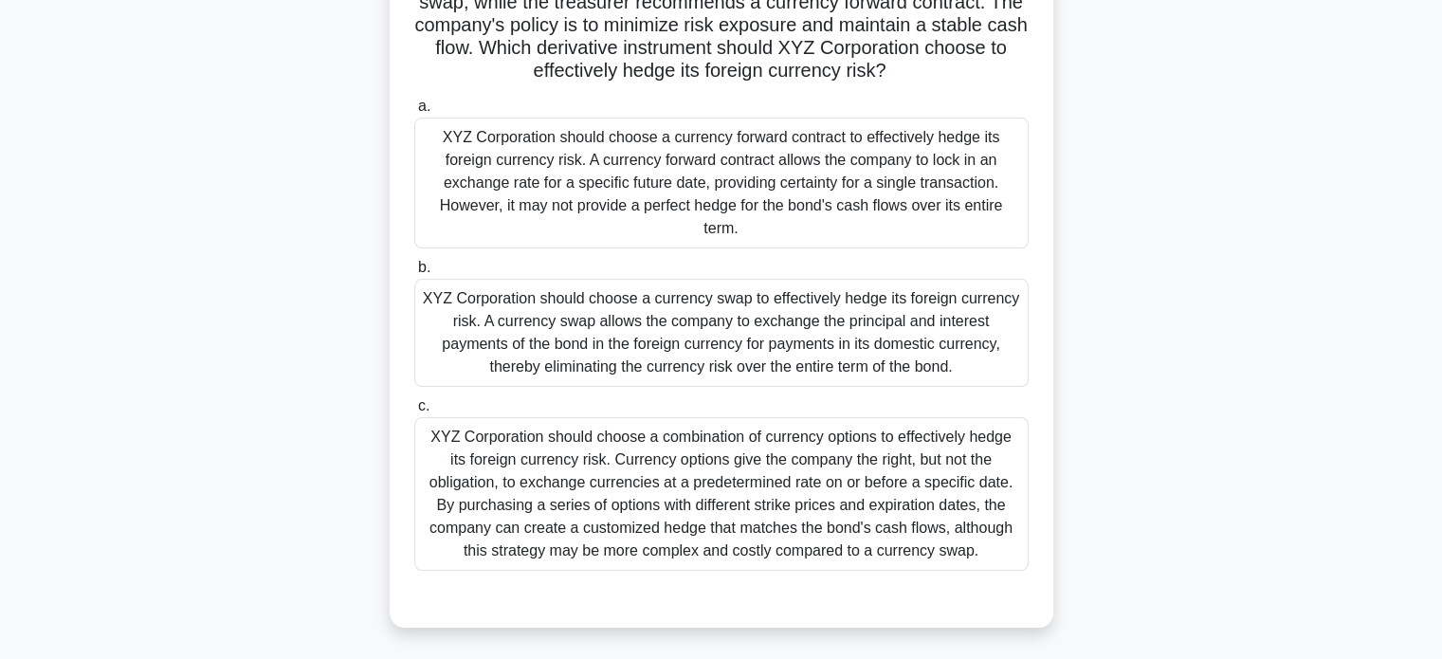
scroll to position [0, 0]
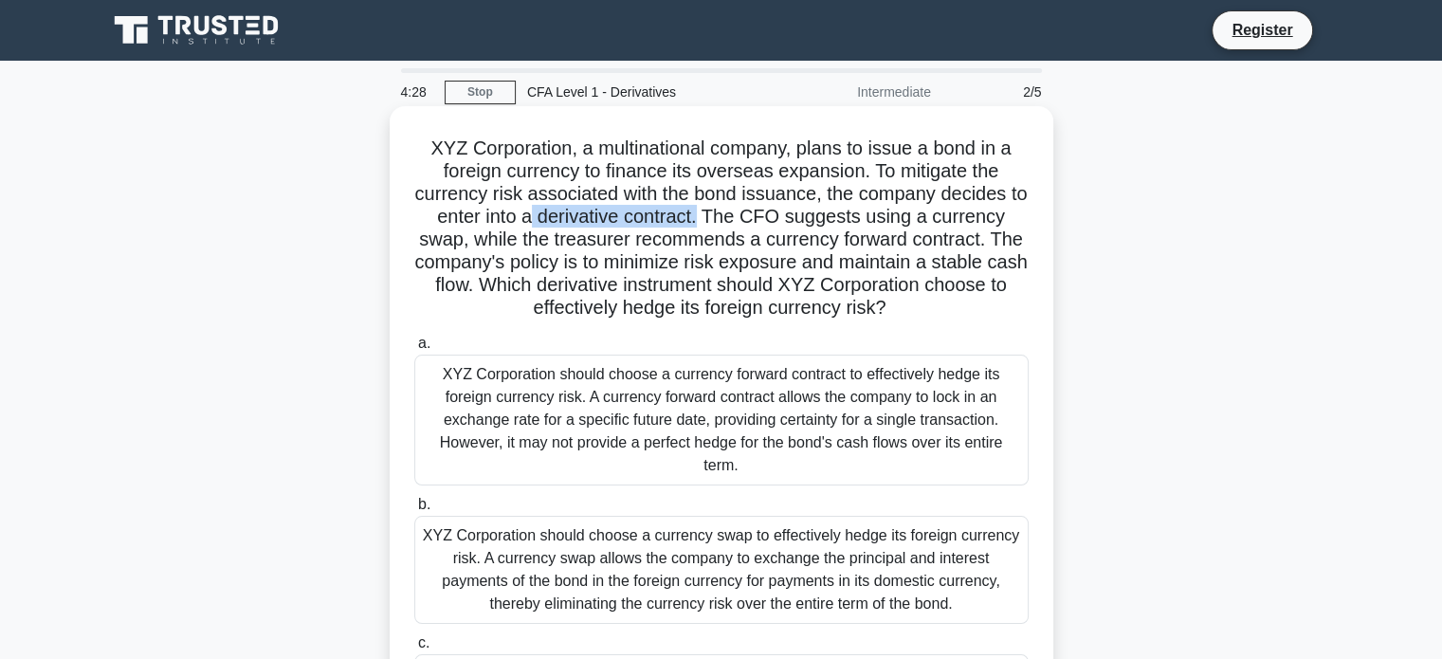
drag, startPoint x: 542, startPoint y: 225, endPoint x: 715, endPoint y: 216, distance: 172.7
click at [715, 216] on h5 "XYZ Corporation, a multinational company, plans to issue a bond in a foreign cu…" at bounding box center [721, 228] width 618 height 184
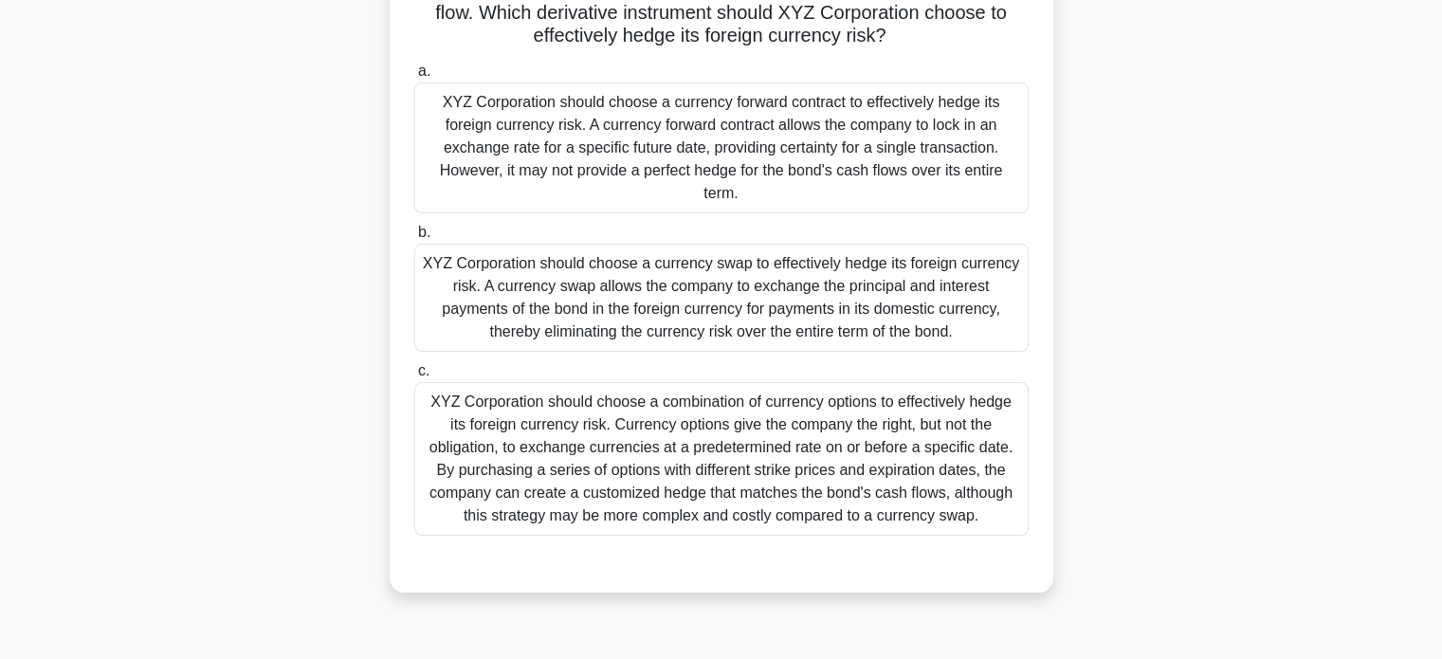
scroll to position [284, 0]
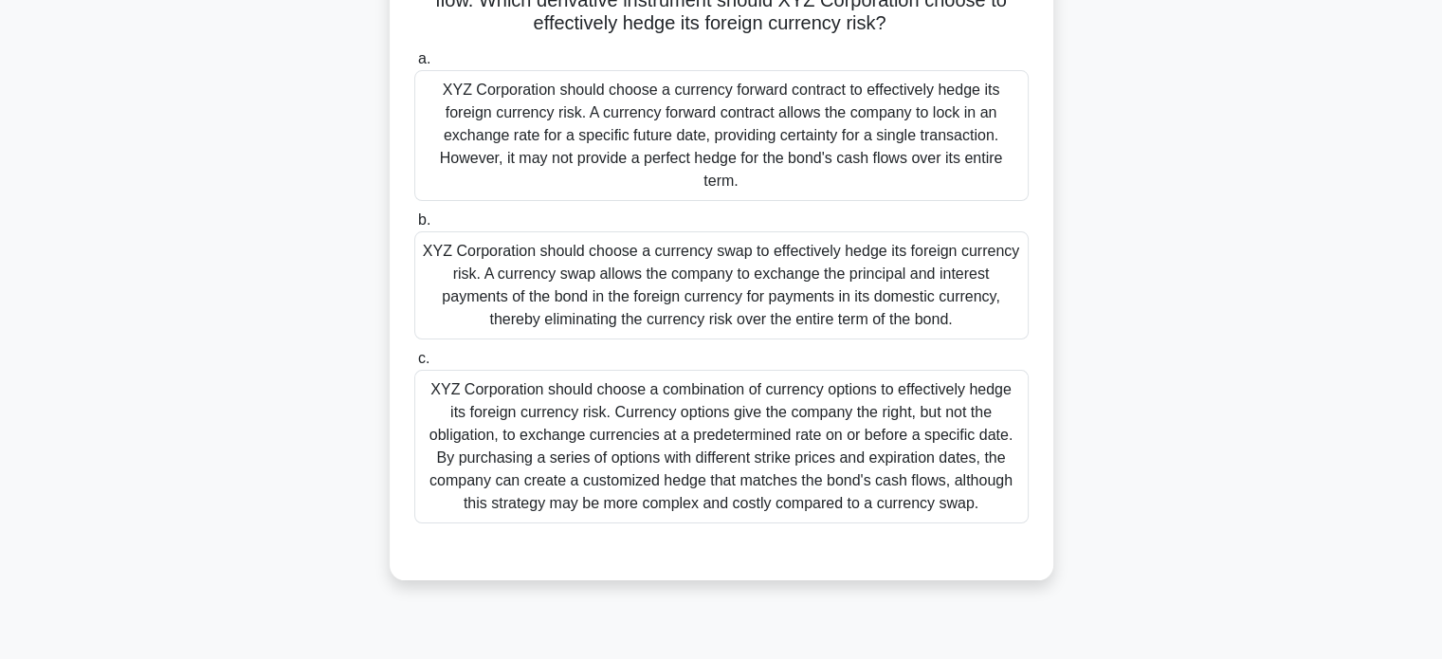
click at [836, 142] on div "XYZ Corporation should choose a currency forward contract to effectively hedge …" at bounding box center [721, 135] width 614 height 131
click at [414, 65] on input "a. XYZ Corporation should choose a currency forward contract to effectively hed…" at bounding box center [414, 59] width 0 height 12
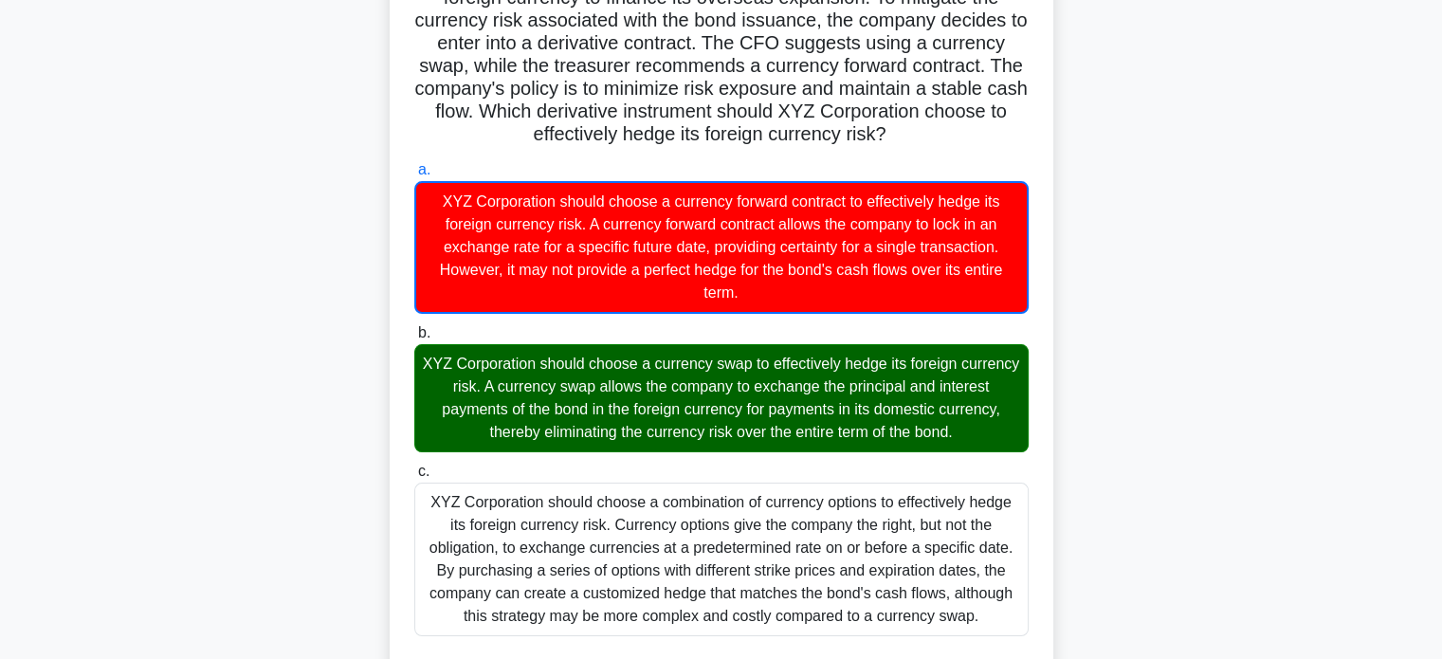
scroll to position [0, 0]
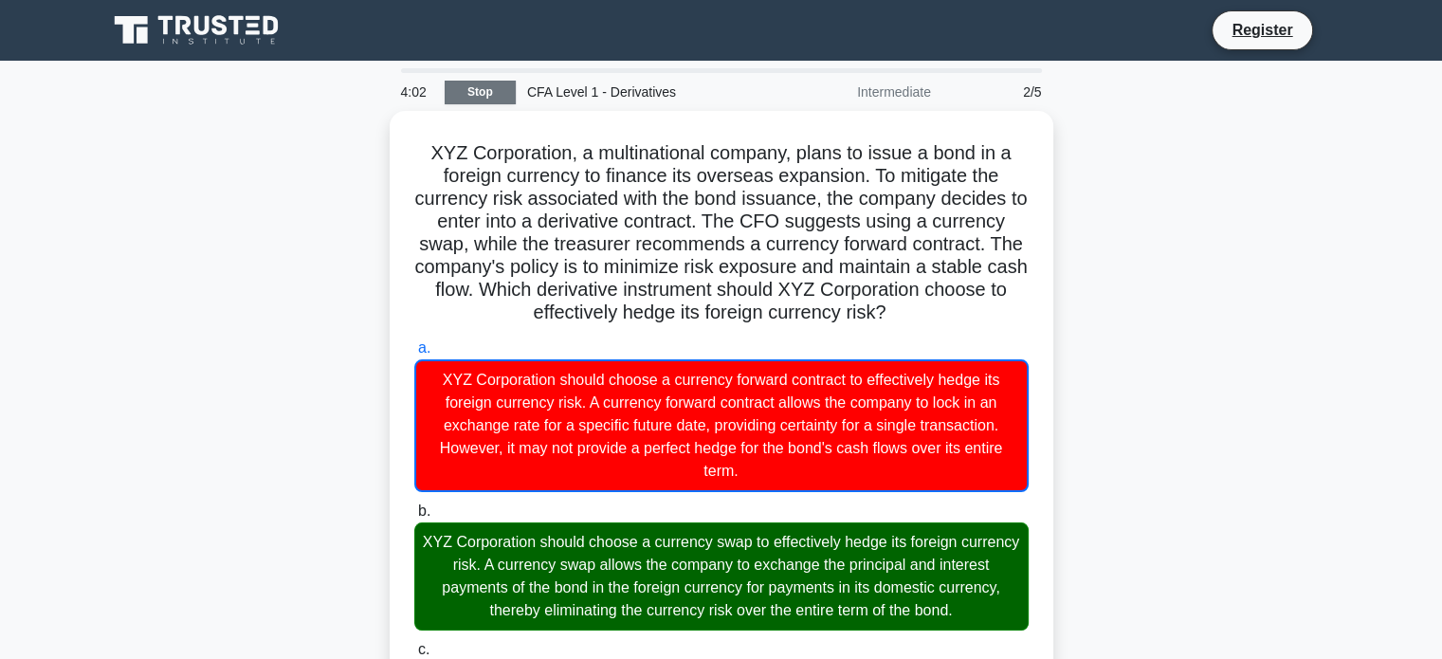
click at [497, 83] on link "Stop" at bounding box center [480, 93] width 71 height 24
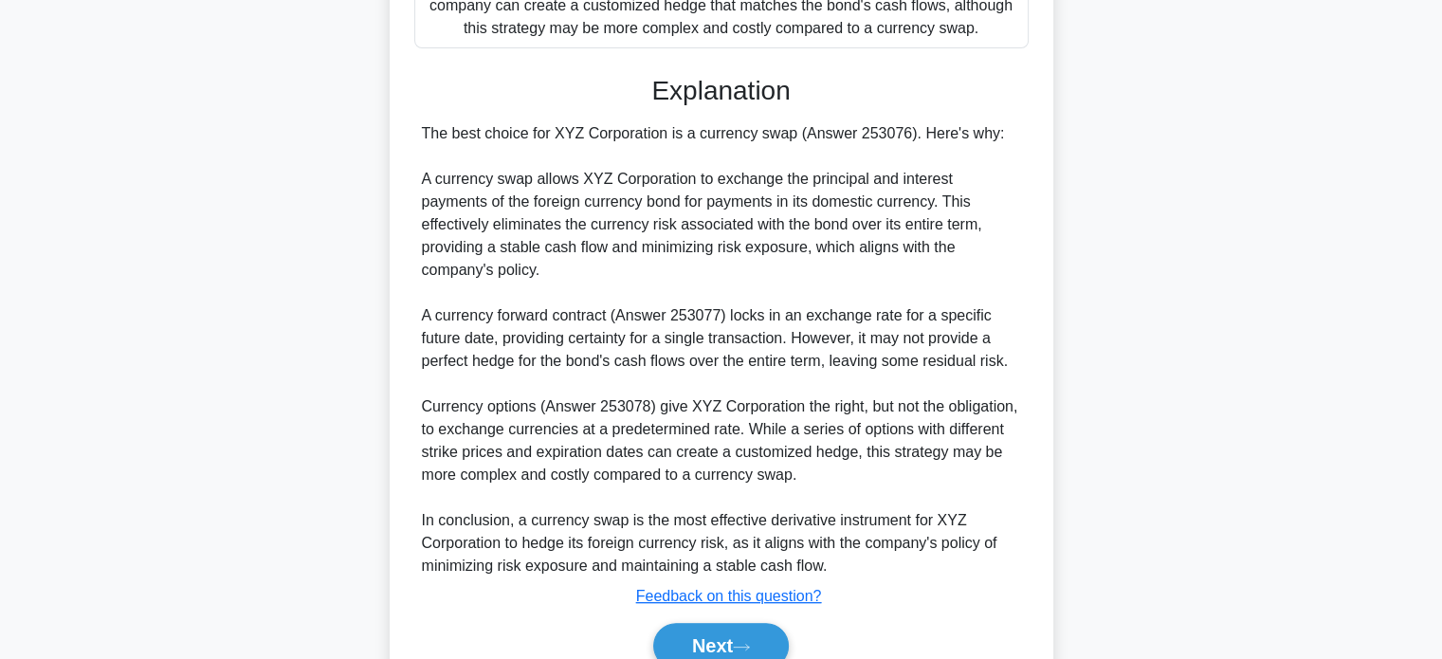
scroll to position [827, 0]
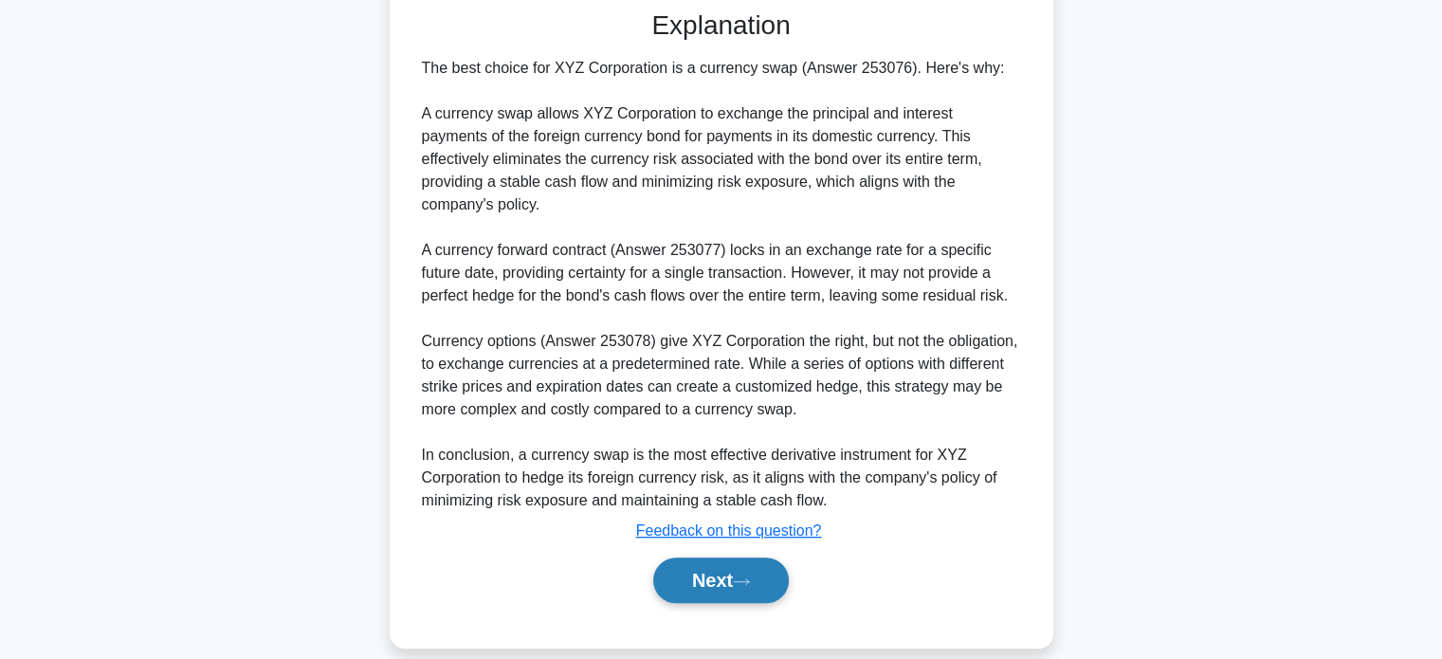
click at [703, 557] on button "Next" at bounding box center [721, 579] width 136 height 45
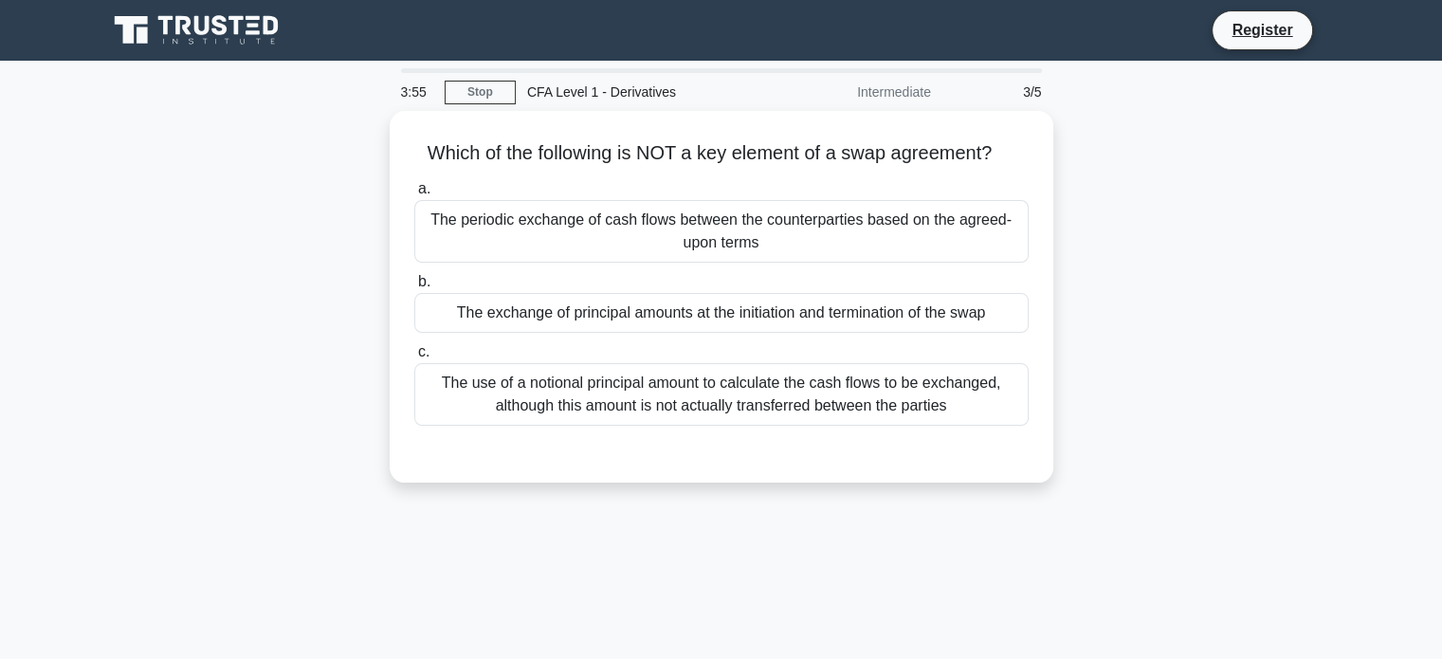
scroll to position [0, 0]
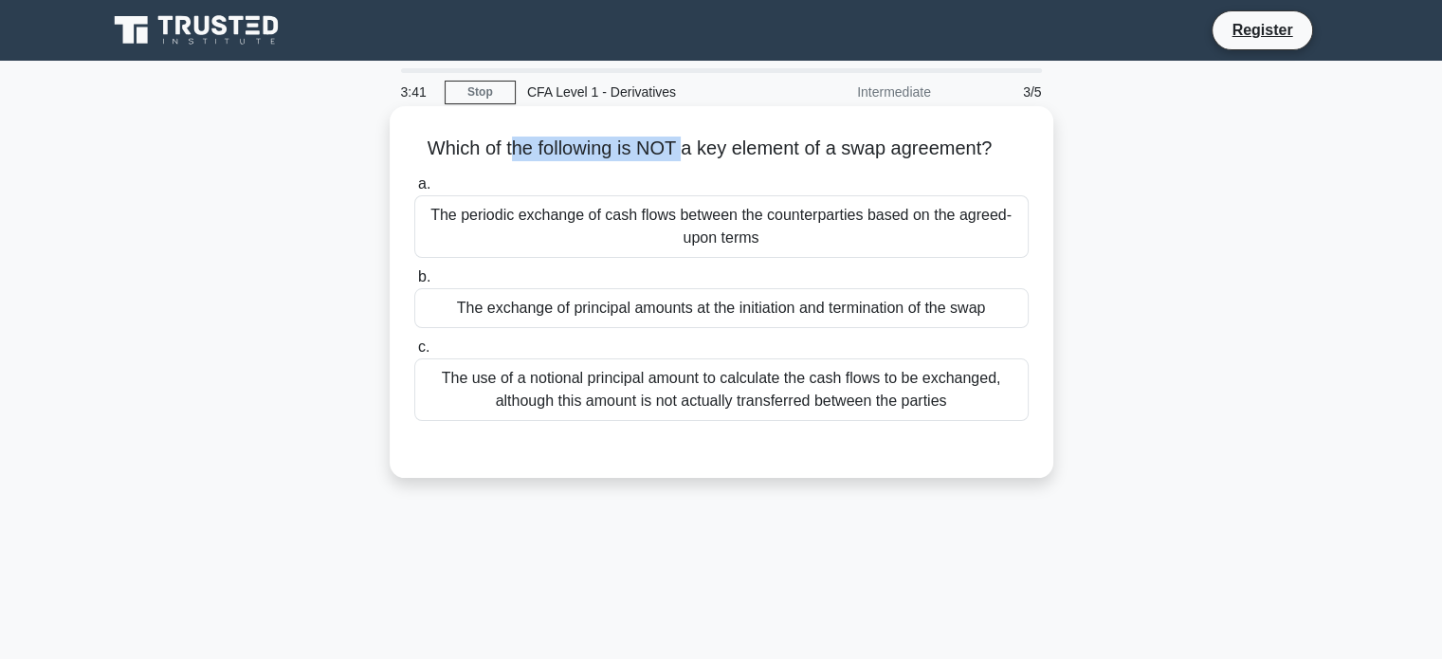
drag, startPoint x: 512, startPoint y: 151, endPoint x: 683, endPoint y: 147, distance: 171.6
click at [683, 147] on h5 "Which of the following is NOT a key element of a swap agreement? .spinner_0XTQ{…" at bounding box center [721, 148] width 618 height 25
click at [724, 445] on div at bounding box center [721, 439] width 614 height 15
click at [754, 399] on div "The use of a notional principal amount to calculate the cash flows to be exchan…" at bounding box center [721, 389] width 614 height 63
click at [414, 354] on input "c. The use of a notional principal amount to calculate the cash flows to be exc…" at bounding box center [414, 347] width 0 height 12
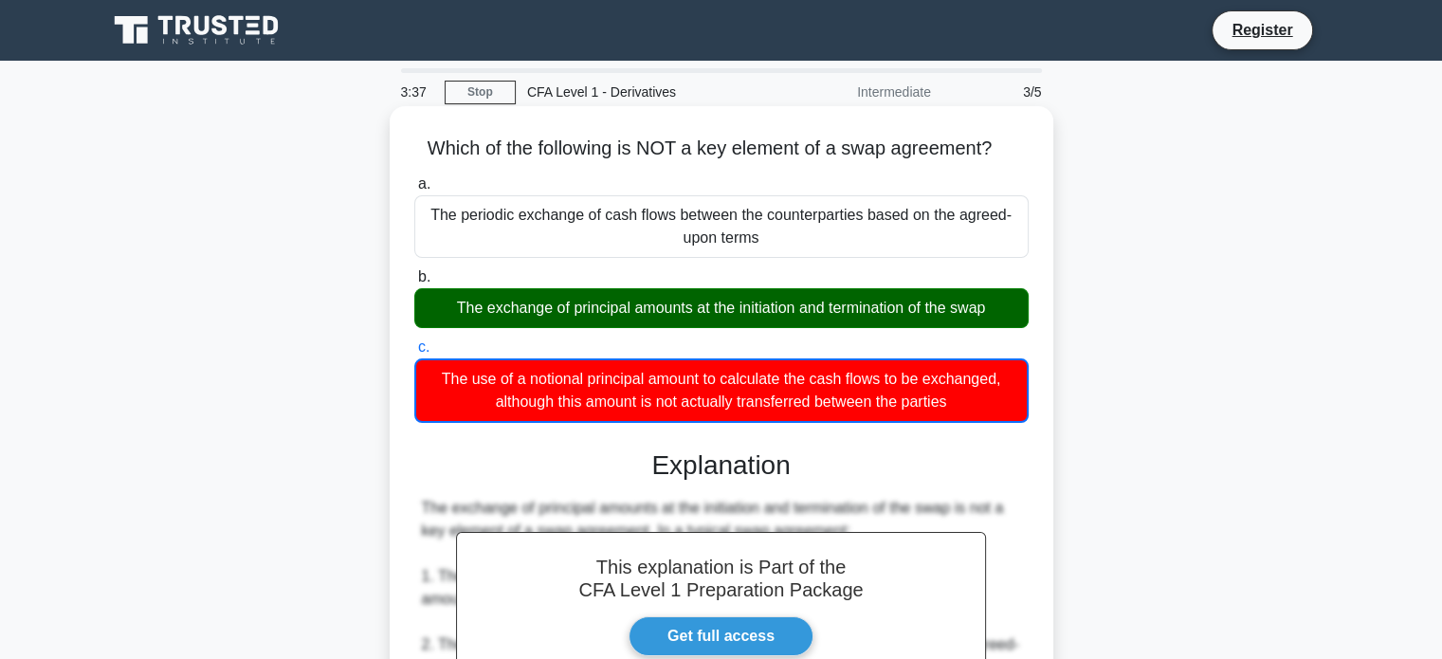
scroll to position [365, 0]
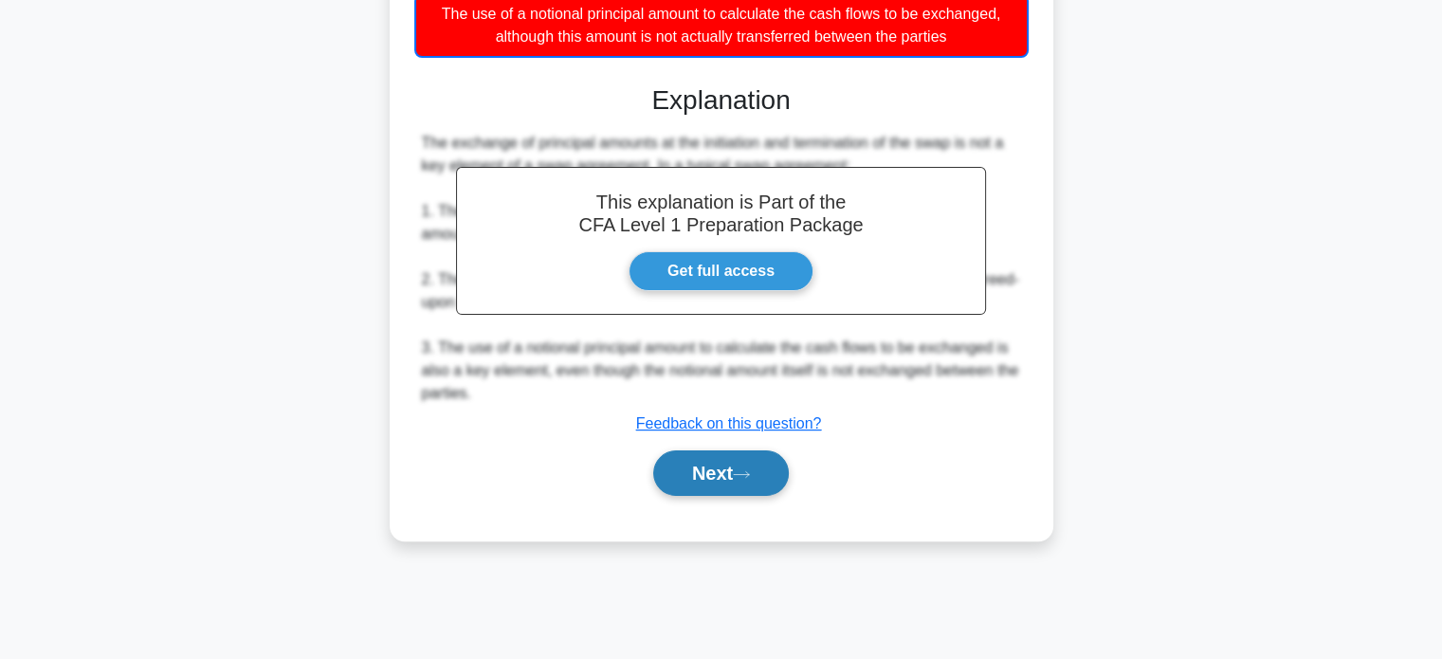
click at [700, 470] on button "Next" at bounding box center [721, 472] width 136 height 45
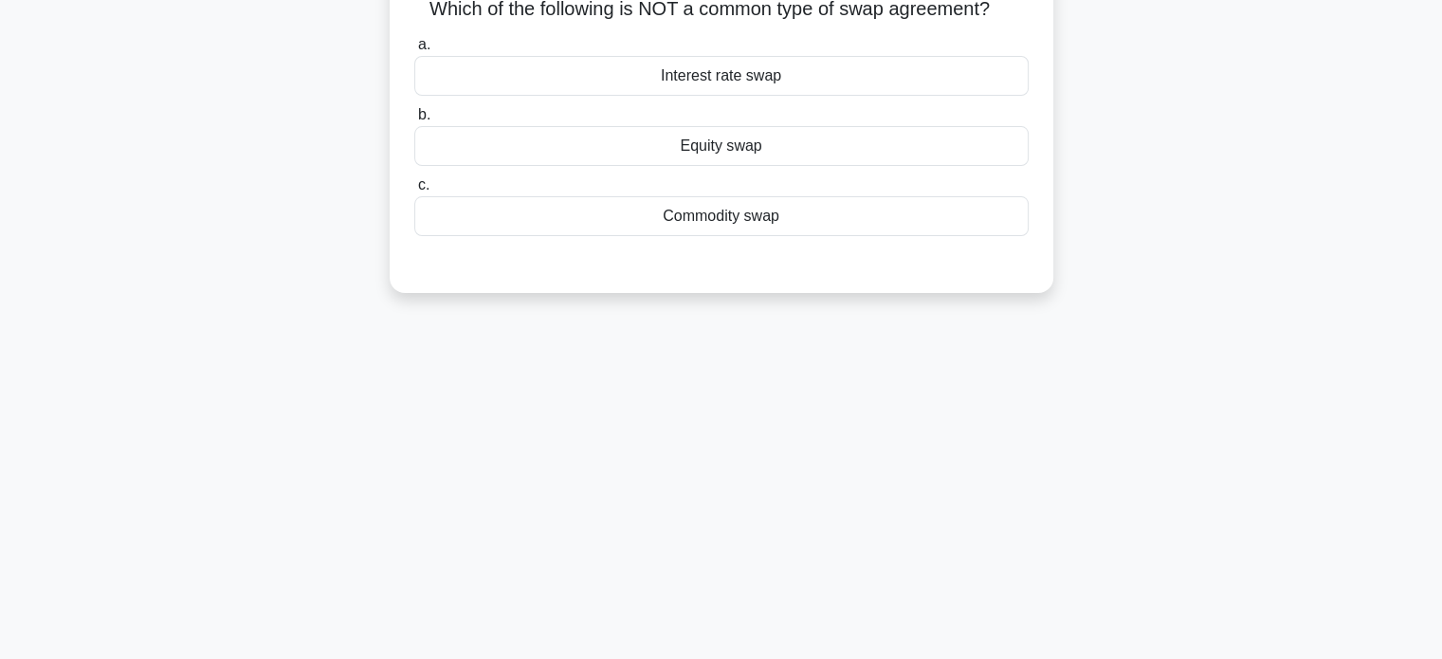
scroll to position [0, 0]
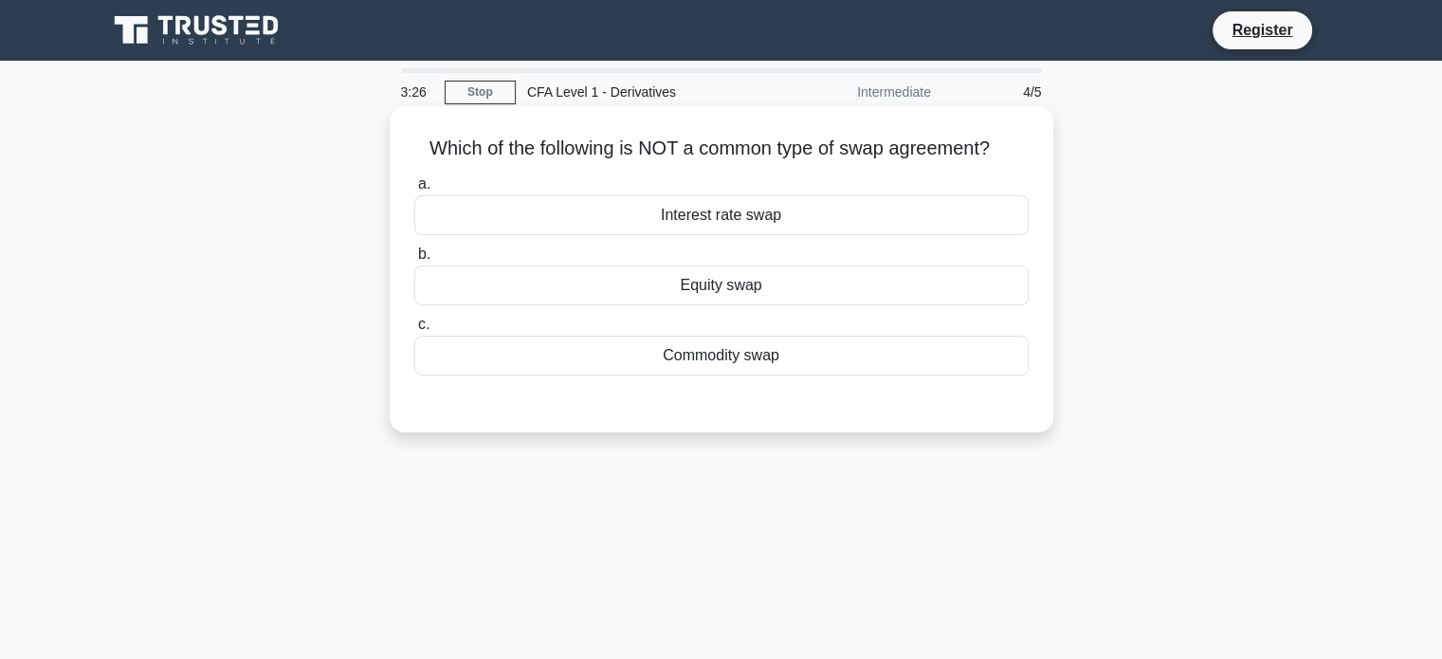
click at [701, 363] on div "Commodity swap" at bounding box center [721, 356] width 614 height 40
click at [414, 331] on input "c. Commodity swap" at bounding box center [414, 324] width 0 height 12
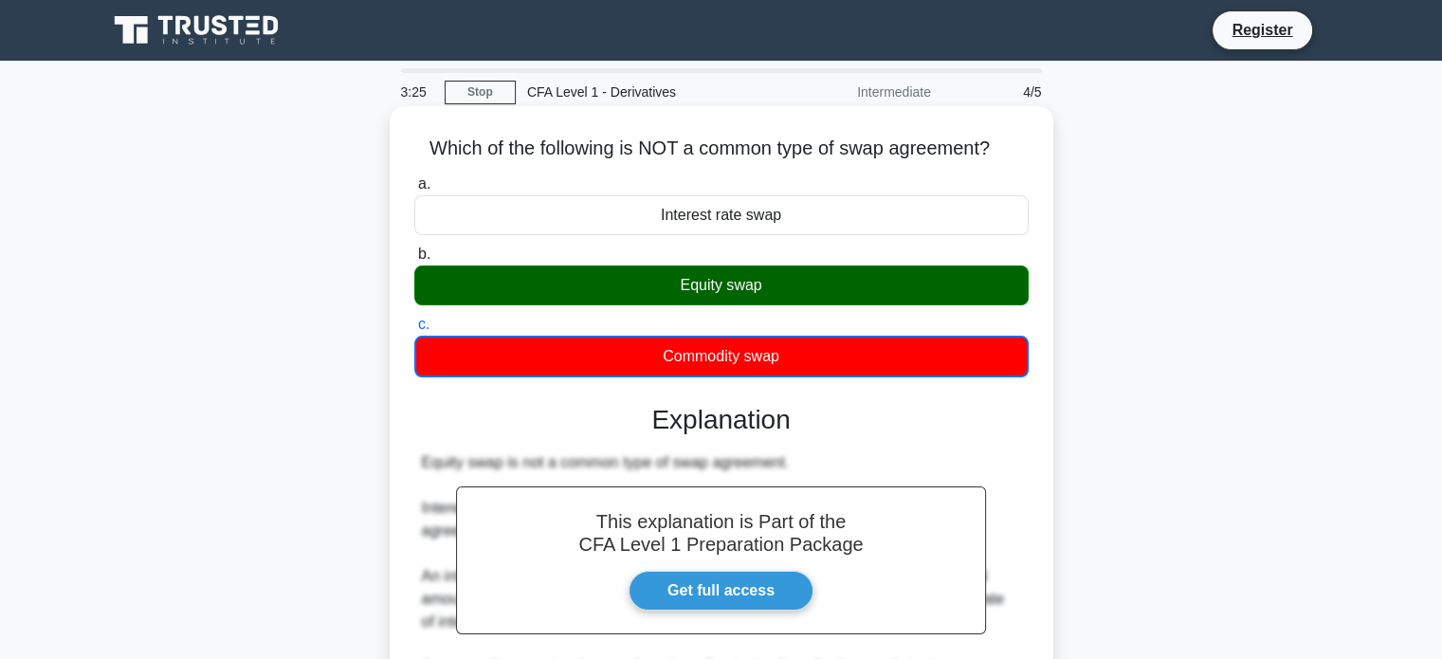
click at [700, 284] on div "Equity swap" at bounding box center [721, 285] width 614 height 40
click at [414, 261] on input "b. Equity swap" at bounding box center [414, 254] width 0 height 12
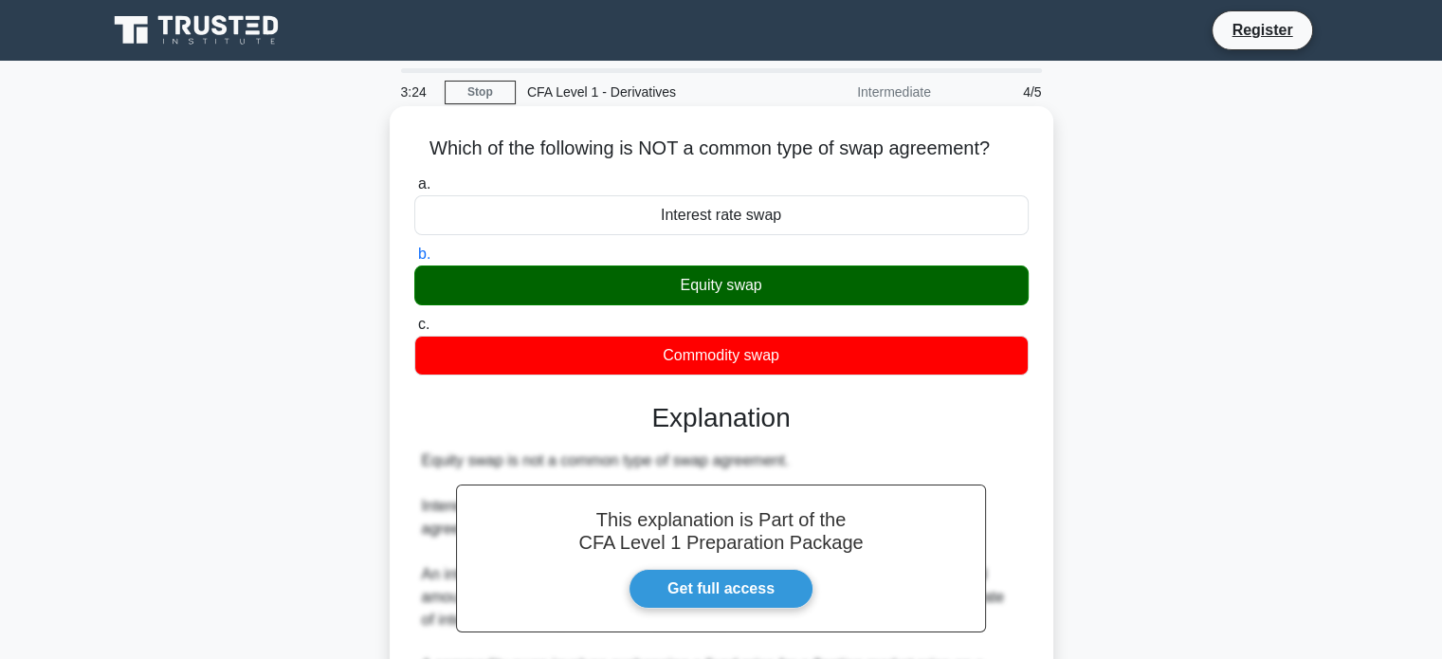
scroll to position [365, 0]
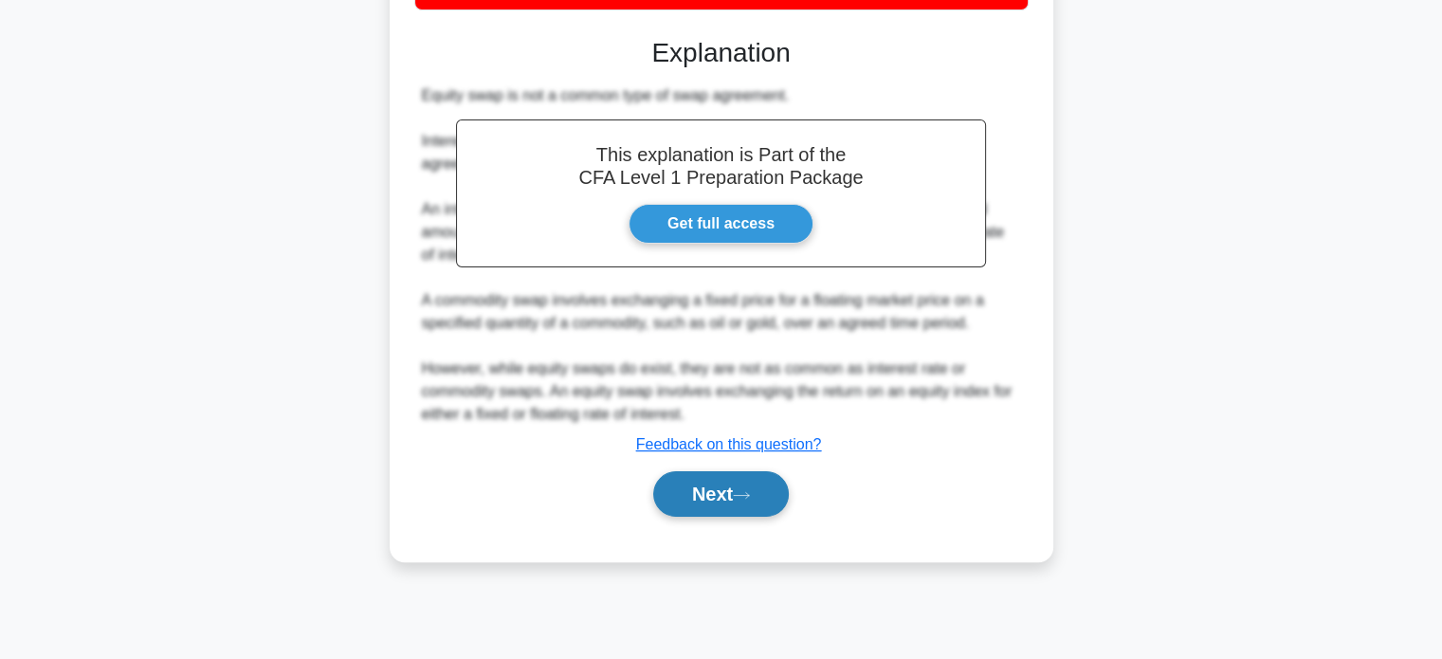
click at [687, 477] on button "Next" at bounding box center [721, 493] width 136 height 45
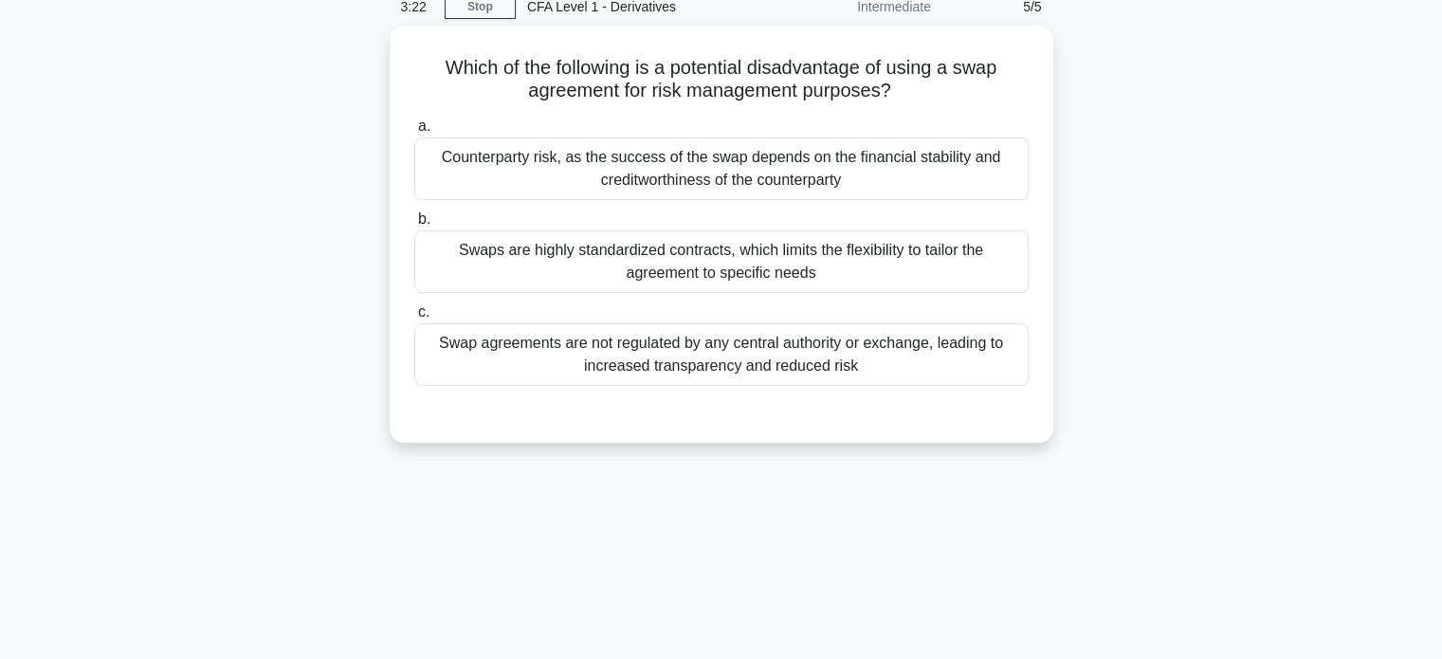
scroll to position [0, 0]
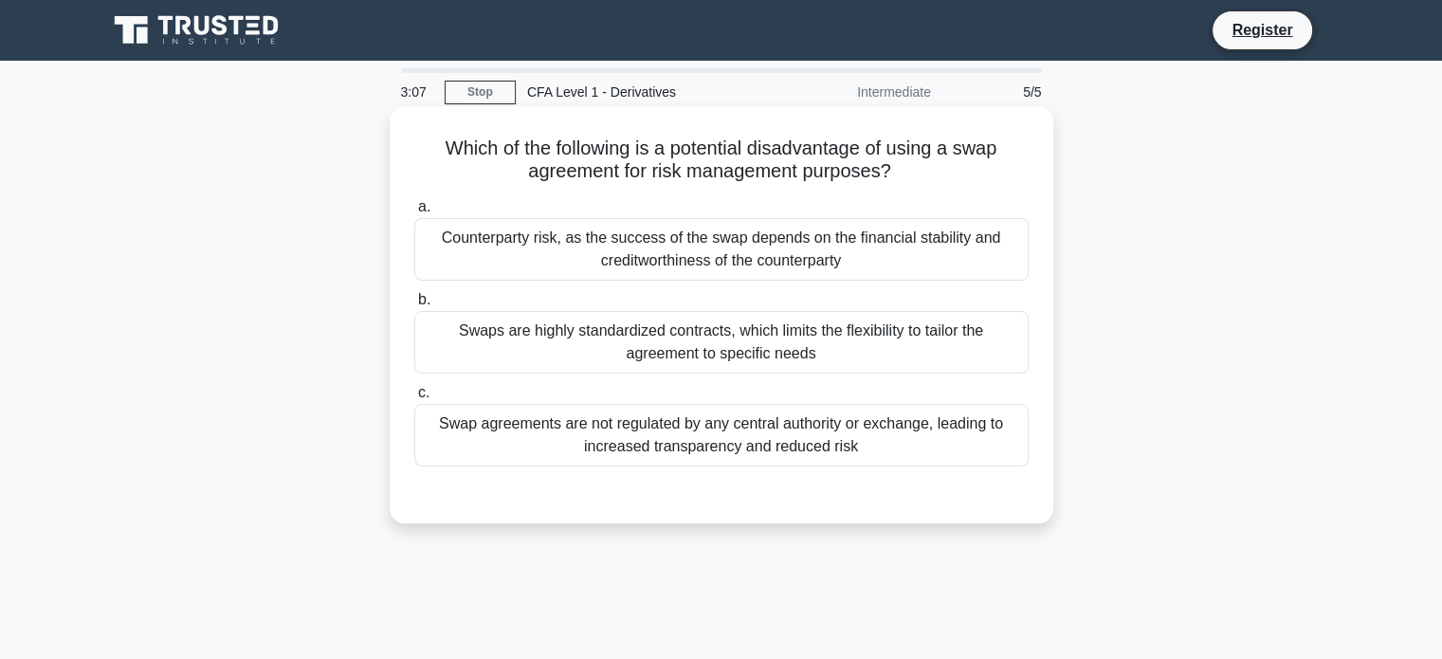
click at [690, 268] on div "Counterparty risk, as the success of the swap depends on the financial stabilit…" at bounding box center [721, 249] width 614 height 63
click at [414, 213] on input "a. Counterparty risk, as the success of the swap depends on the financial stabi…" at bounding box center [414, 207] width 0 height 12
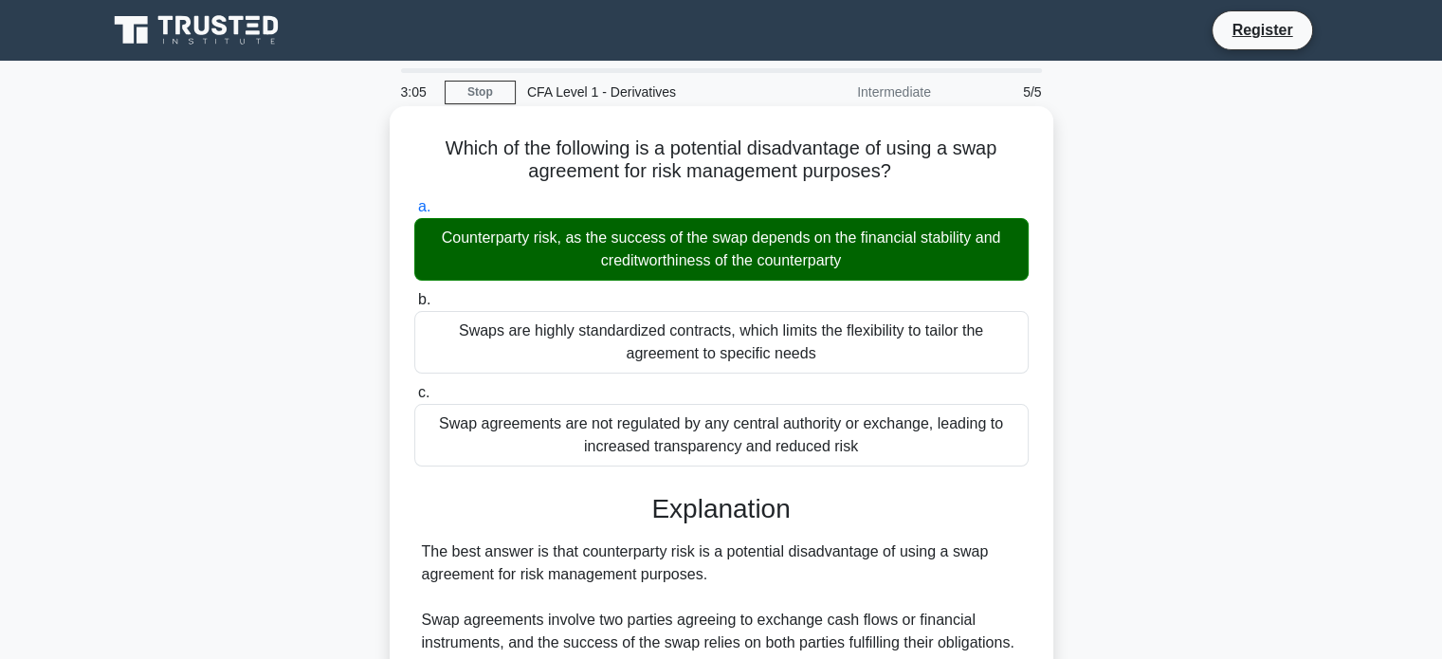
scroll to position [371, 0]
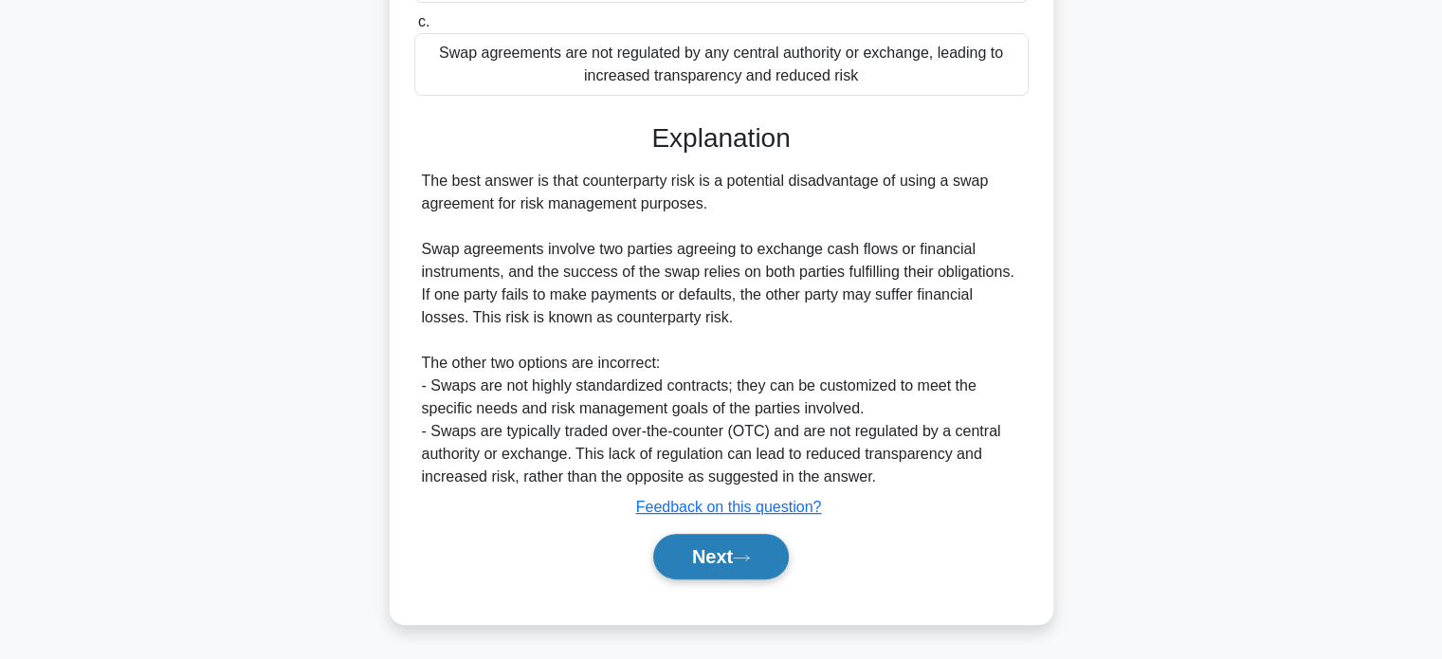
click at [722, 554] on button "Next" at bounding box center [721, 556] width 136 height 45
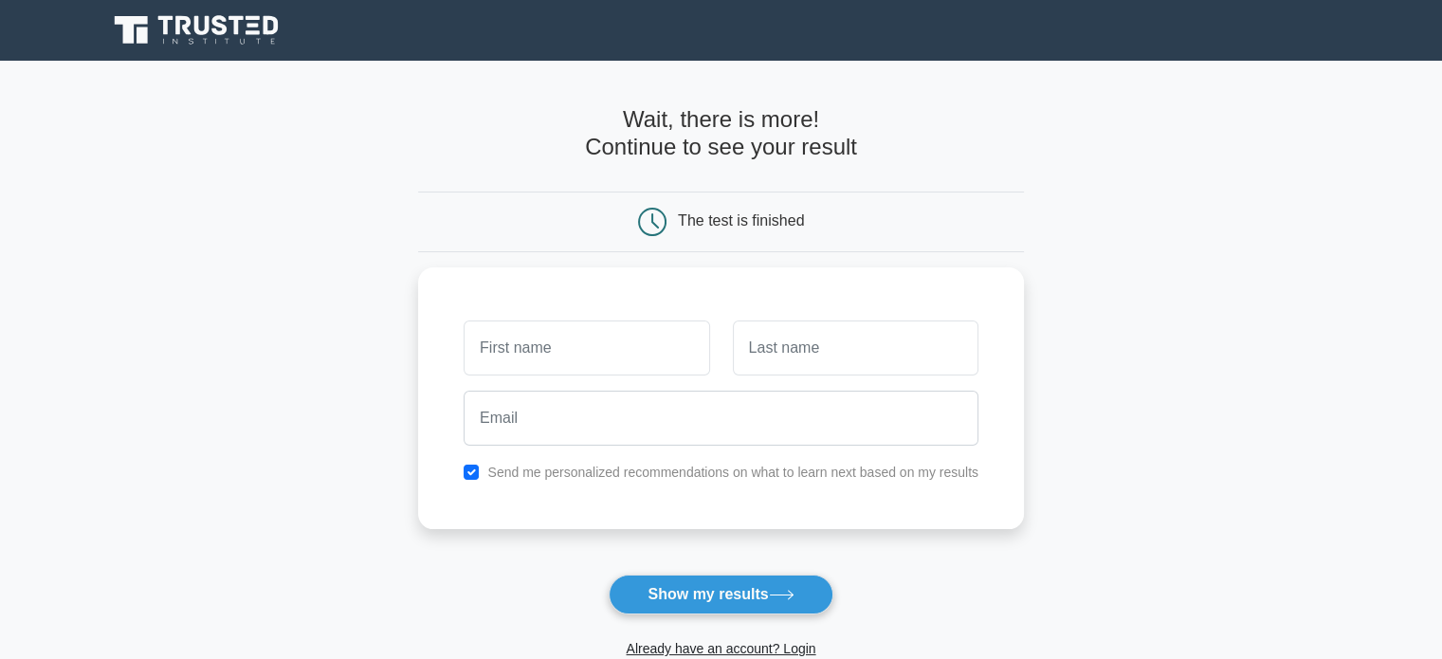
click at [140, 24] on icon at bounding box center [130, 29] width 33 height 27
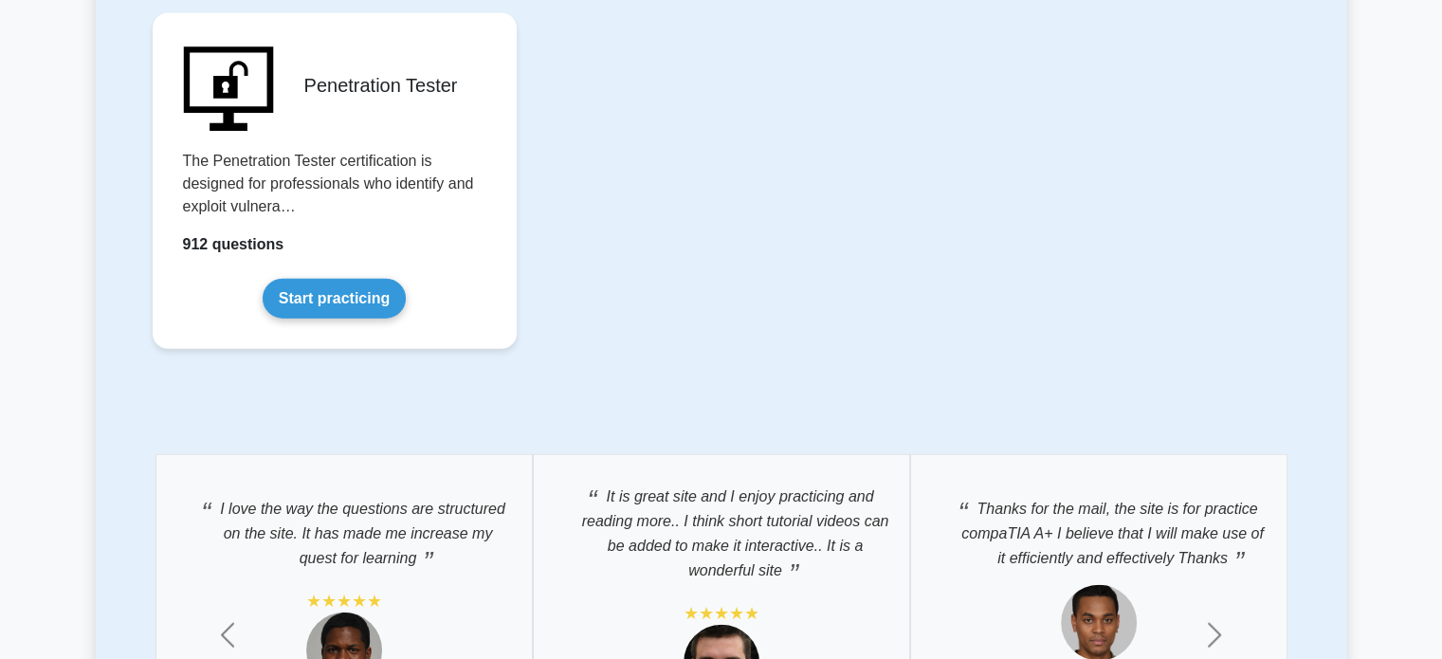
scroll to position [3981, 0]
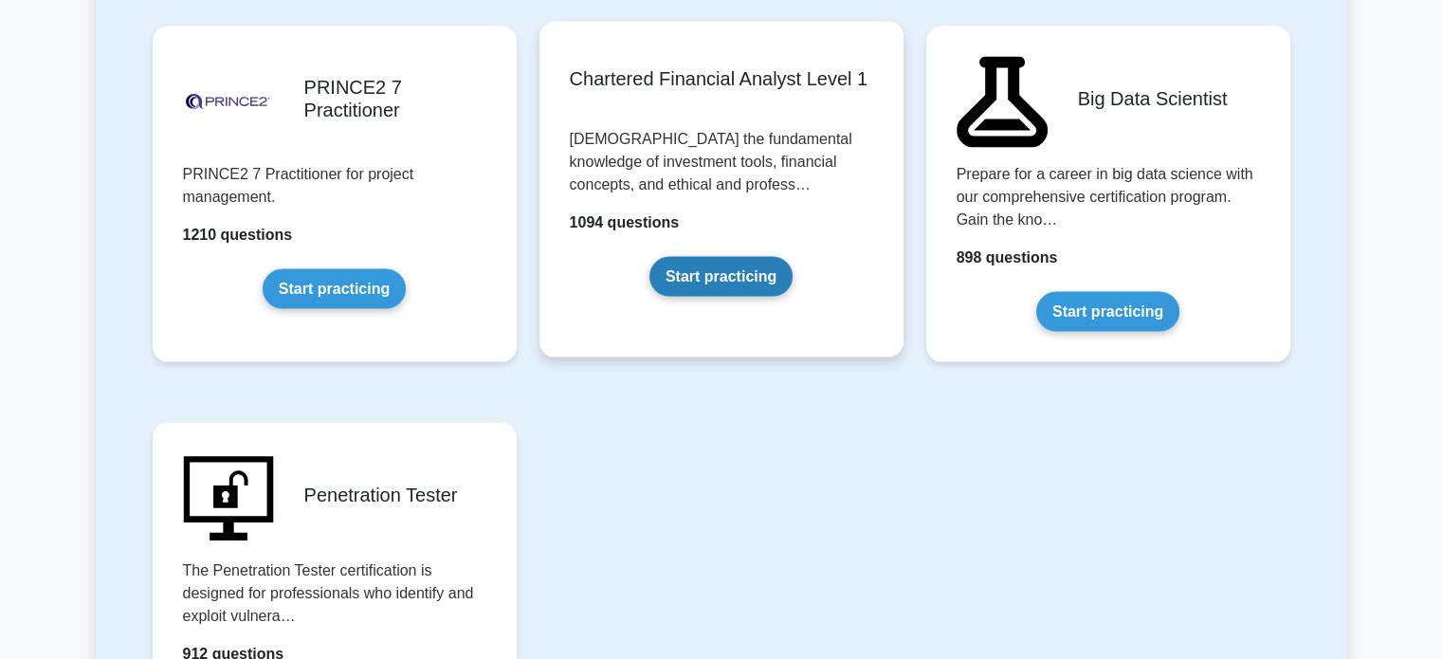
click at [743, 280] on link "Start practicing" at bounding box center [720, 277] width 143 height 40
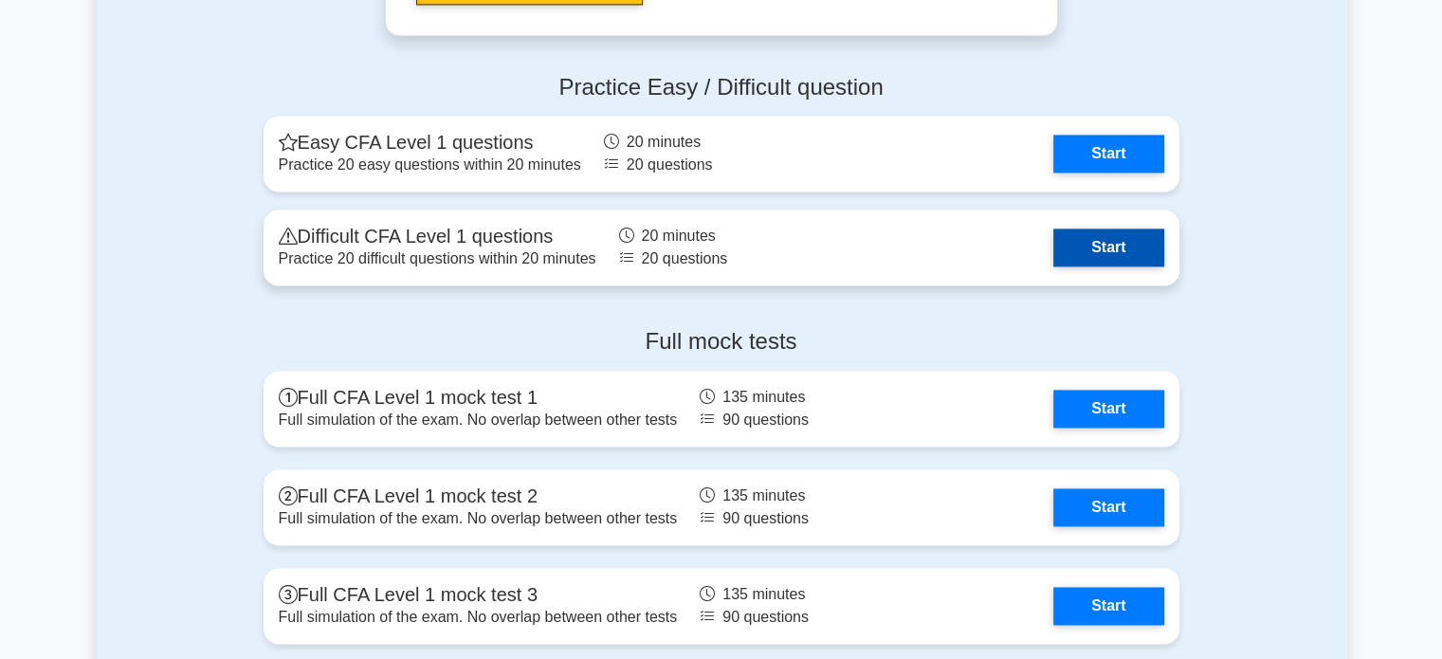
scroll to position [2654, 0]
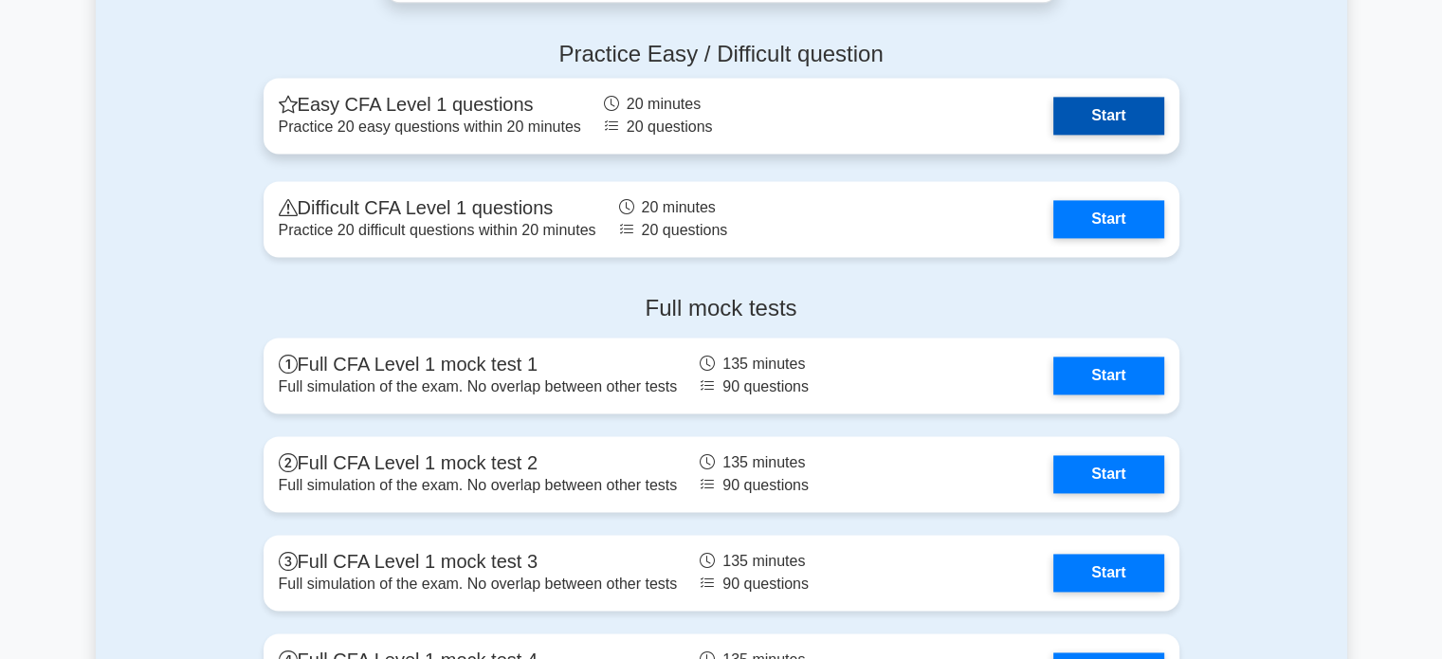
click at [1066, 126] on link "Start" at bounding box center [1108, 116] width 110 height 38
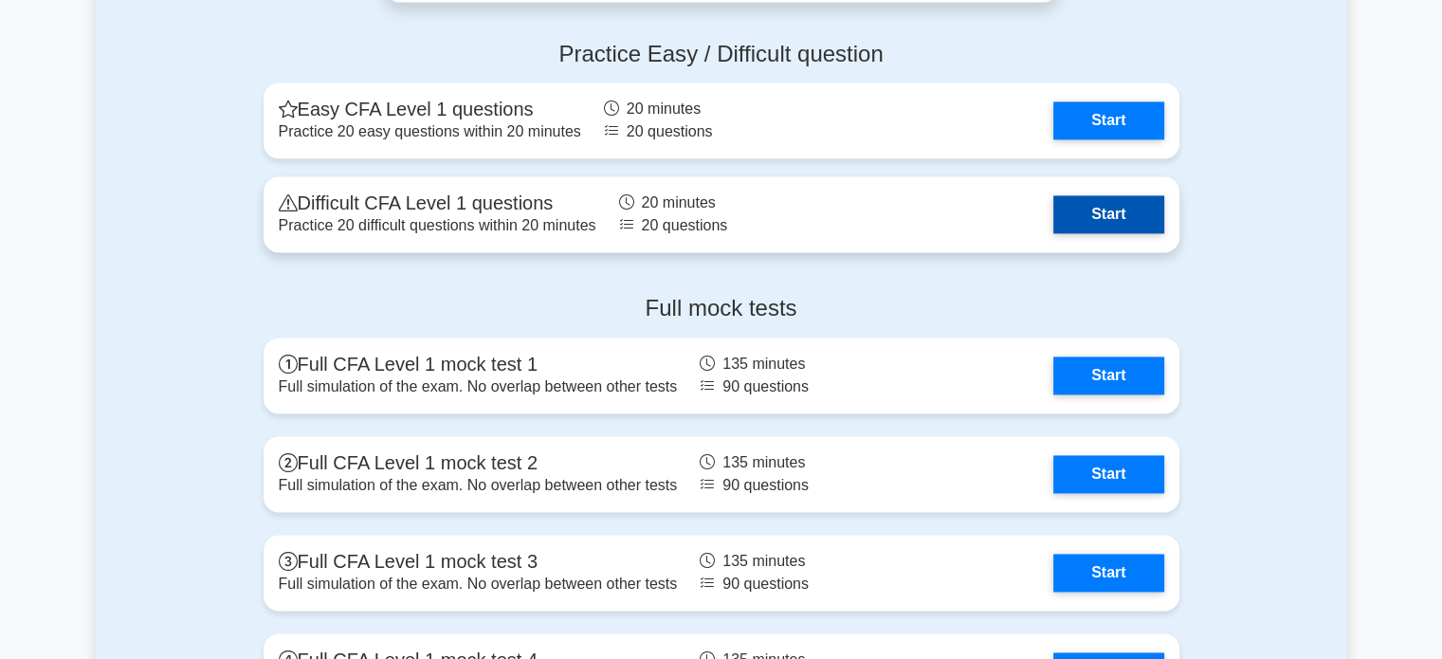
click at [1160, 222] on link "Start" at bounding box center [1108, 214] width 110 height 38
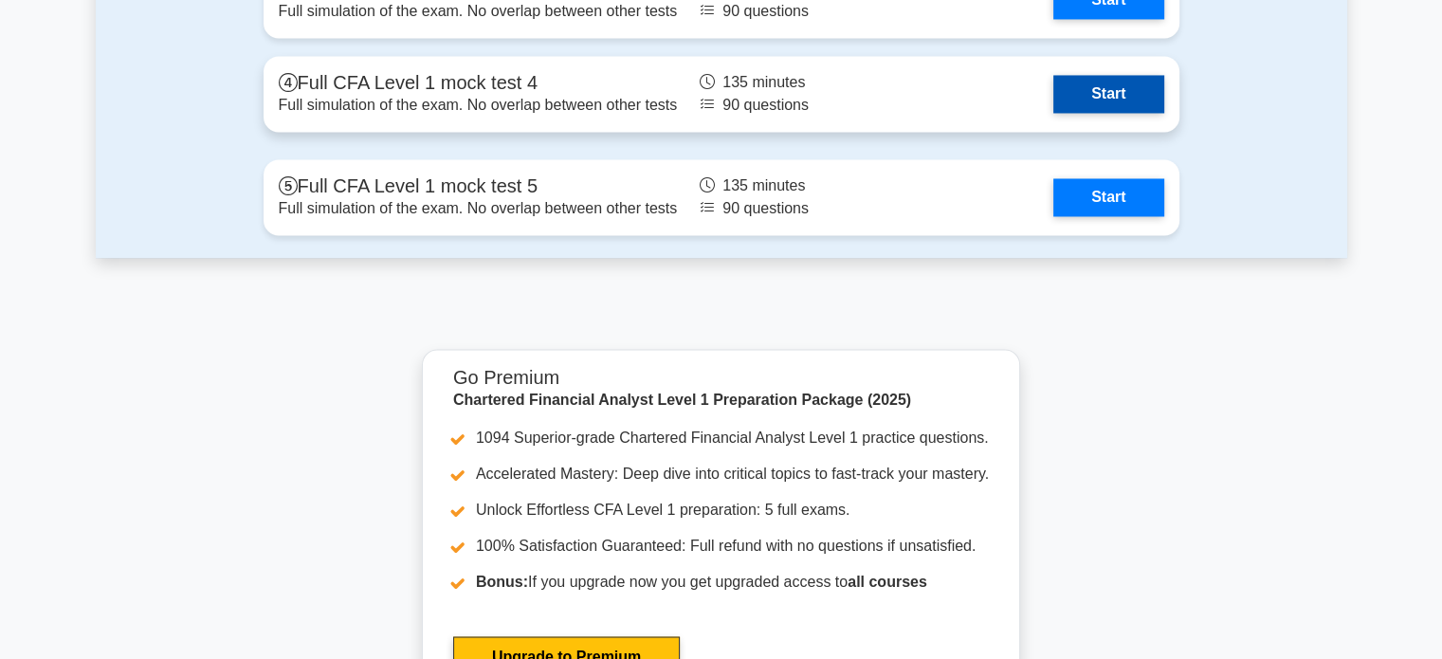
scroll to position [3014, 0]
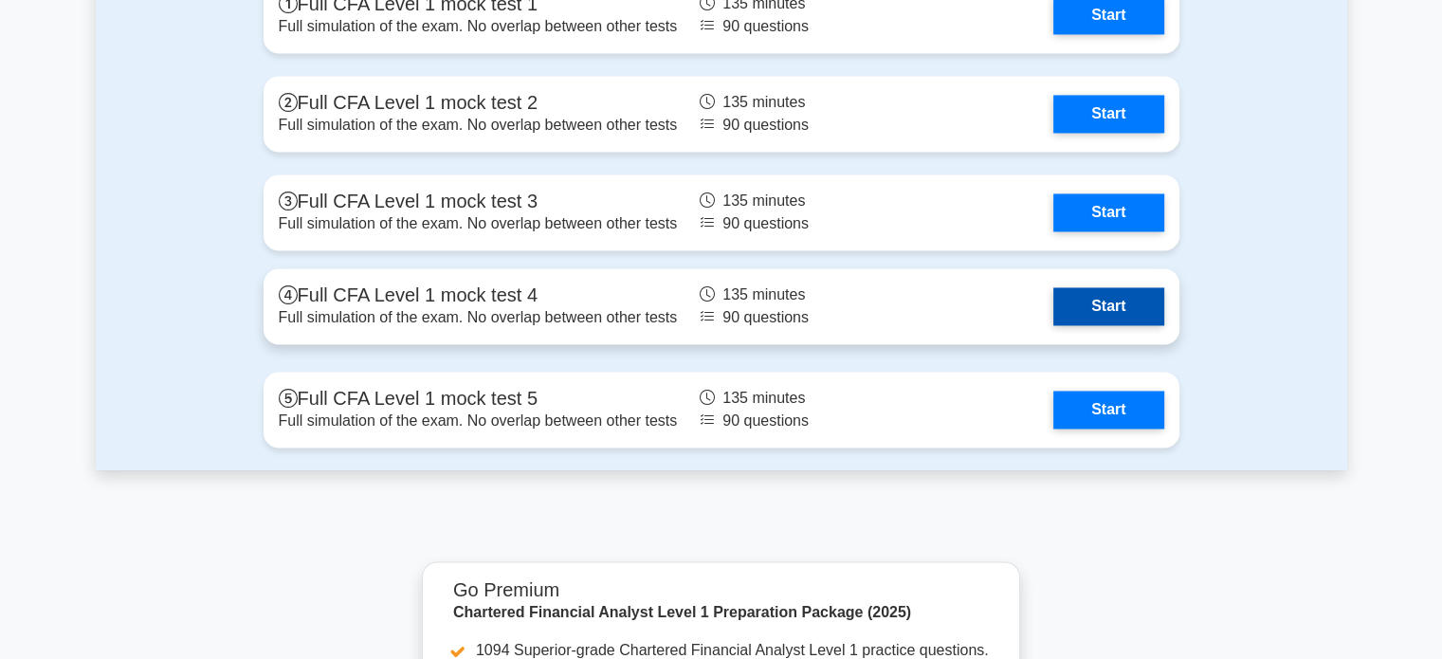
click at [1070, 310] on link "Start" at bounding box center [1108, 306] width 110 height 38
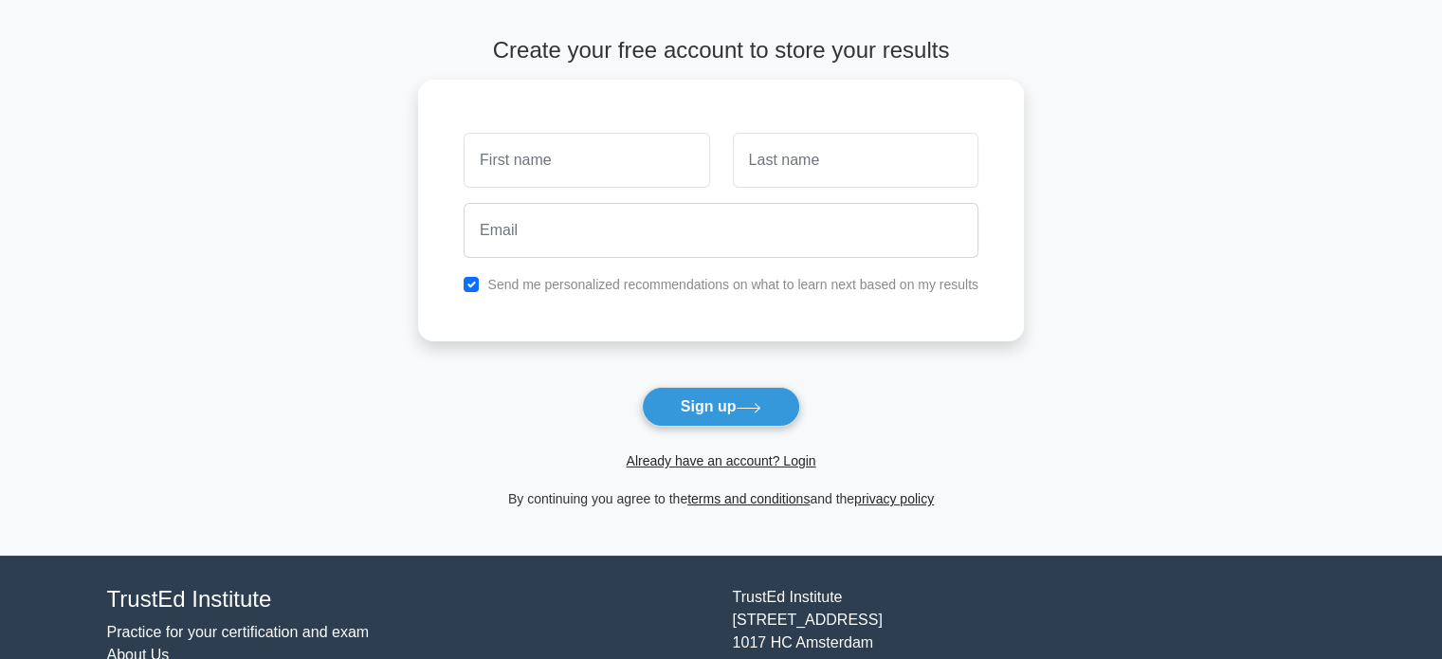
scroll to position [174, 0]
